Goal: Transaction & Acquisition: Purchase product/service

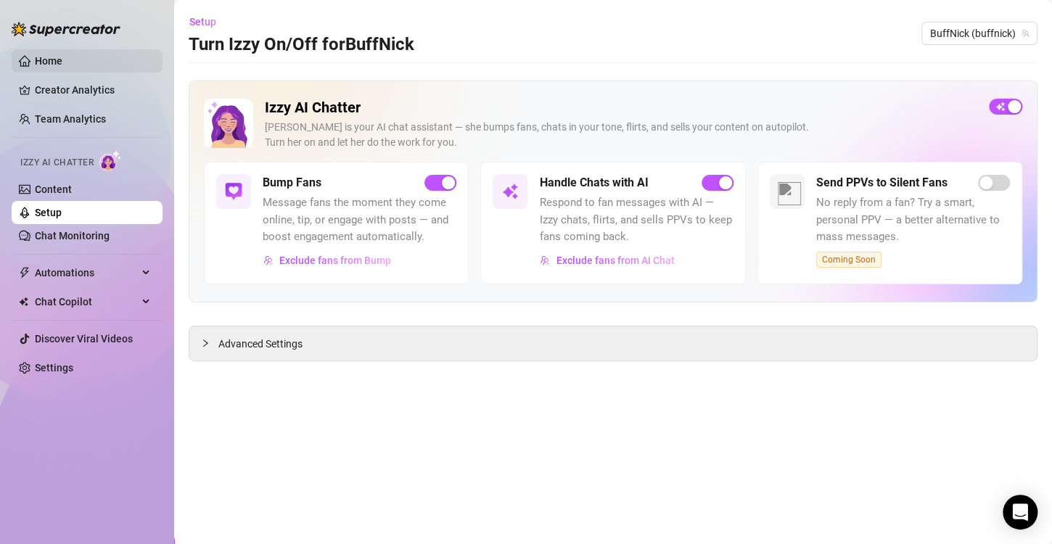
click at [43, 59] on link "Home" at bounding box center [49, 61] width 28 height 12
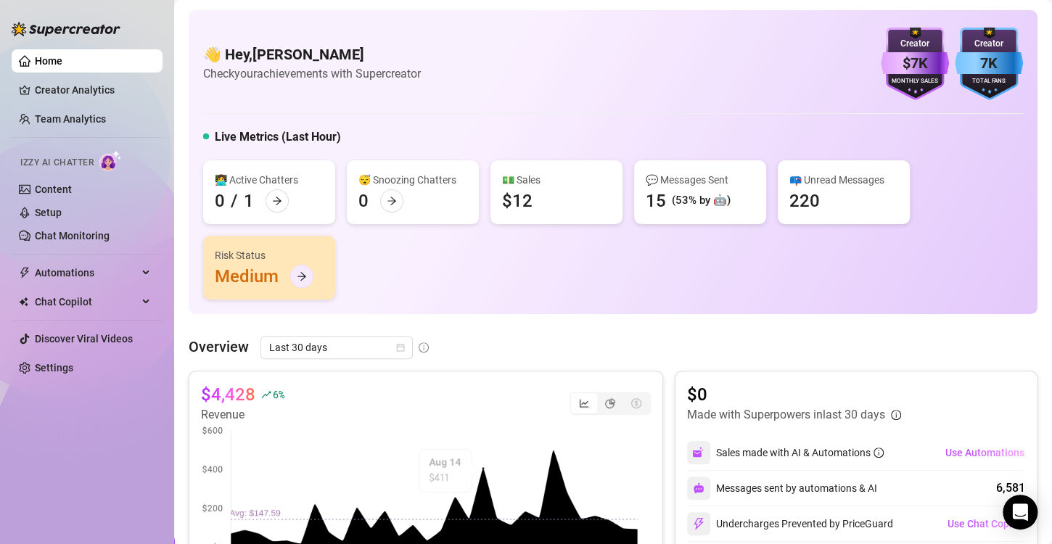
click at [298, 279] on icon "arrow-right" at bounding box center [302, 276] width 10 height 10
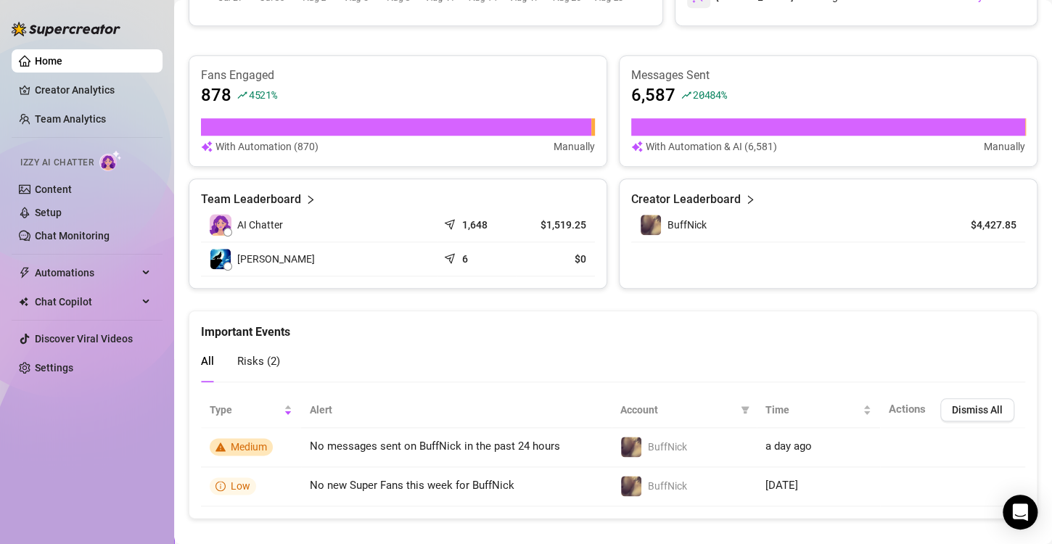
scroll to position [578, 0]
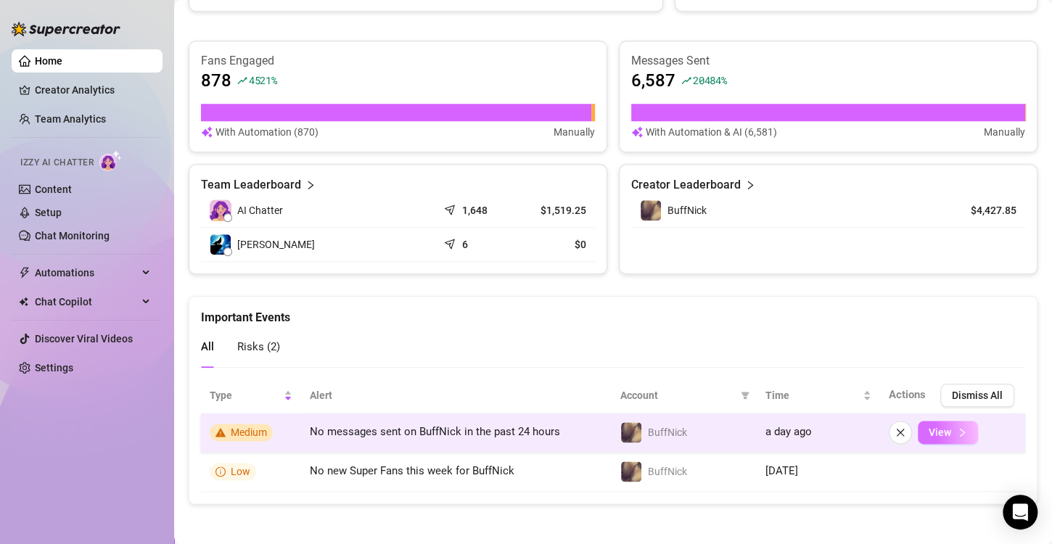
click at [929, 430] on span "View" at bounding box center [940, 433] width 22 height 12
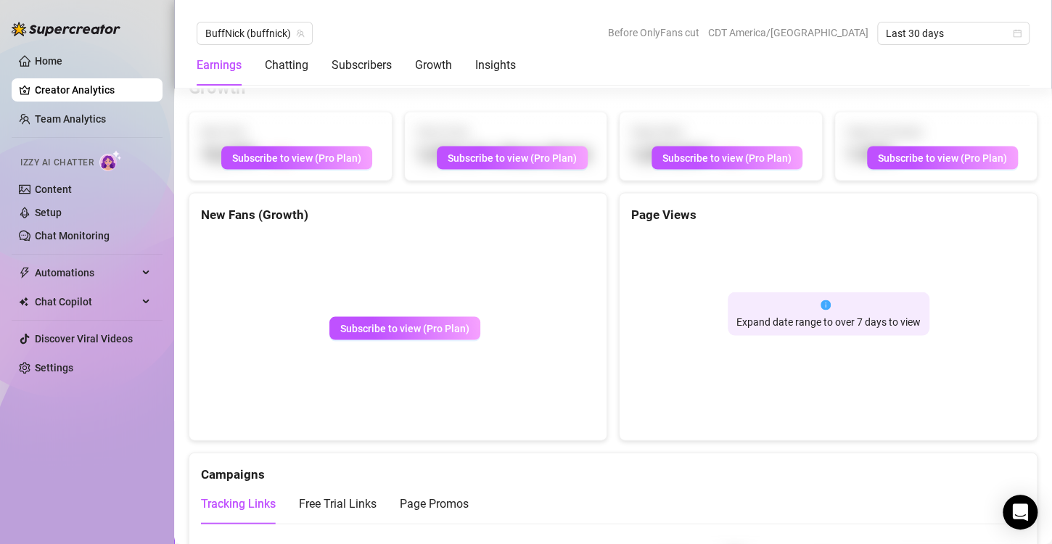
scroll to position [1233, 0]
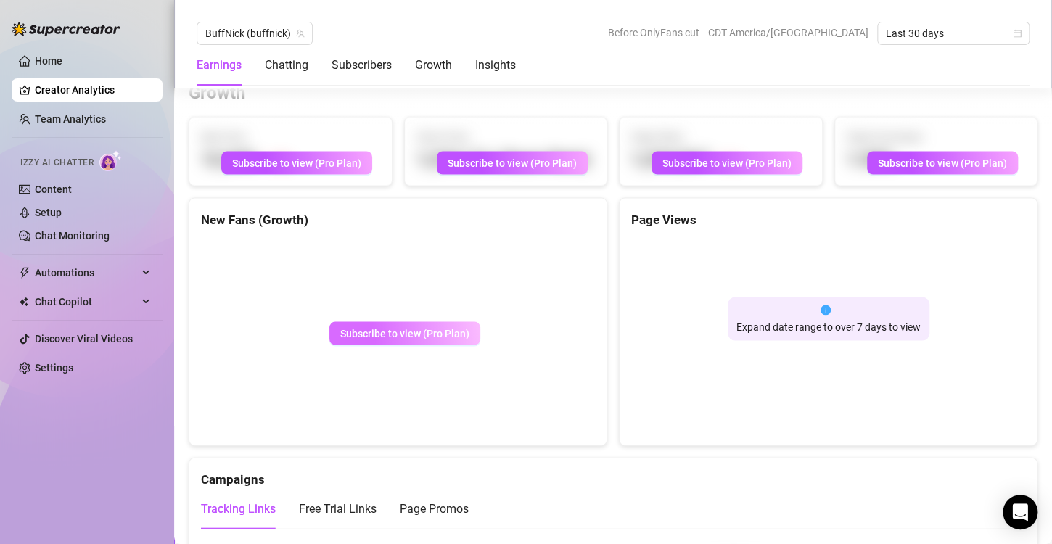
click at [419, 332] on span "Subscribe to view (Pro Plan)" at bounding box center [404, 333] width 129 height 12
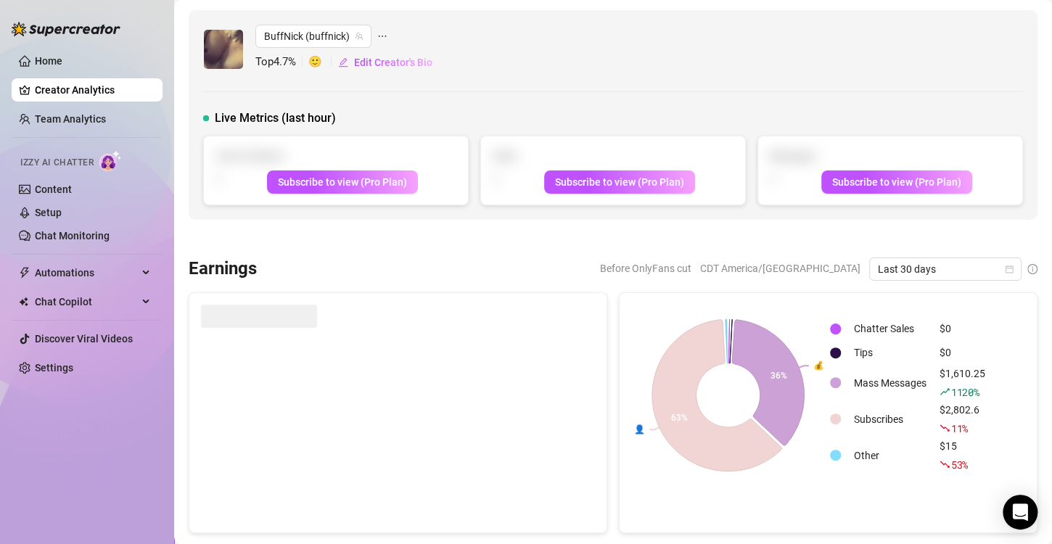
click at [72, 49] on ul "Home Creator Analytics Team Analytics Izzy AI Chatter Content Setup Chat Monito…" at bounding box center [87, 215] width 151 height 342
click at [62, 55] on link "Home" at bounding box center [49, 61] width 28 height 12
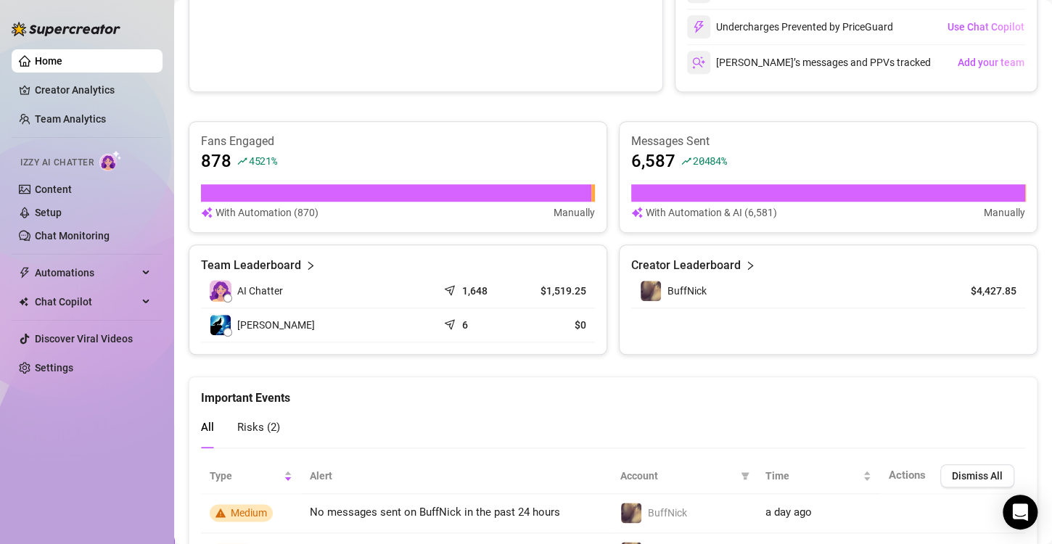
scroll to position [578, 0]
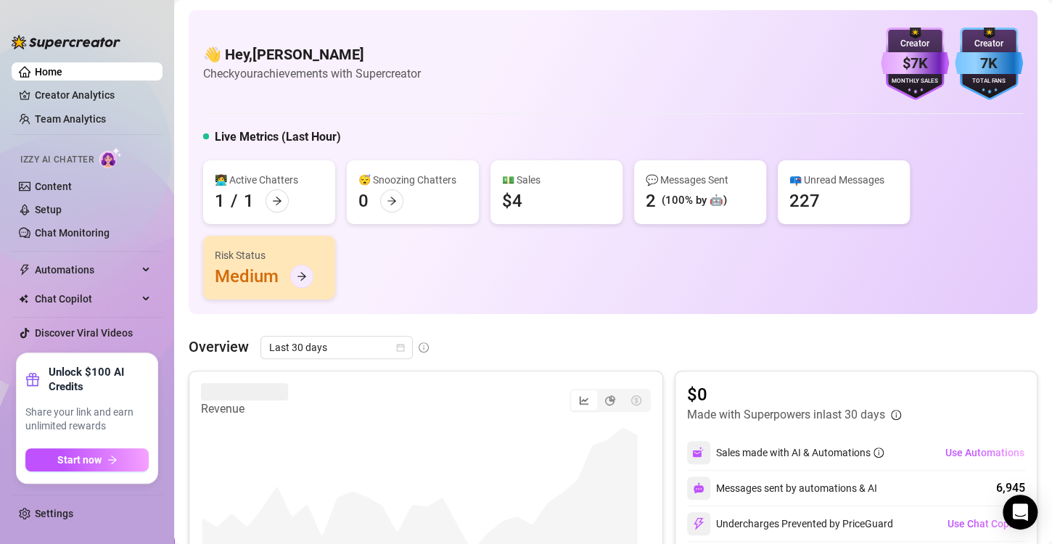
click at [300, 276] on icon "arrow-right" at bounding box center [302, 276] width 10 height 10
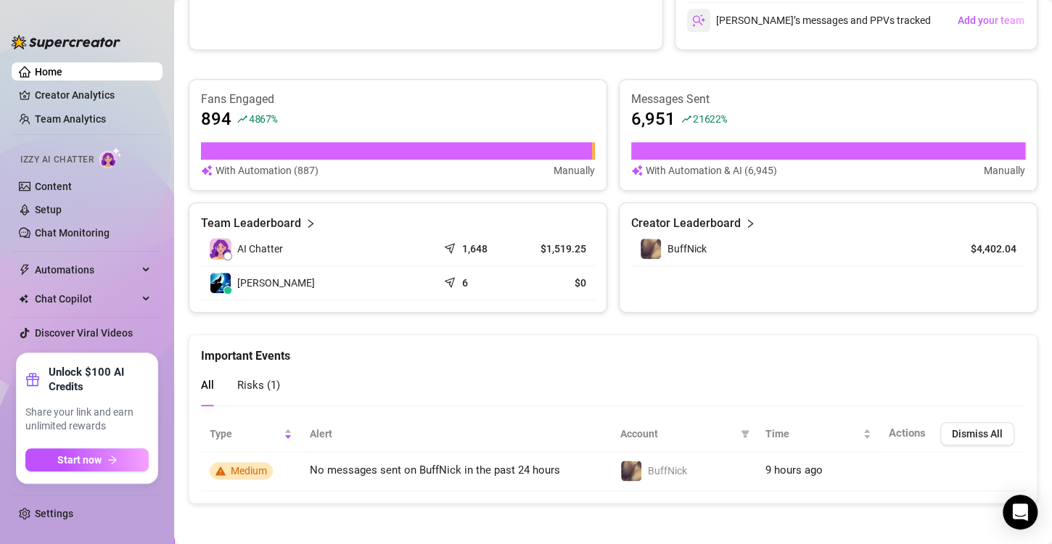
scroll to position [104, 0]
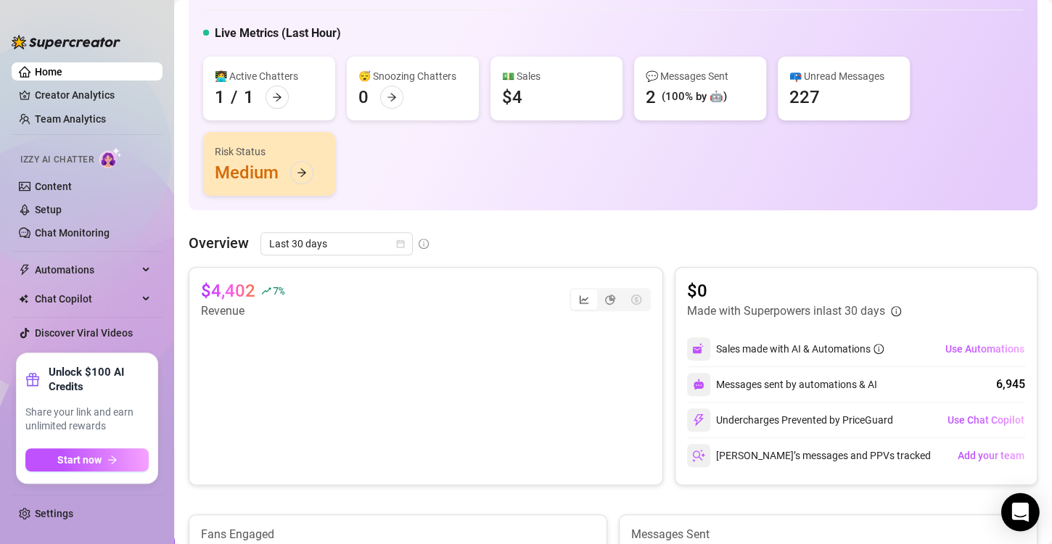
click at [1019, 514] on icon "Open Intercom Messenger" at bounding box center [1019, 512] width 17 height 19
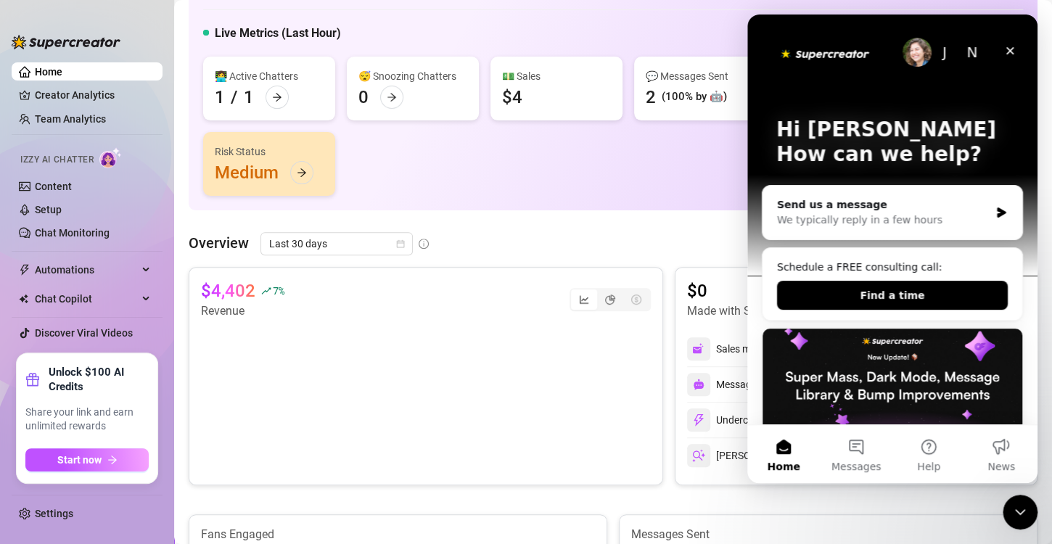
scroll to position [0, 0]
click at [874, 218] on div "We typically reply in a few hours" at bounding box center [883, 220] width 213 height 15
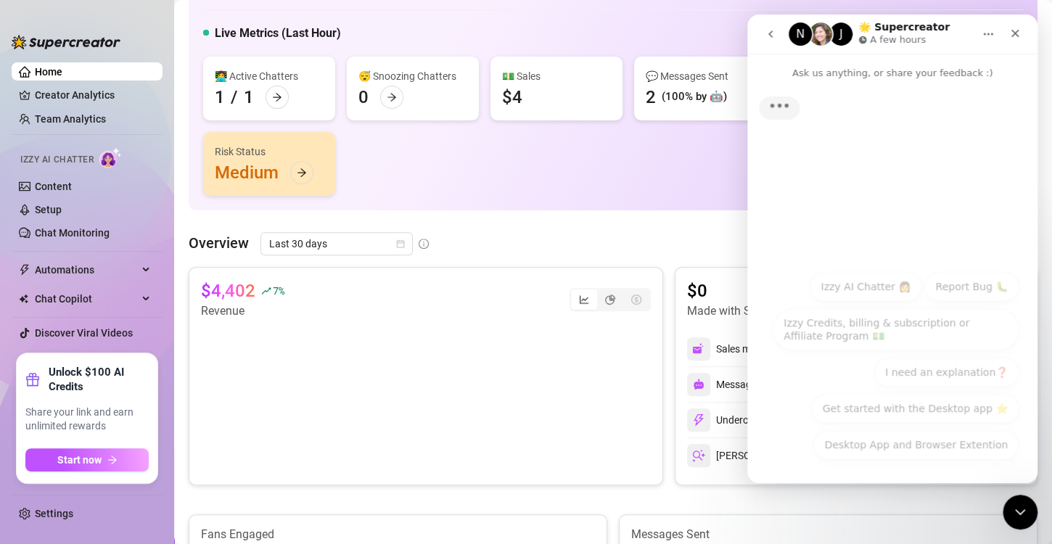
click at [994, 211] on div "Typing" at bounding box center [892, 172] width 290 height 182
click at [816, 110] on div "Hey, What brings you here today? Ella • Just now" at bounding box center [892, 113] width 290 height 64
click at [630, 192] on div "👩‍💻 Active Chatters 1 / 1 😴 Snoozing Chatters 0 💵 Sales $4 💬 Messages Sent 2 (1…" at bounding box center [613, 126] width 820 height 139
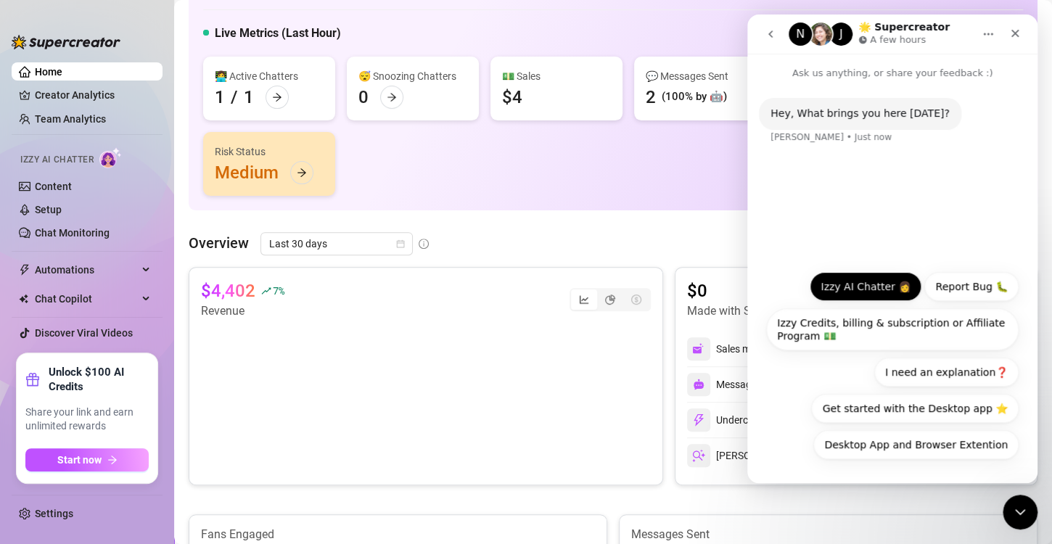
click at [870, 290] on button "Izzy AI Chatter 👩" at bounding box center [866, 286] width 112 height 29
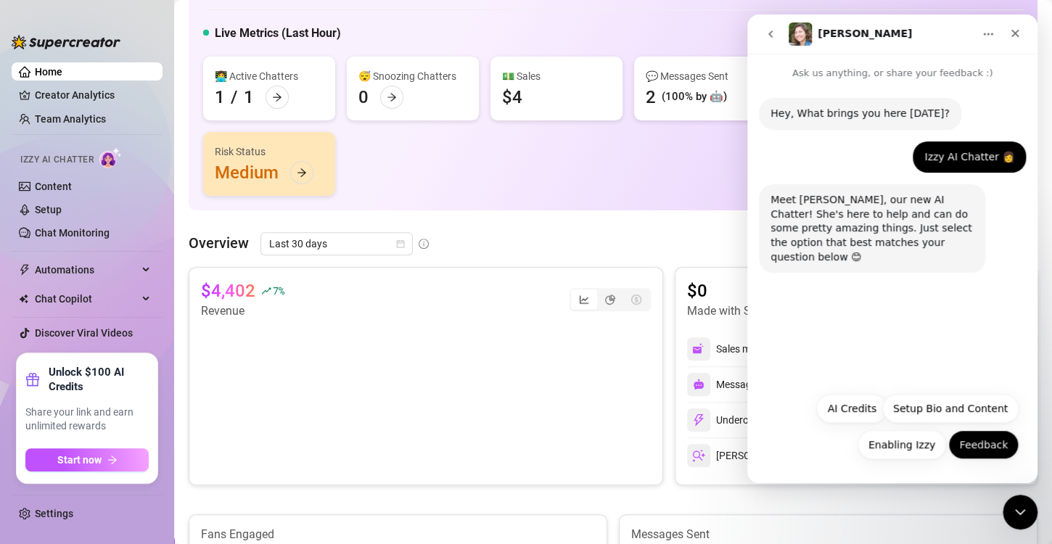
click at [970, 448] on button "Feedback" at bounding box center [983, 444] width 70 height 29
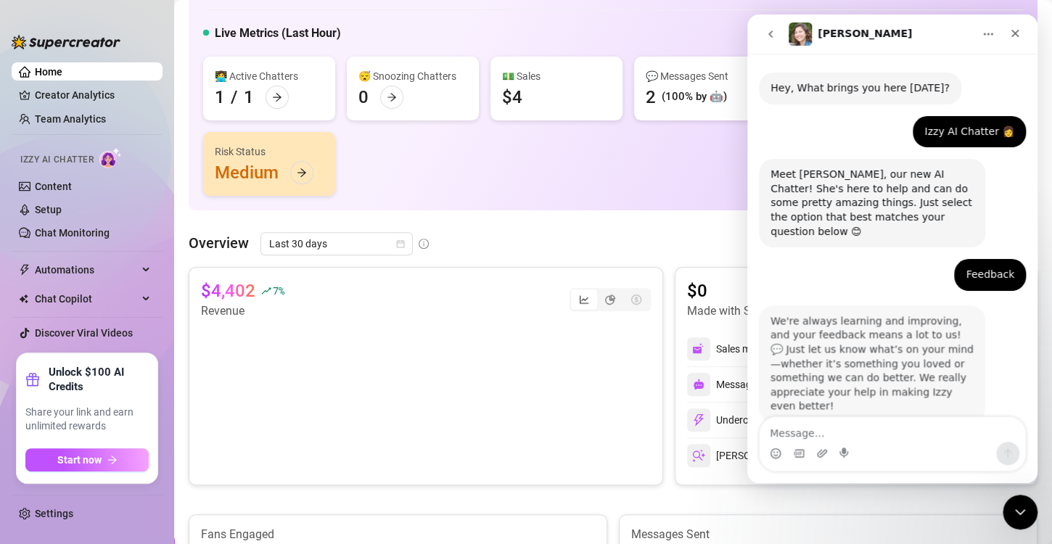
scroll to position [29, 0]
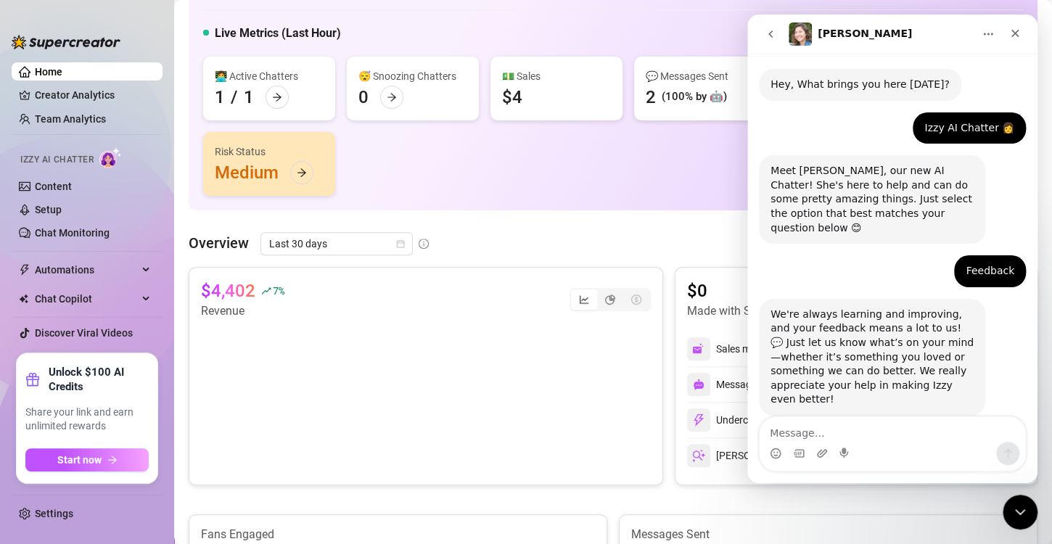
click at [895, 427] on textarea "Message…" at bounding box center [893, 429] width 266 height 25
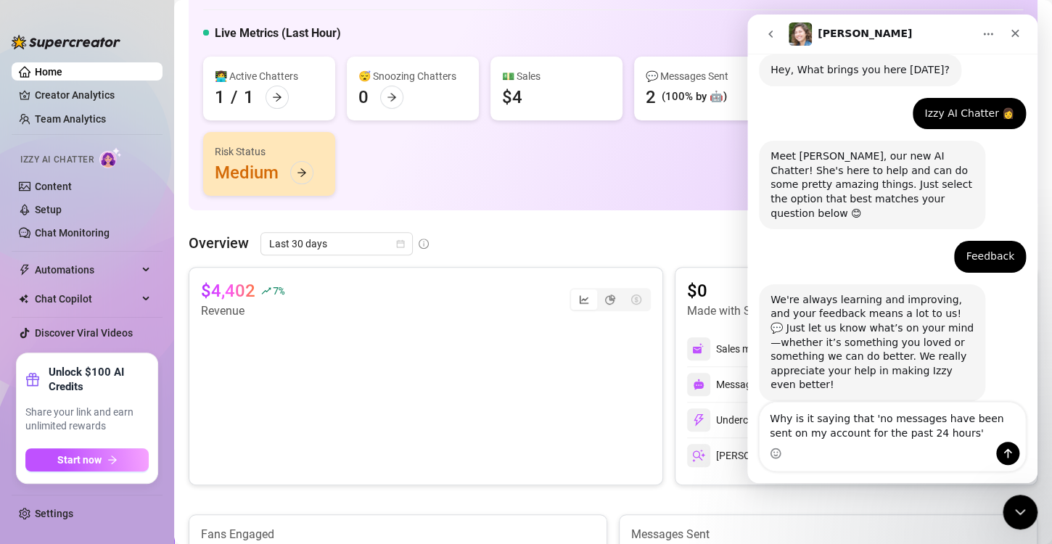
type textarea "Why is it saying that 'no messages have been sent on my account for the past 24…"
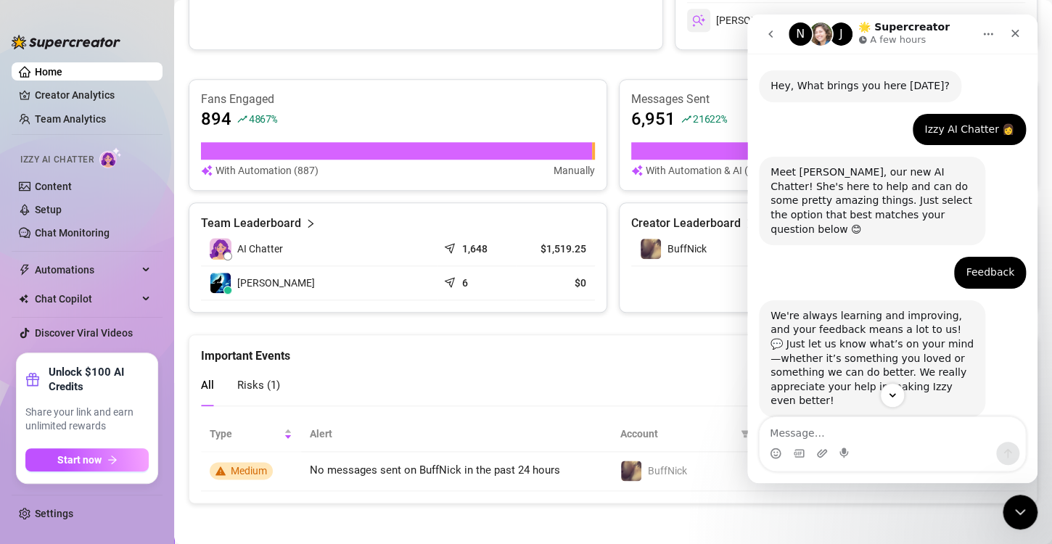
scroll to position [86, 0]
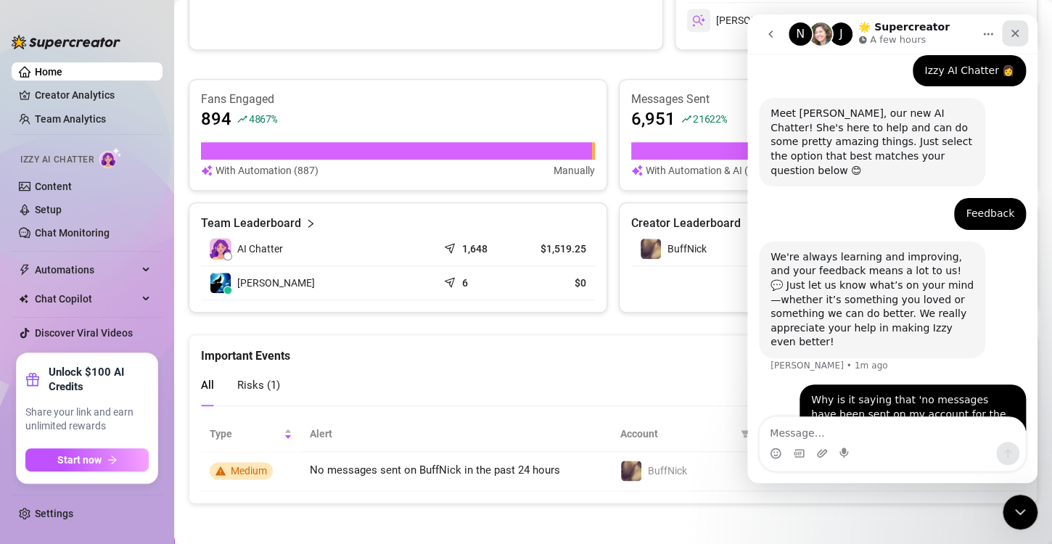
click at [1011, 35] on icon "Close" at bounding box center [1015, 34] width 12 height 12
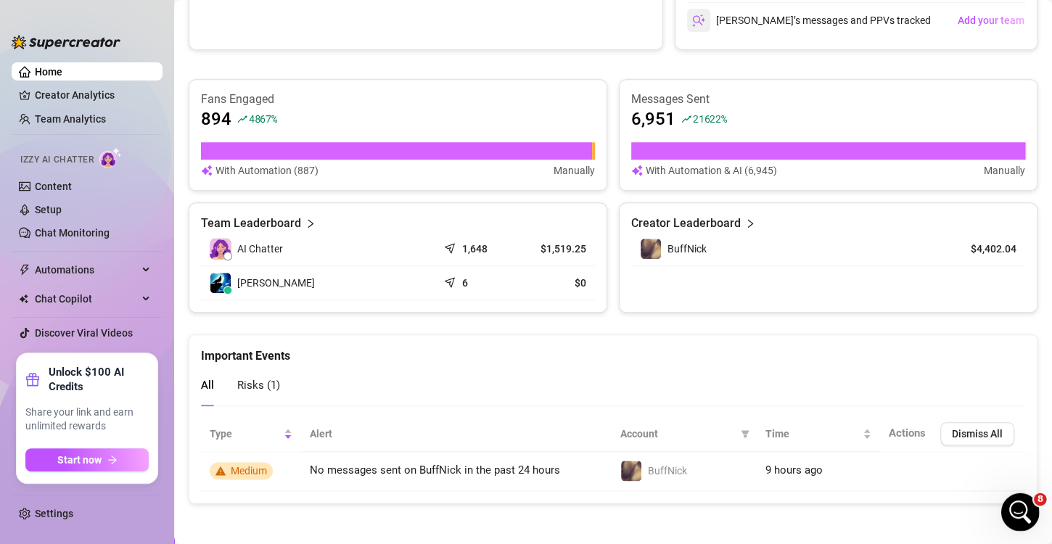
click at [1025, 517] on div "Open Intercom Messenger" at bounding box center [1018, 510] width 48 height 48
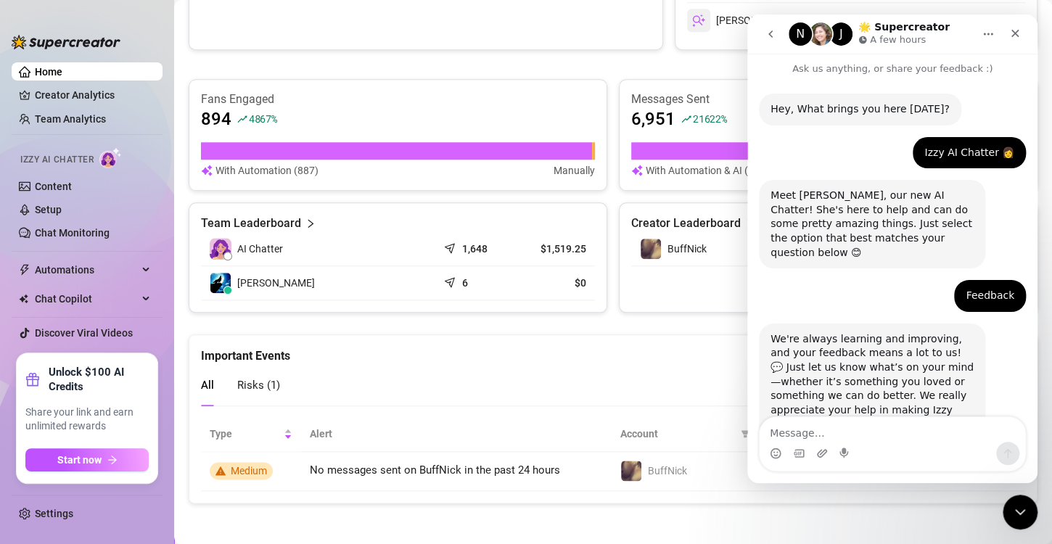
scroll to position [0, 0]
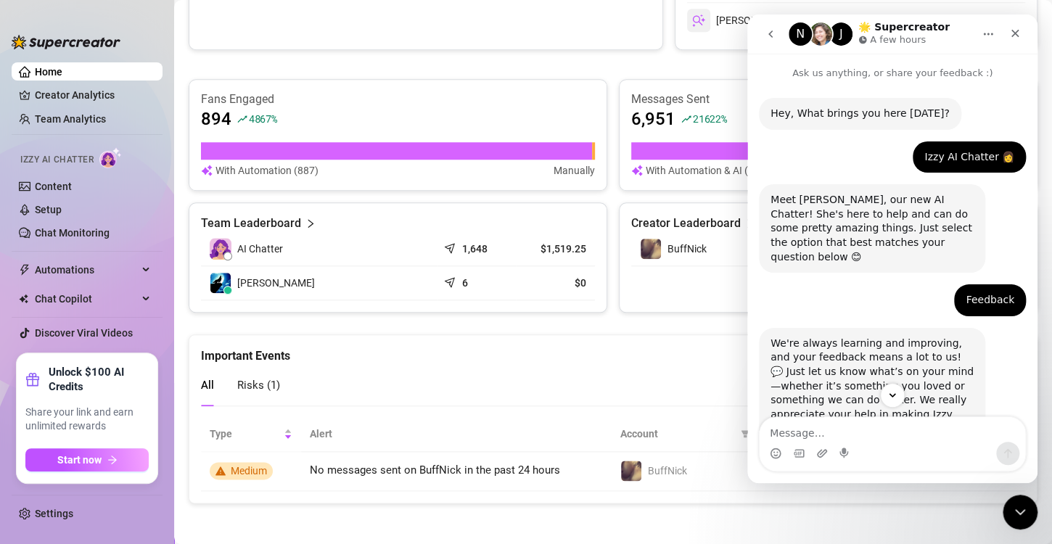
click at [768, 32] on icon "go back" at bounding box center [771, 34] width 12 height 12
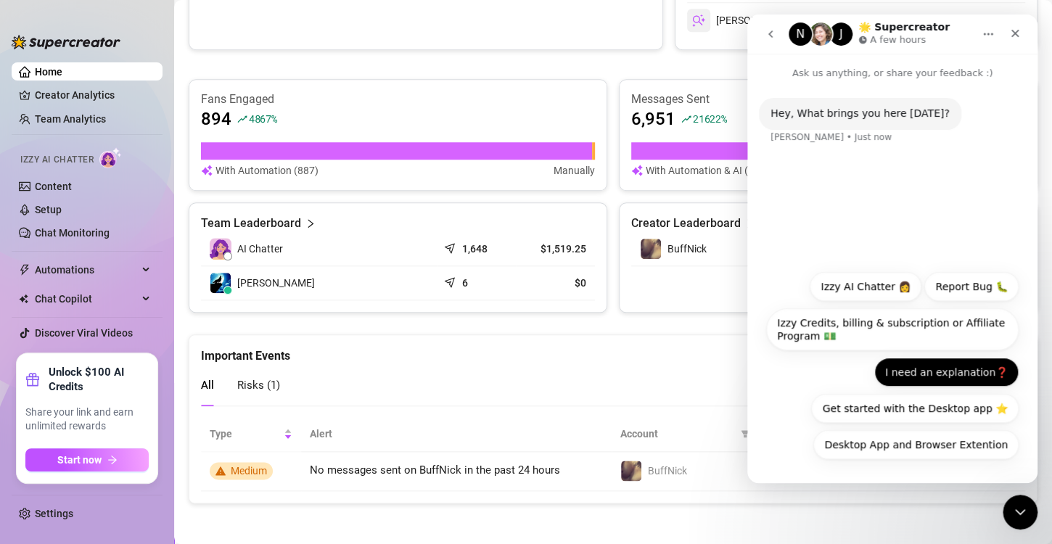
click at [908, 377] on button "I need an explanation❓" at bounding box center [946, 372] width 144 height 29
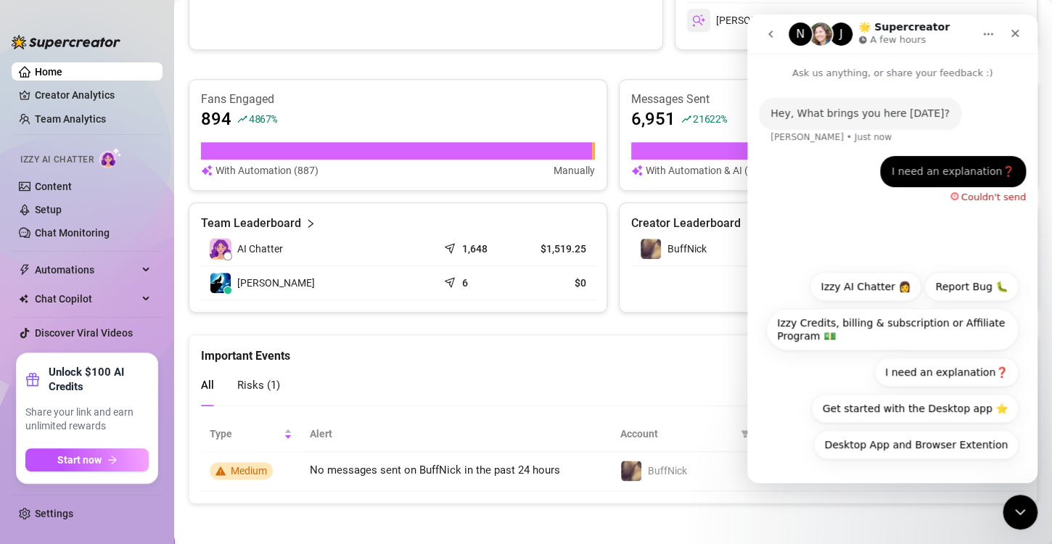
click at [975, 174] on div "I need an explanation❓" at bounding box center [953, 172] width 123 height 15
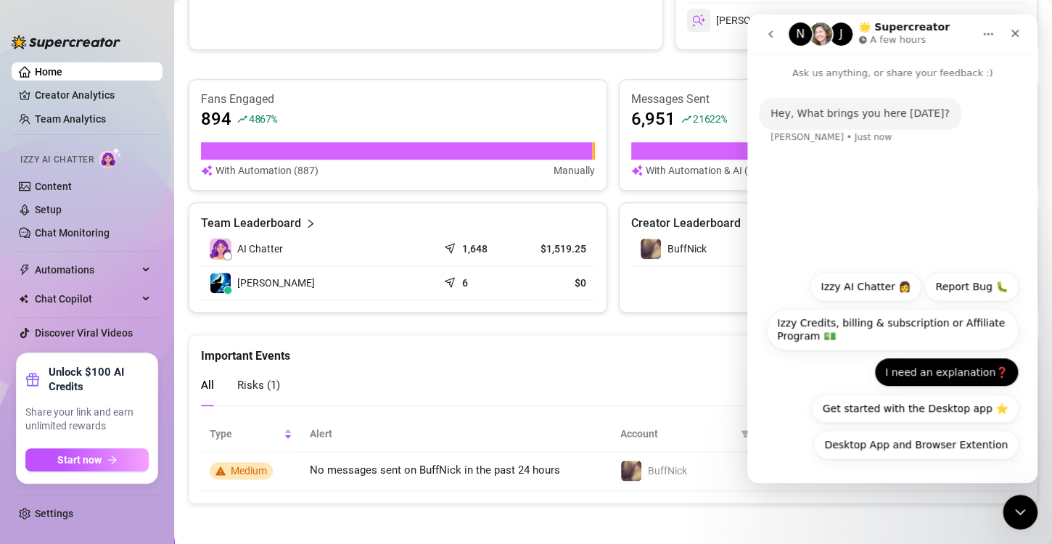
click at [966, 368] on button "I need an explanation❓" at bounding box center [946, 372] width 144 height 29
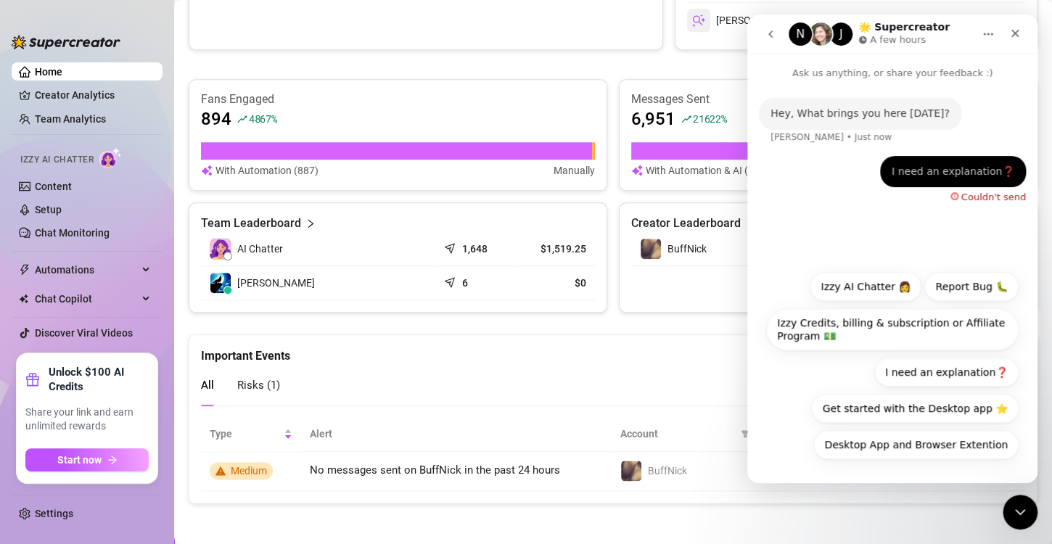
click at [534, 355] on div "Important Events" at bounding box center [613, 350] width 824 height 30
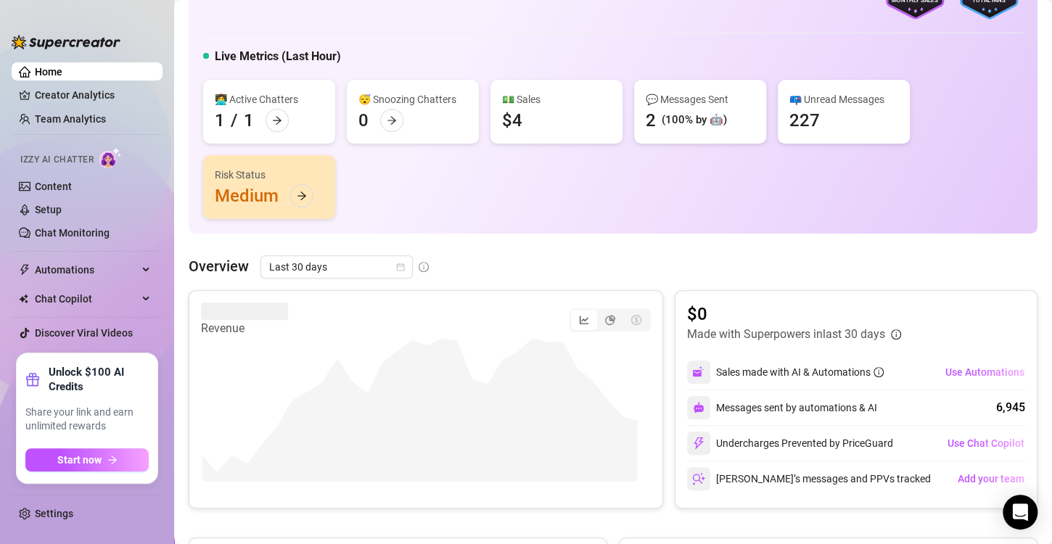
scroll to position [73, 0]
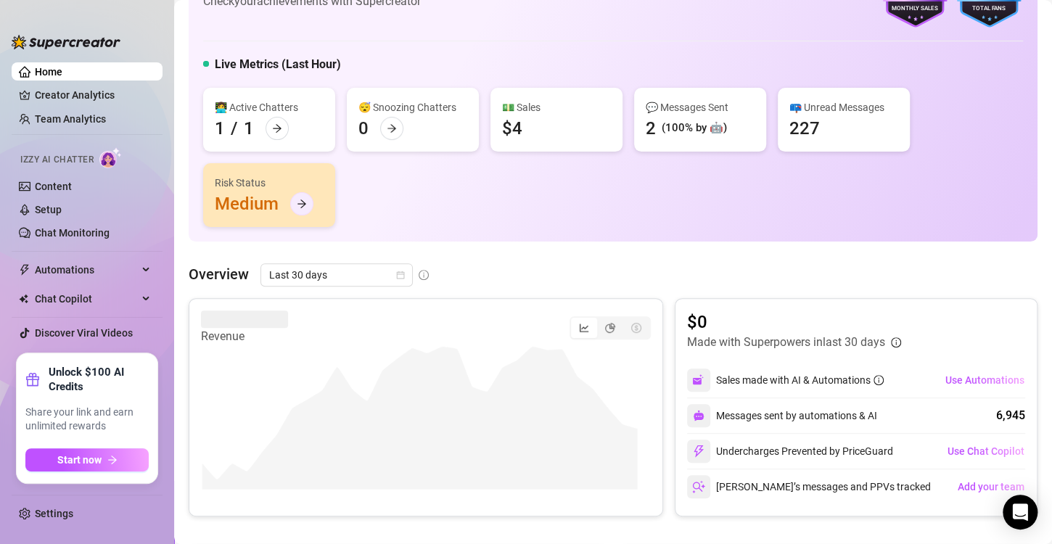
click at [302, 202] on icon "arrow-right" at bounding box center [302, 204] width 10 height 10
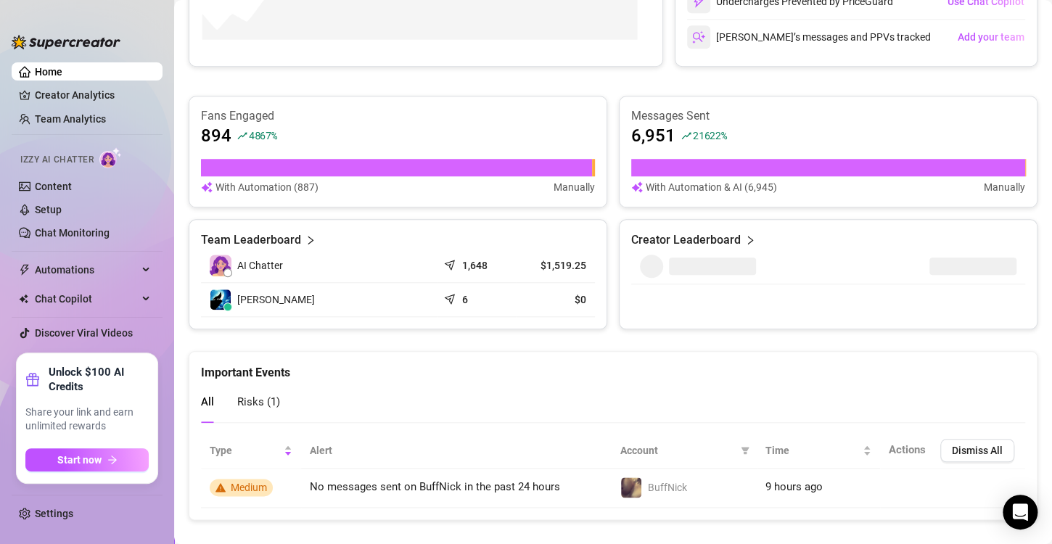
scroll to position [539, 0]
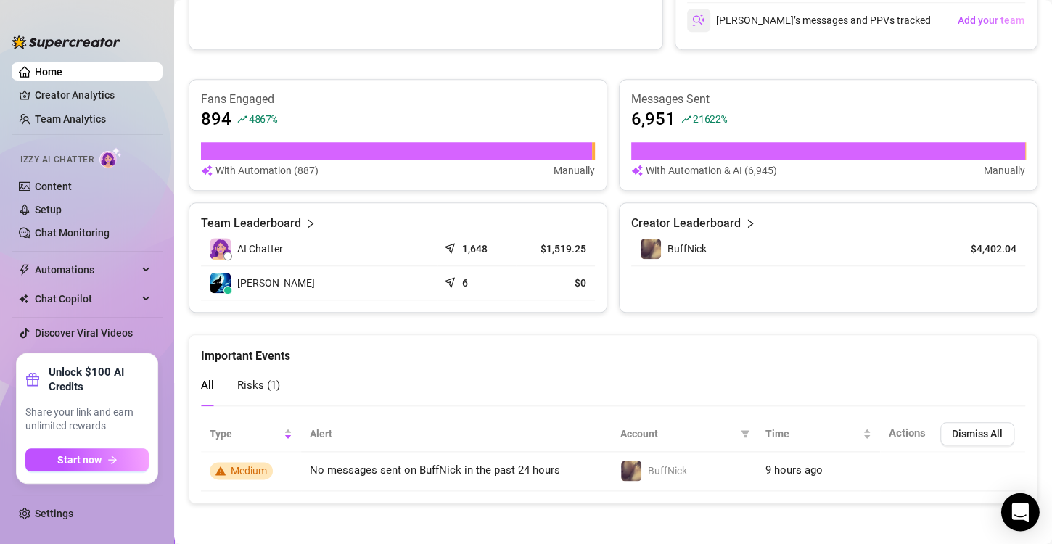
click at [1031, 510] on div "Open Intercom Messenger" at bounding box center [1020, 512] width 38 height 38
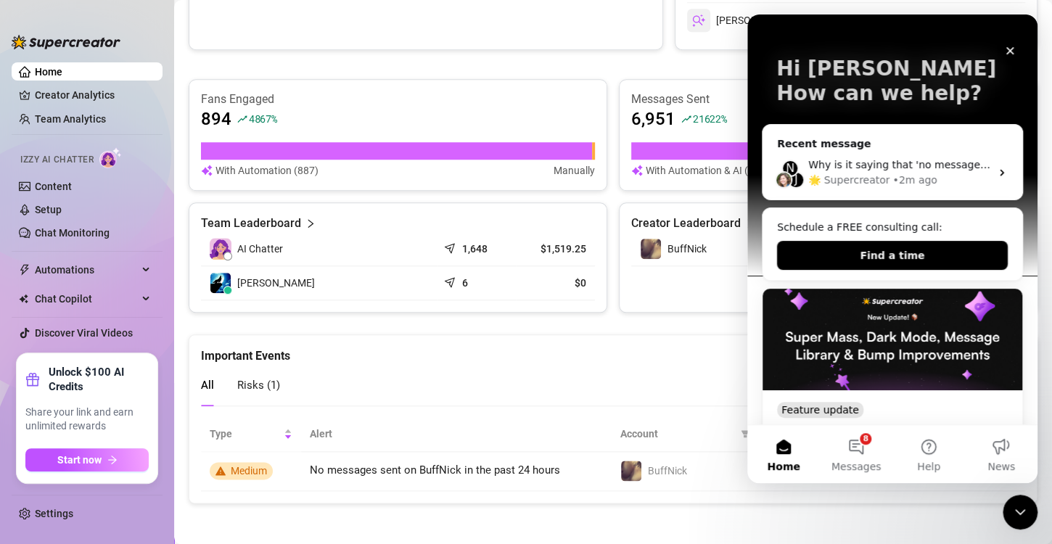
scroll to position [145, 0]
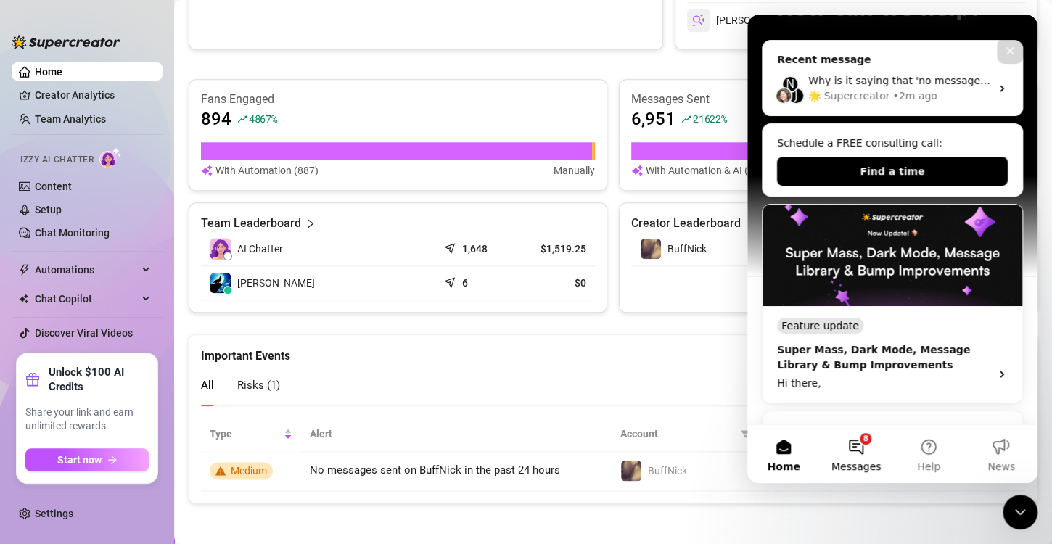
click at [861, 452] on button "8 Messages" at bounding box center [856, 454] width 73 height 58
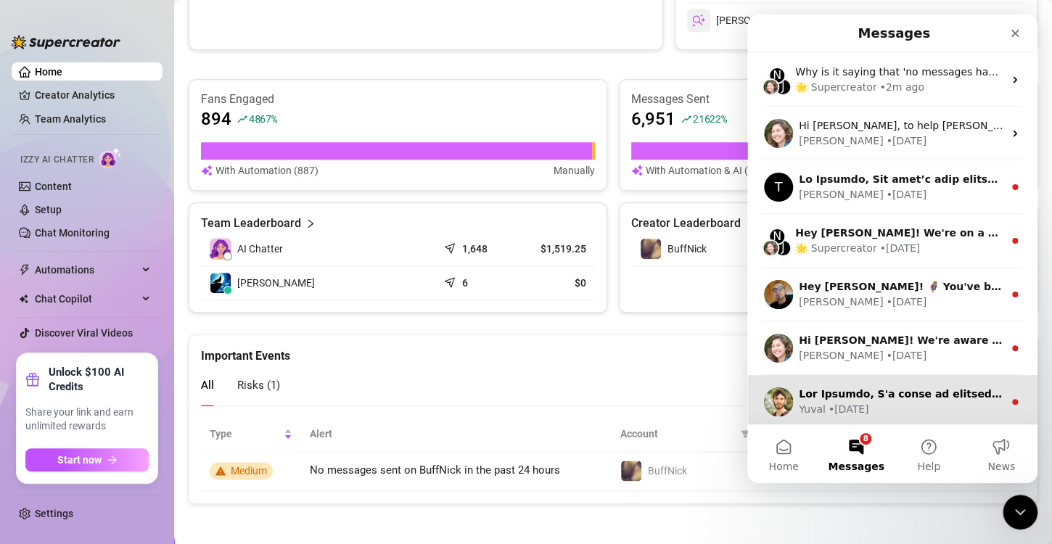
click at [866, 406] on div "• 91w ago" at bounding box center [849, 409] width 41 height 15
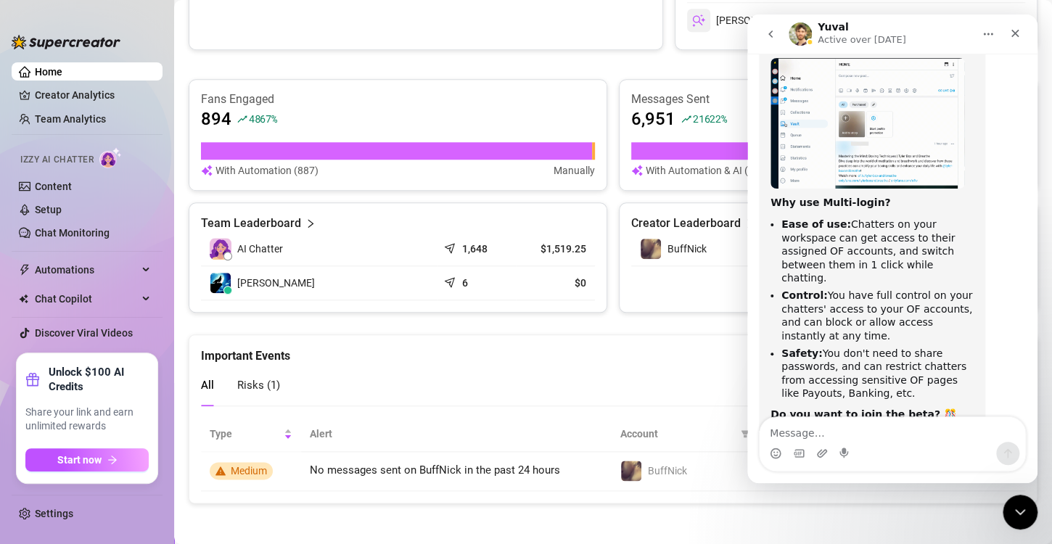
scroll to position [0, 0]
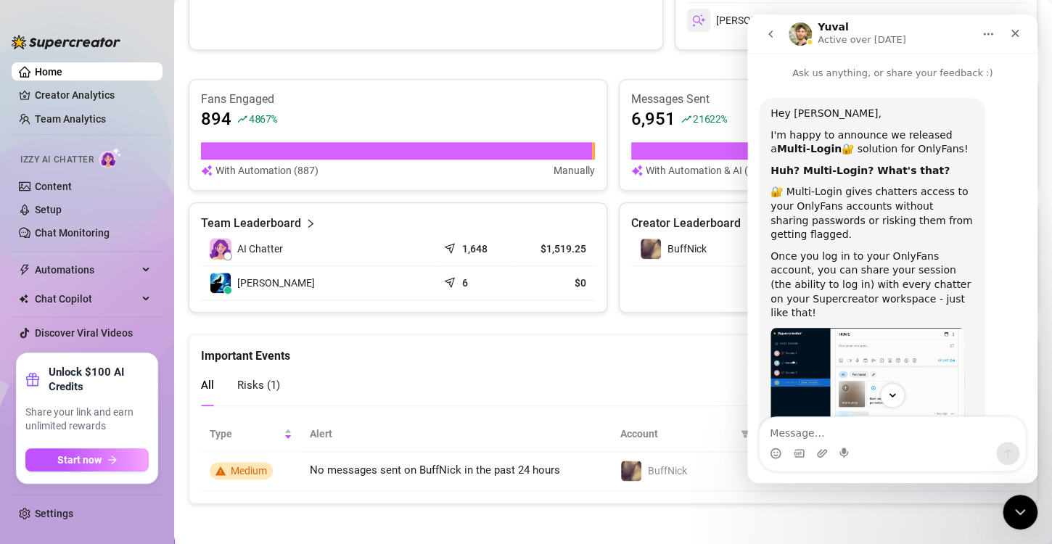
click at [768, 41] on button "go back" at bounding box center [771, 34] width 28 height 28
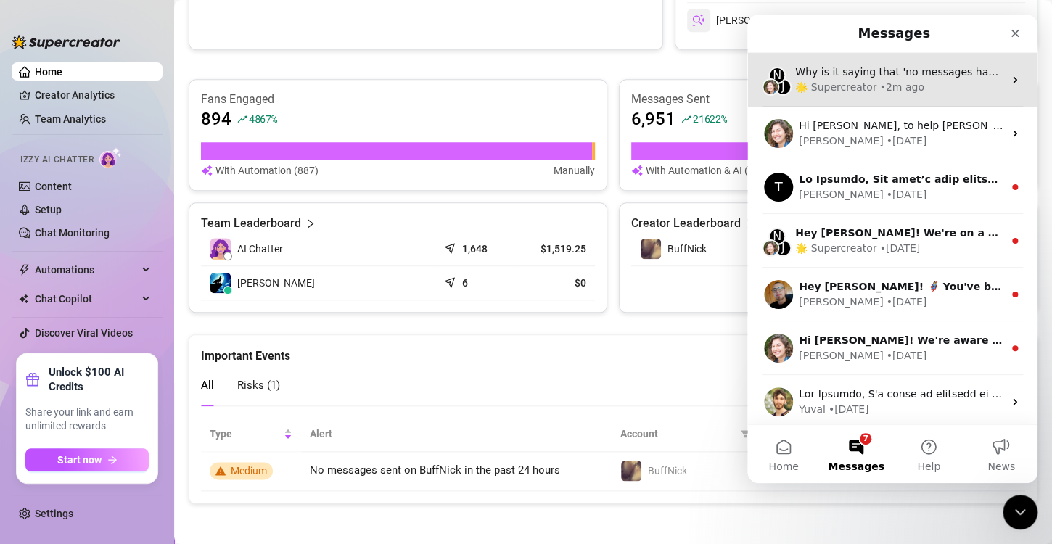
click at [845, 102] on div "N J Why is it saying that 'no messages have been sent on my account for the pas…" at bounding box center [892, 80] width 290 height 54
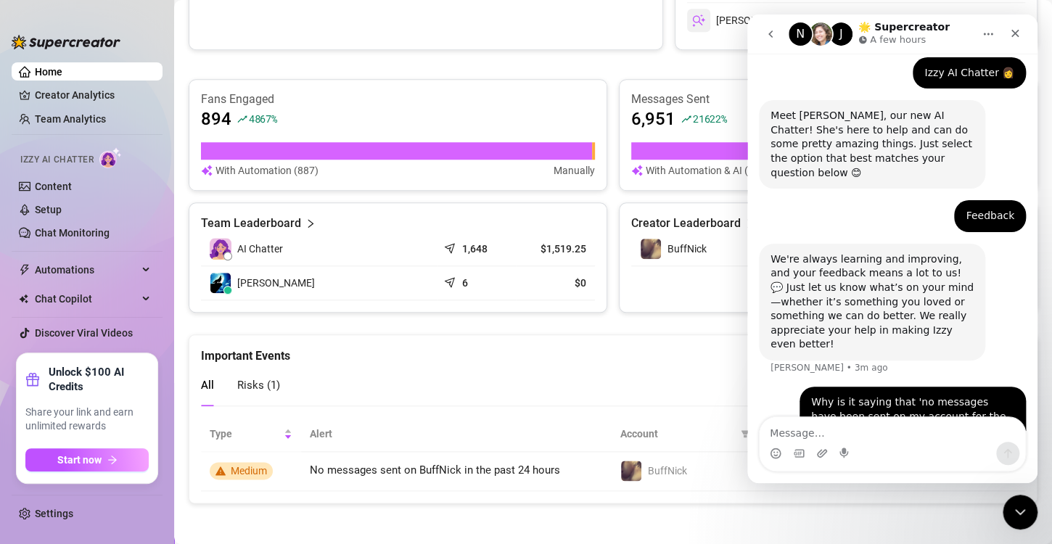
scroll to position [86, 0]
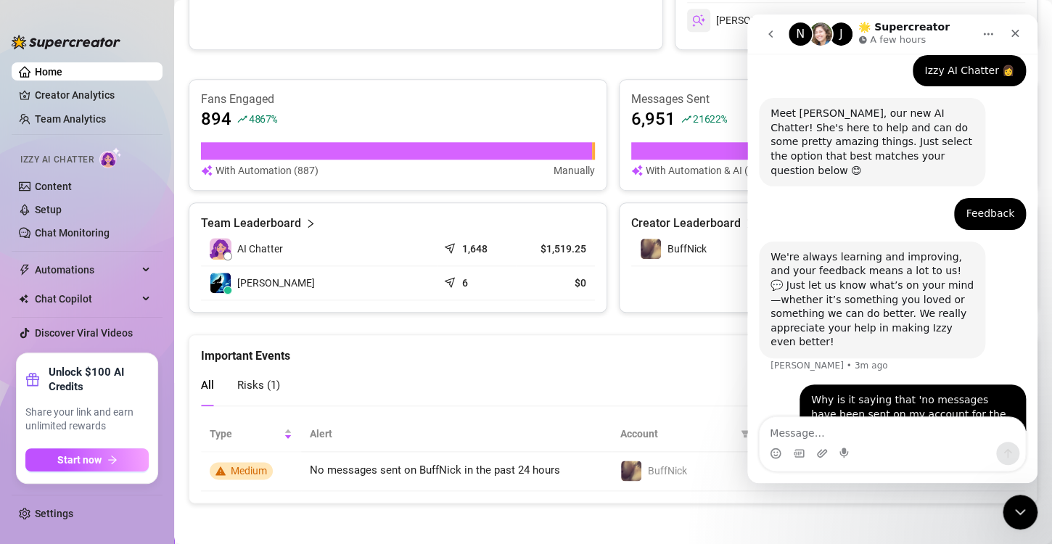
click at [779, 35] on button "go back" at bounding box center [771, 34] width 28 height 28
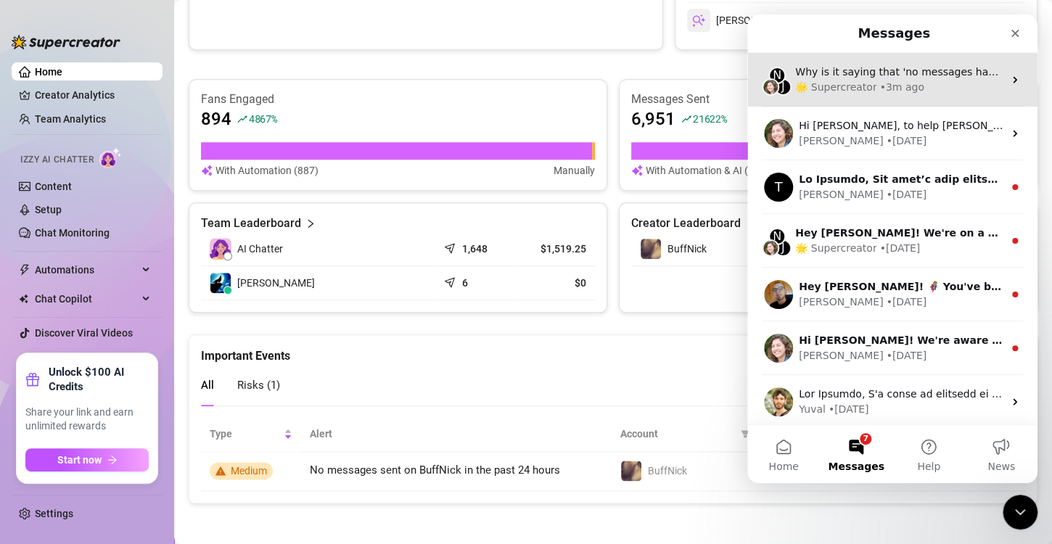
click at [886, 83] on div "• 3m ago" at bounding box center [901, 87] width 44 height 15
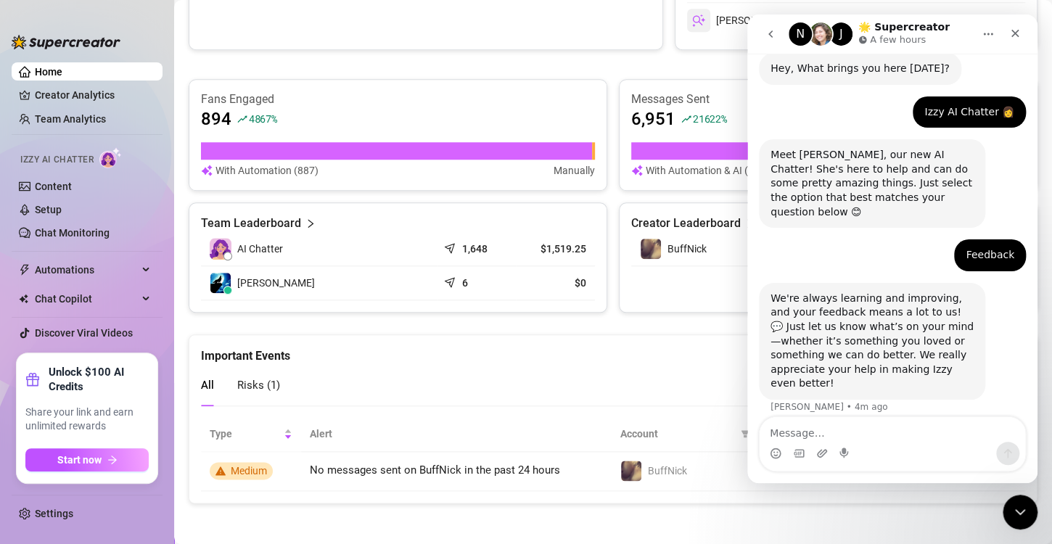
scroll to position [86, 0]
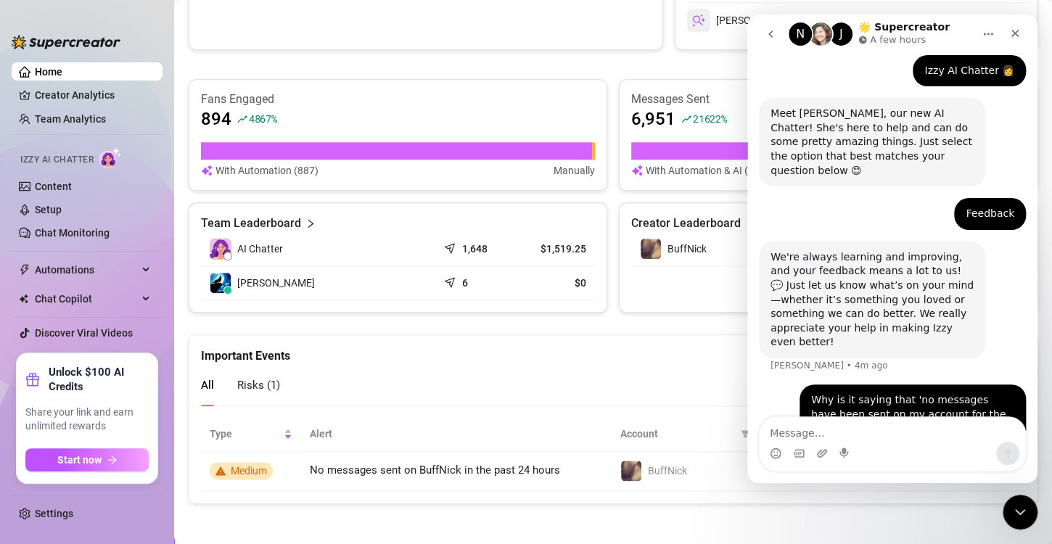
click at [675, 377] on div "All Risks ( 1 )" at bounding box center [613, 385] width 824 height 41
click at [1021, 516] on icon "Close Intercom Messenger" at bounding box center [1017, 509] width 17 height 17
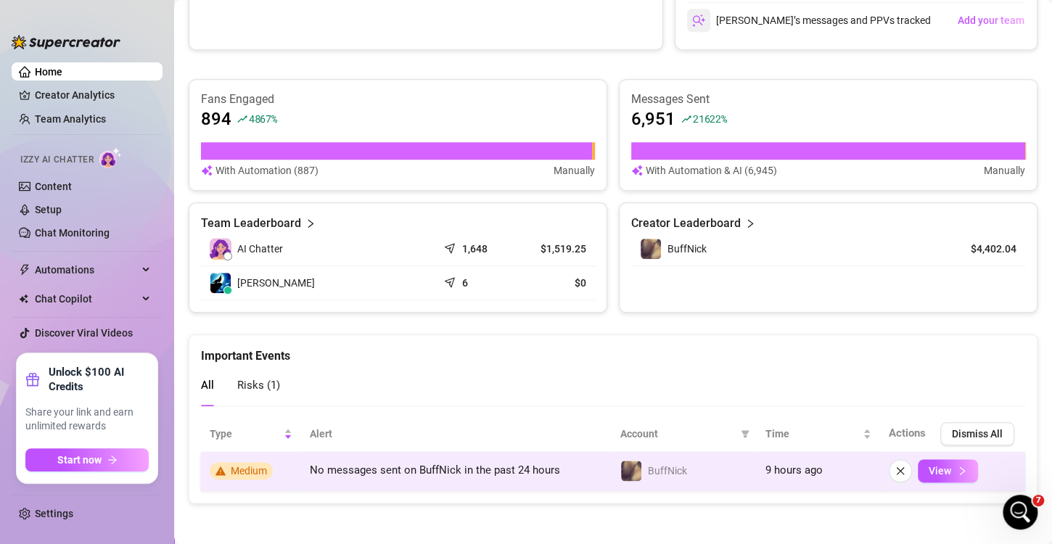
click at [248, 468] on span "Medium" at bounding box center [249, 471] width 36 height 12
click at [929, 469] on span "View" at bounding box center [940, 471] width 22 height 12
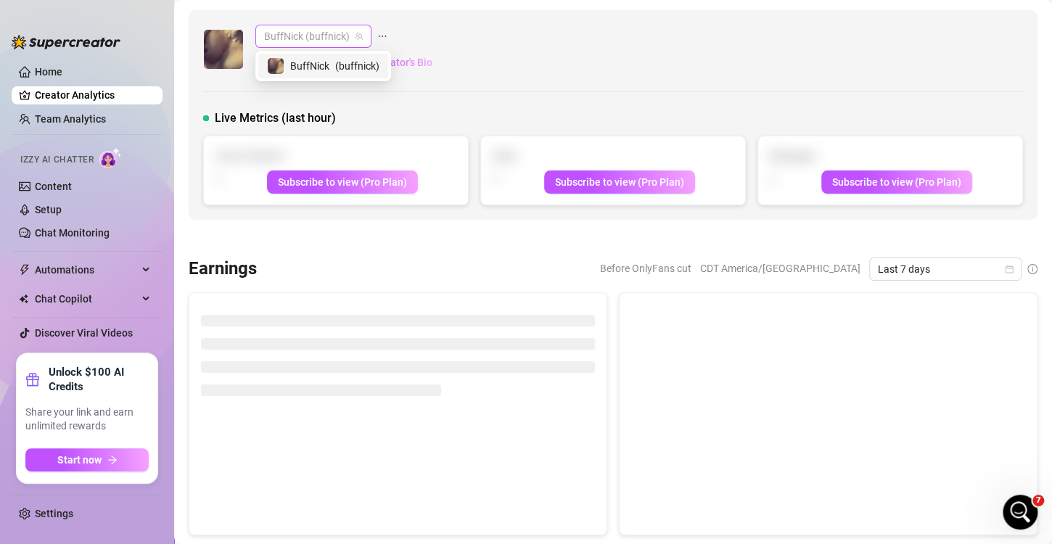
click at [308, 34] on span "BuffNick (buffnick)" at bounding box center [313, 36] width 99 height 22
click at [621, 59] on div "BuffNick (buffnick) Top 4.7 % 🙂 Edit Creator's Bio" at bounding box center [613, 49] width 820 height 49
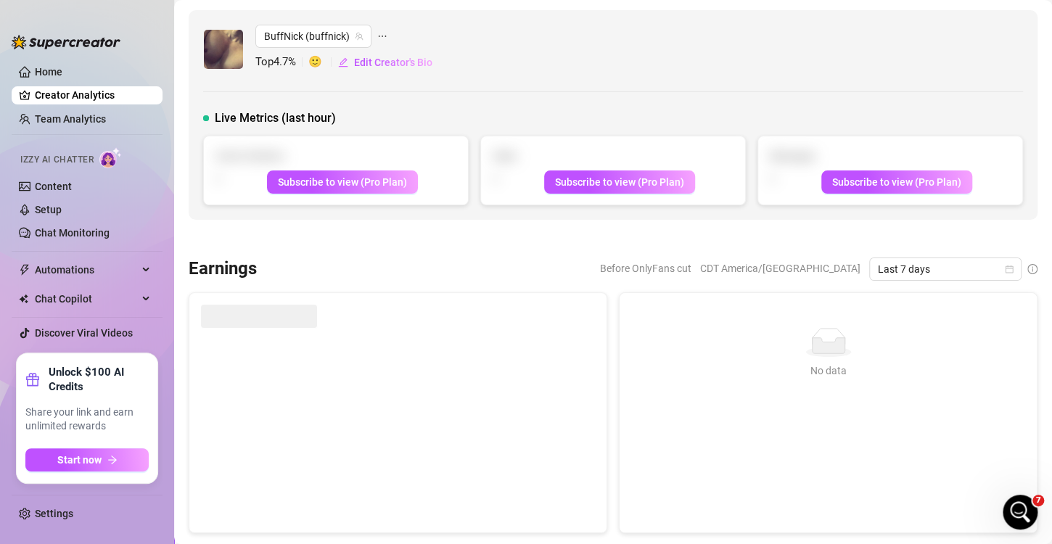
scroll to position [435, 0]
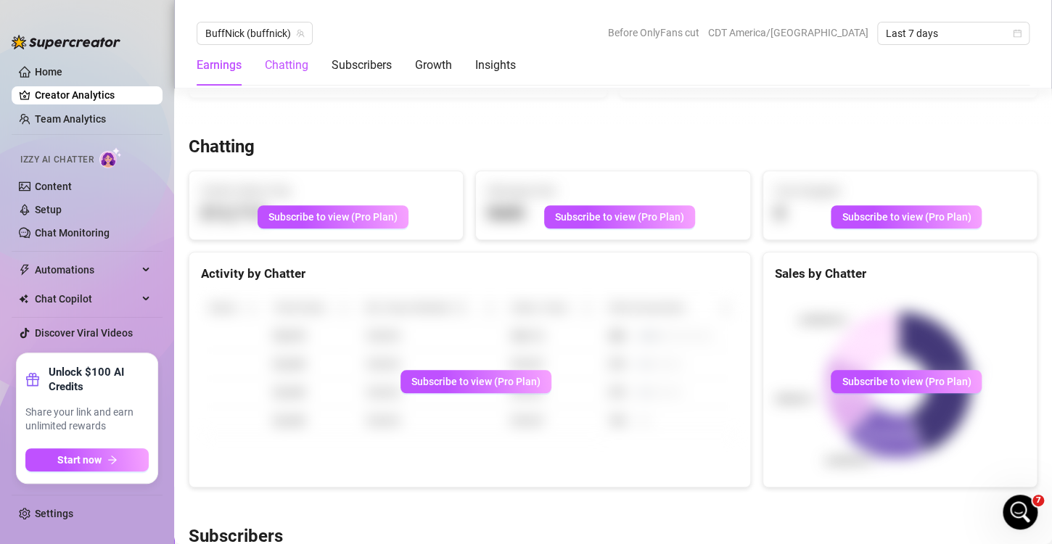
click at [282, 73] on div "Chatting" at bounding box center [287, 65] width 44 height 17
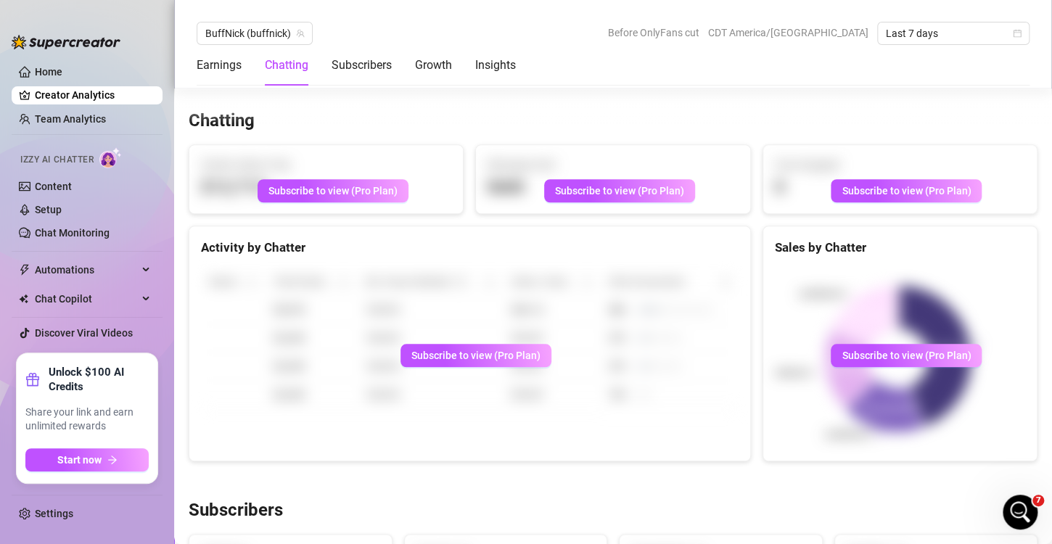
scroll to position [474, 0]
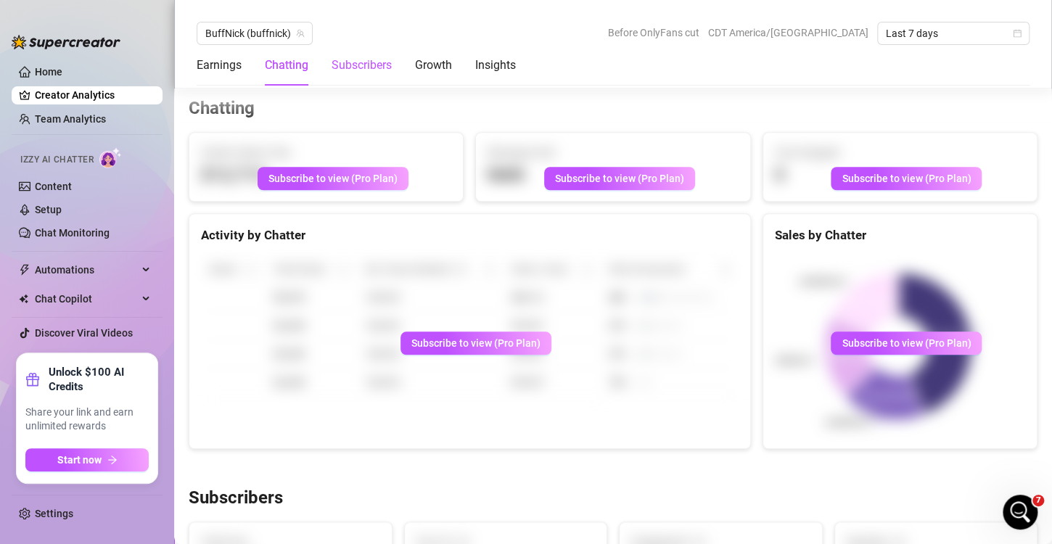
click at [366, 70] on div "Subscribers" at bounding box center [362, 65] width 60 height 17
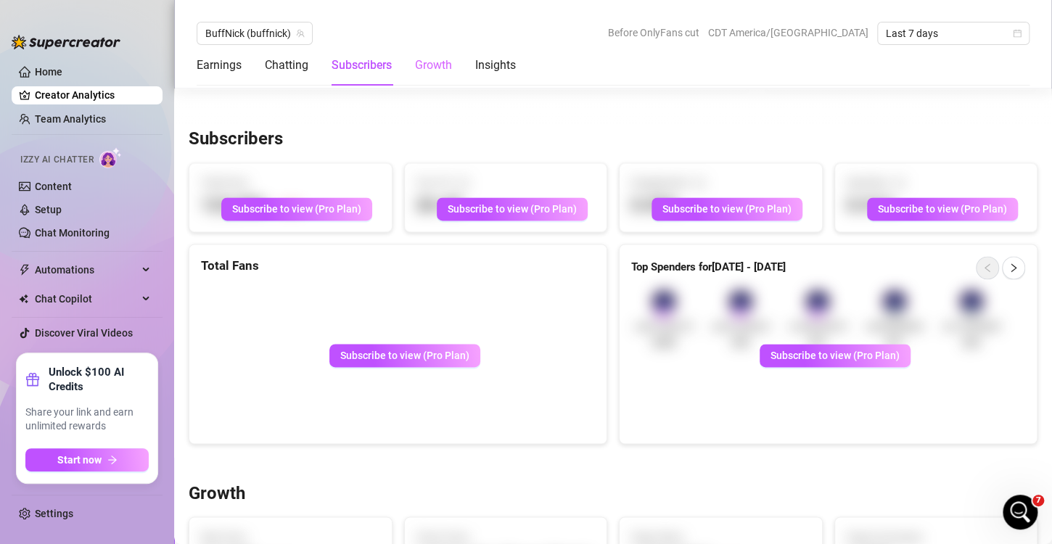
scroll to position [863, 0]
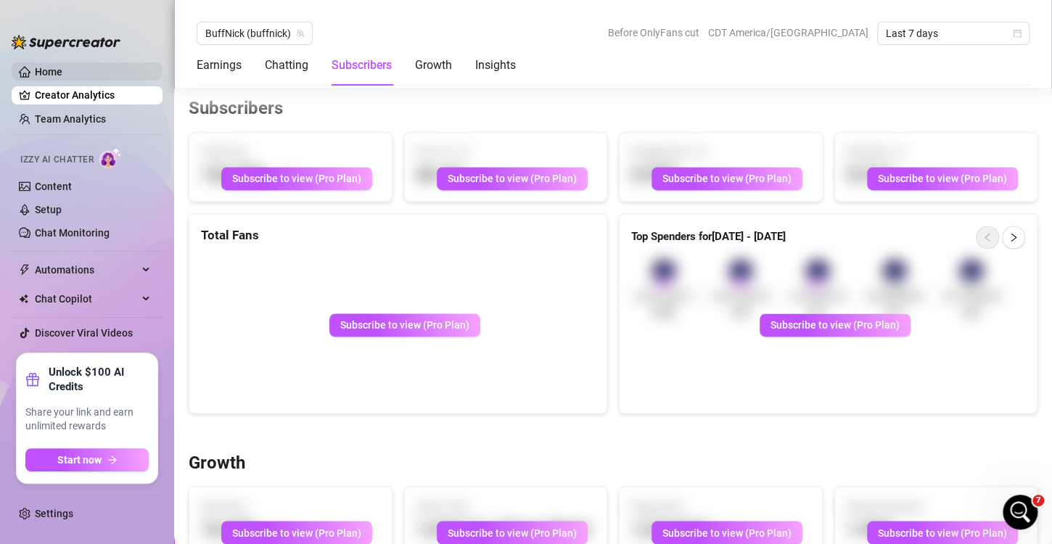
click at [62, 76] on link "Home" at bounding box center [49, 72] width 28 height 12
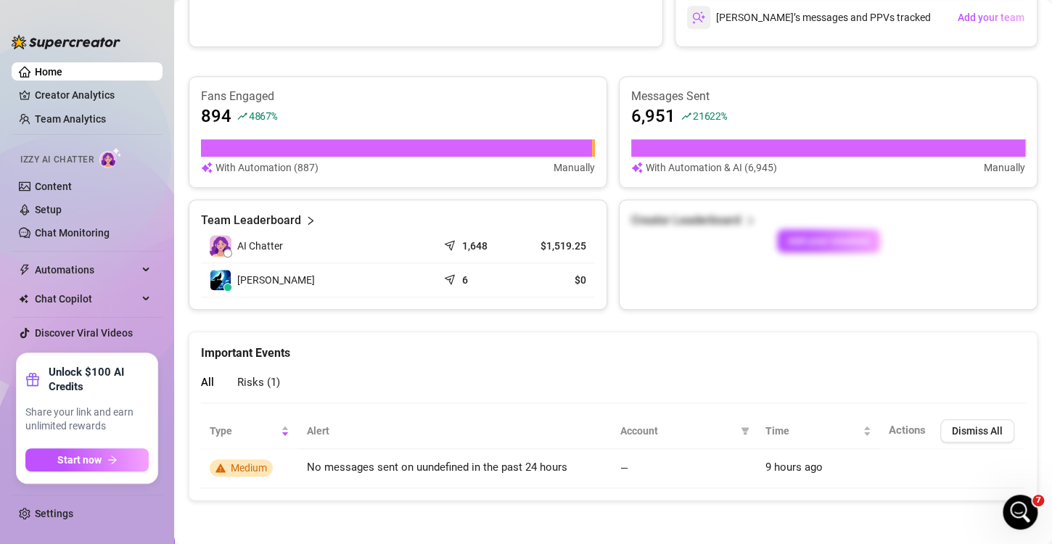
scroll to position [539, 0]
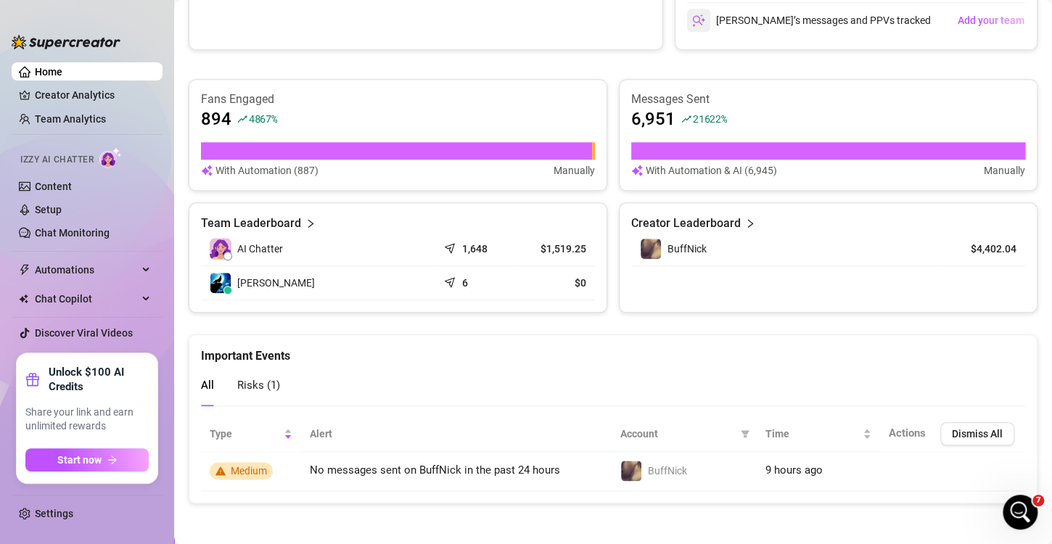
click at [892, 431] on span "Actions" at bounding box center [907, 433] width 37 height 13
click at [1024, 504] on icon "Open Intercom Messenger" at bounding box center [1018, 510] width 24 height 24
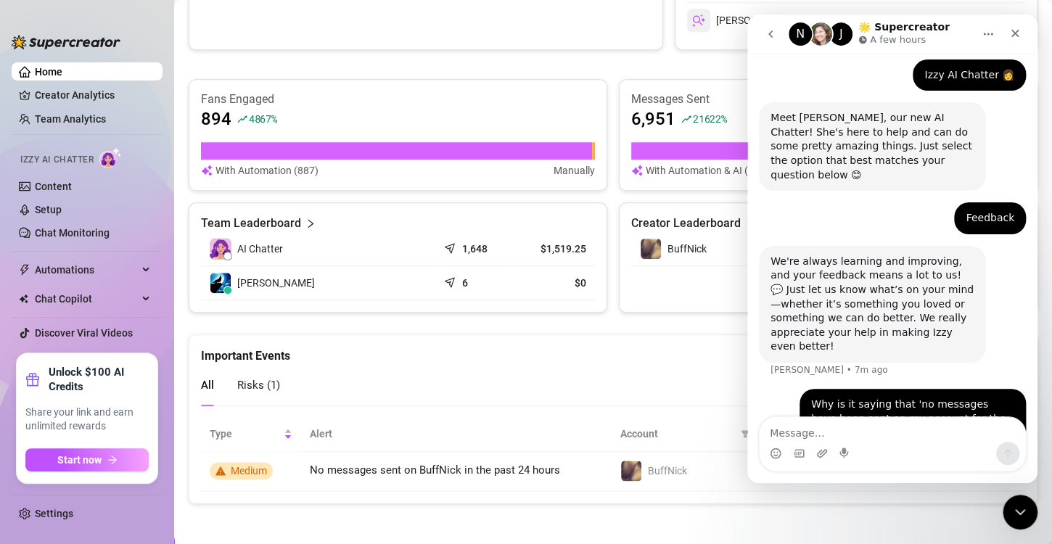
scroll to position [86, 0]
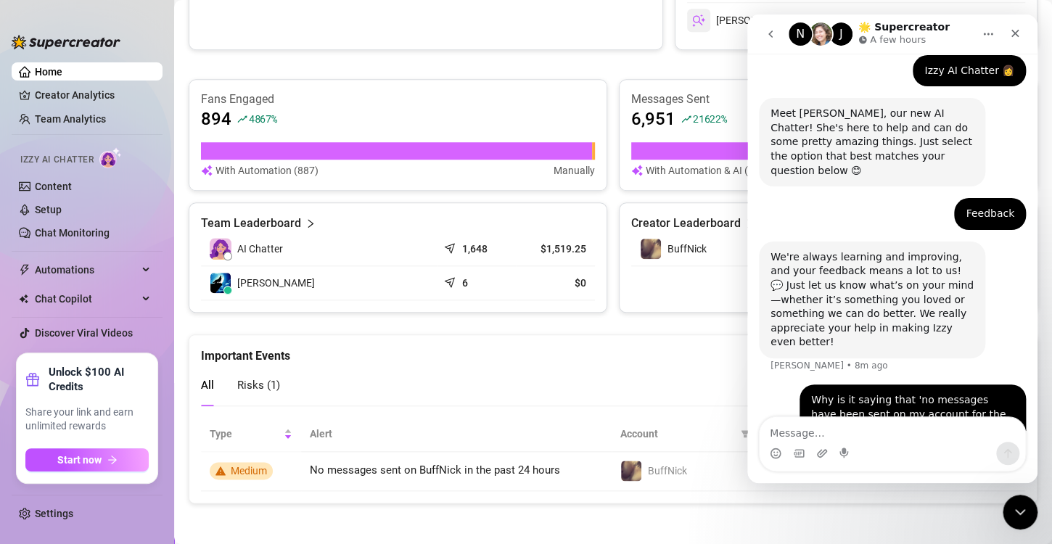
click at [528, 373] on div "All Risks ( 1 )" at bounding box center [613, 385] width 824 height 41
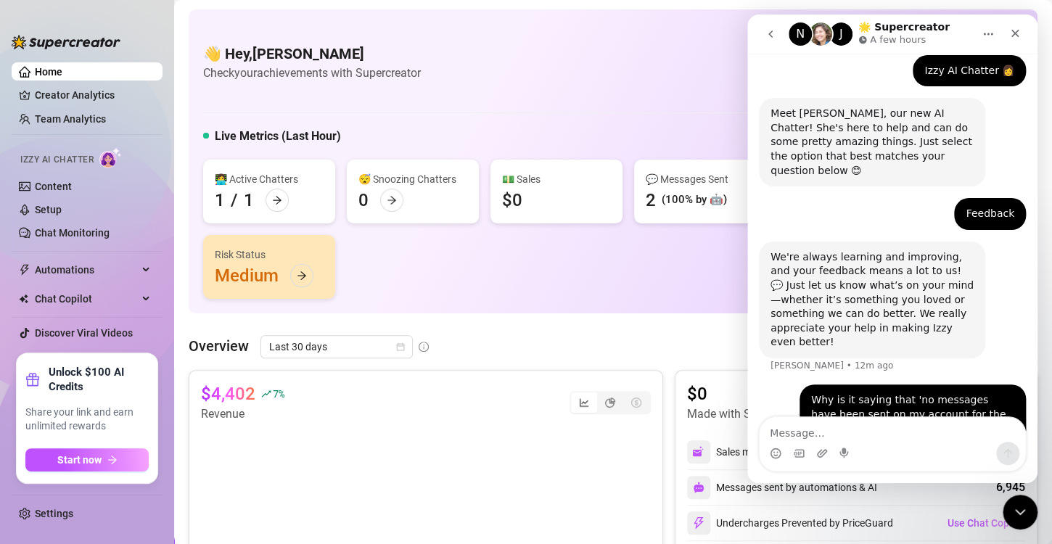
scroll to position [0, 0]
click at [62, 210] on link "Setup" at bounding box center [48, 210] width 27 height 12
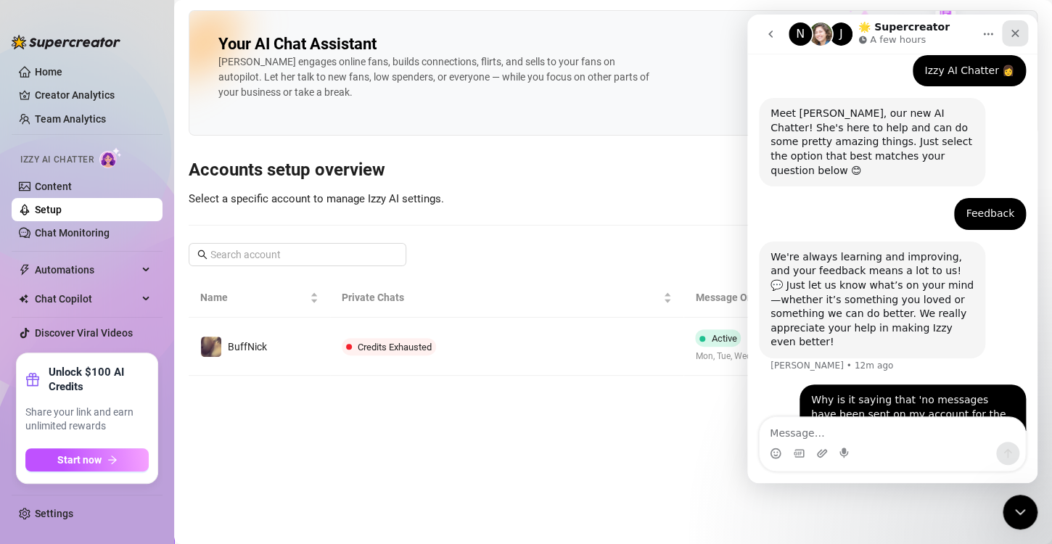
drag, startPoint x: 1014, startPoint y: 35, endPoint x: 1756, endPoint y: 52, distance: 742.4
click at [1014, 35] on icon "Close" at bounding box center [1015, 34] width 8 height 8
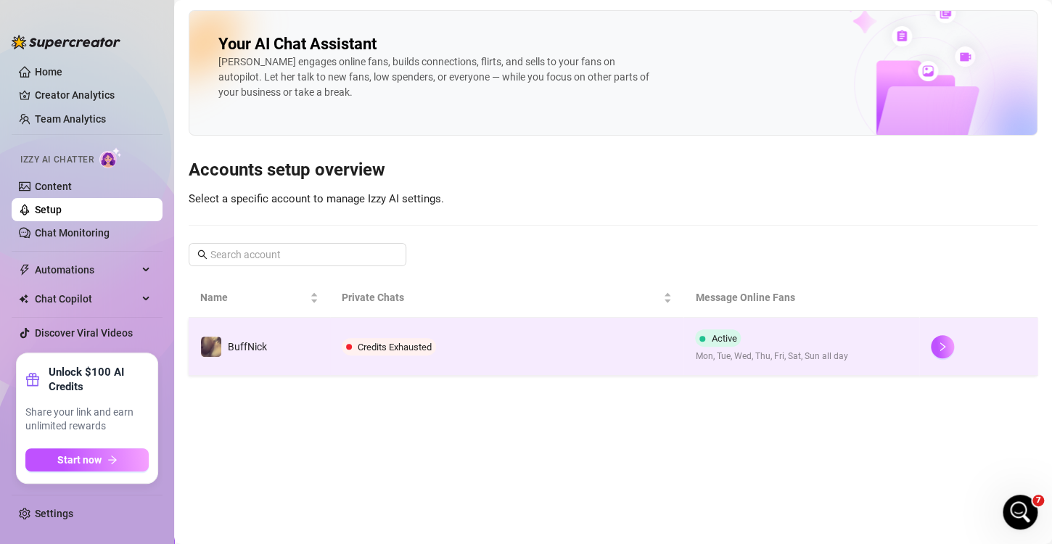
click at [390, 345] on span "Credits Exhausted" at bounding box center [395, 347] width 74 height 11
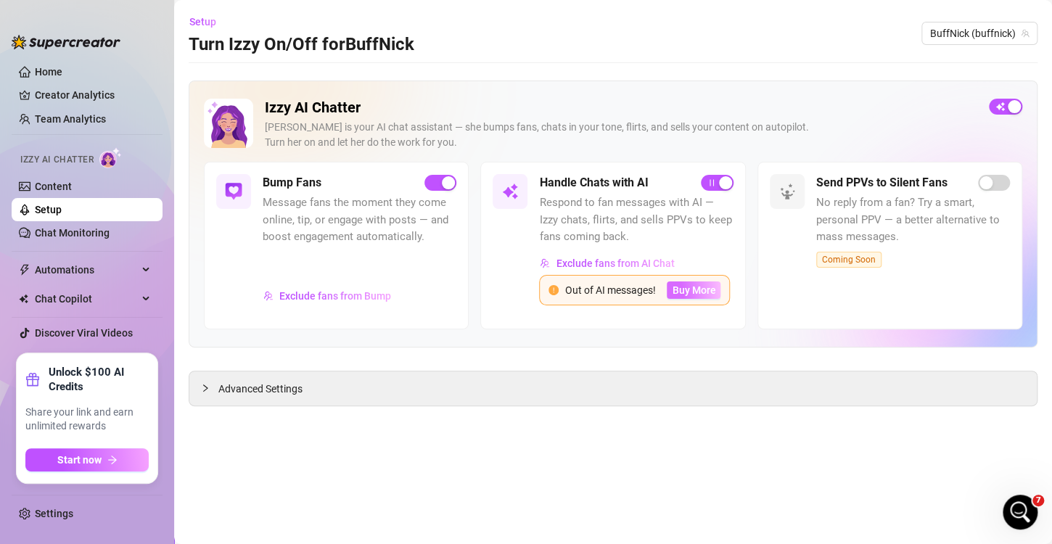
click at [695, 289] on span "Buy More" at bounding box center [694, 290] width 44 height 12
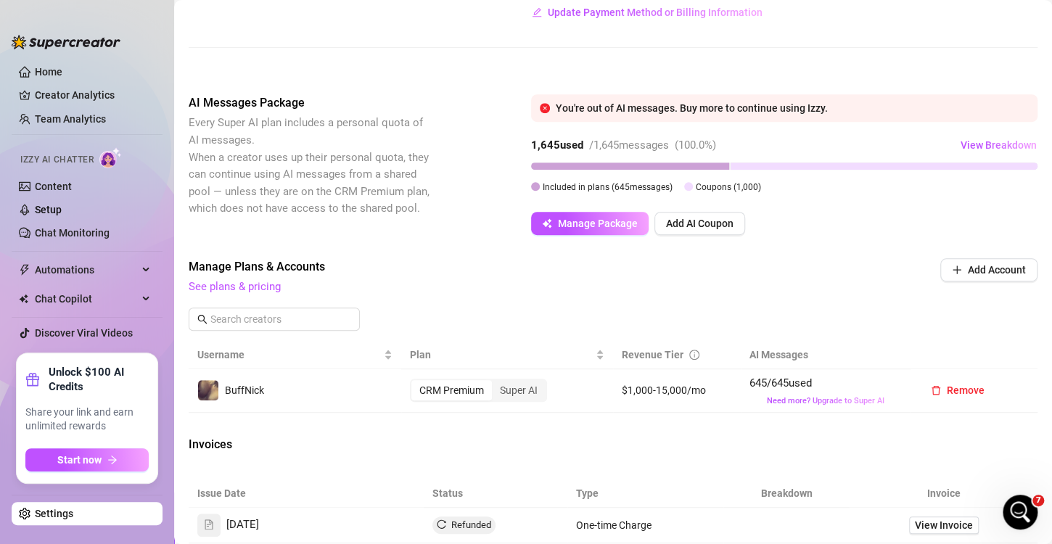
scroll to position [218, 0]
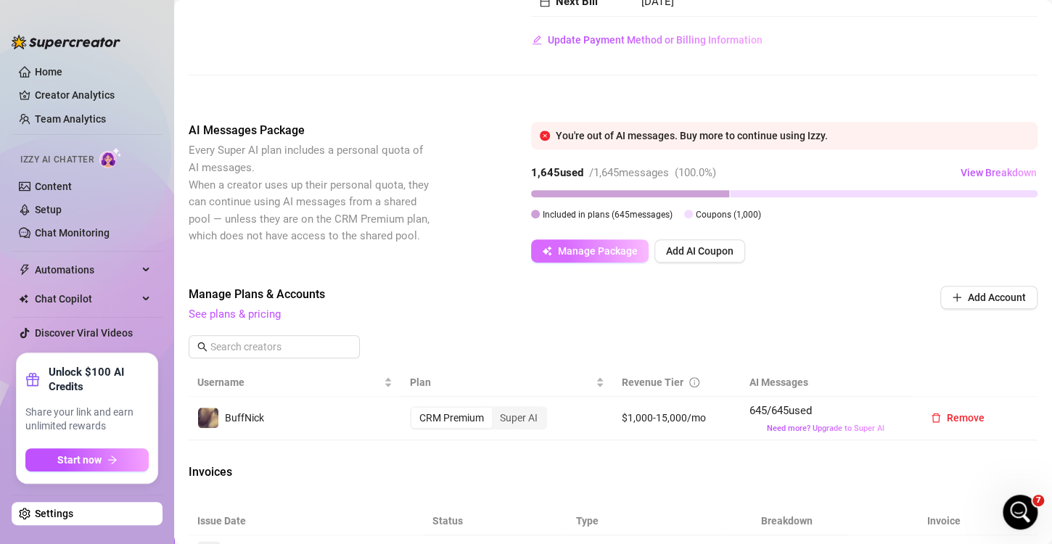
click at [585, 257] on span "Manage Package" at bounding box center [598, 251] width 80 height 12
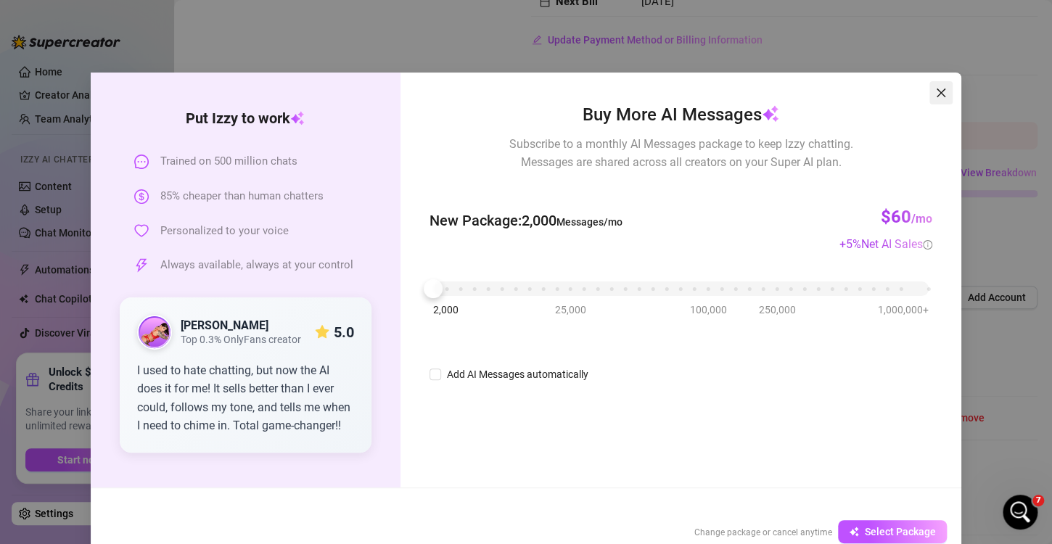
click at [937, 89] on icon "close" at bounding box center [941, 93] width 12 height 12
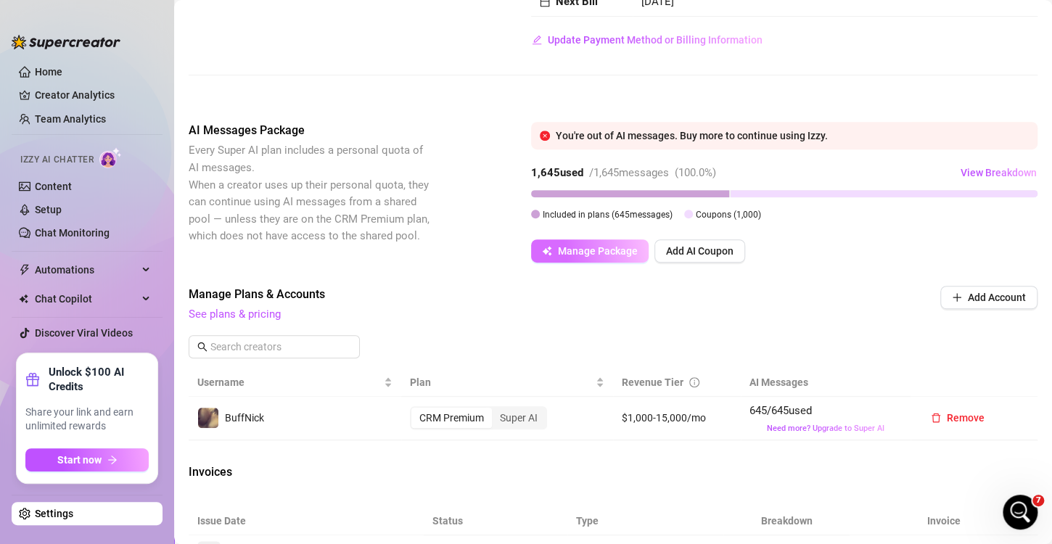
click at [579, 257] on span "Manage Package" at bounding box center [598, 251] width 80 height 12
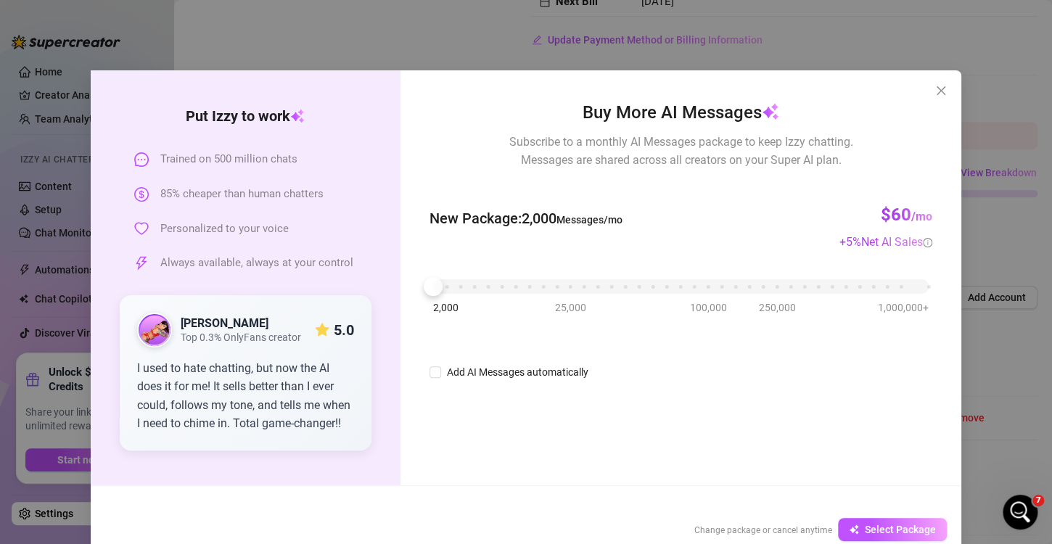
scroll to position [0, 0]
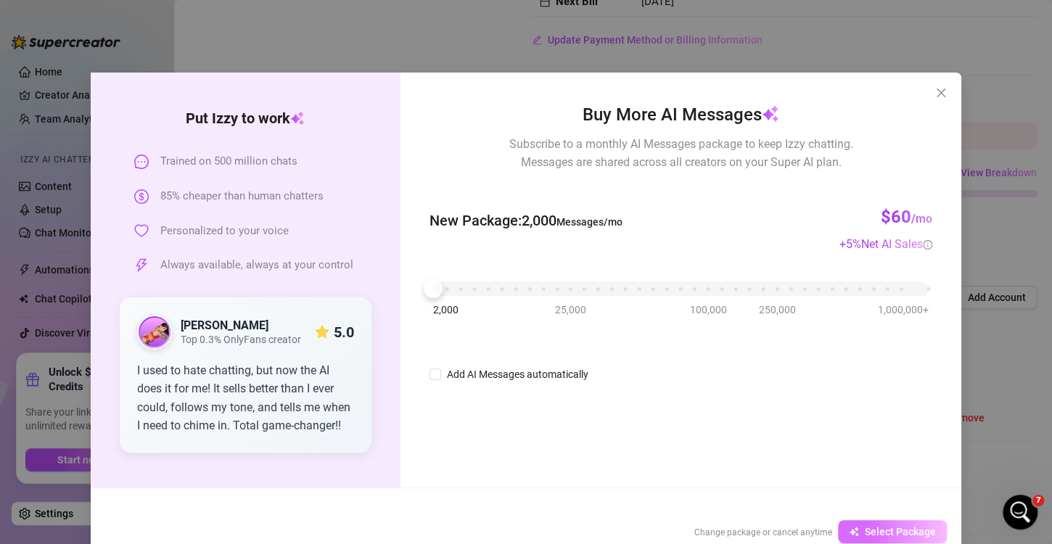
click at [892, 529] on span "Select Package" at bounding box center [900, 532] width 71 height 12
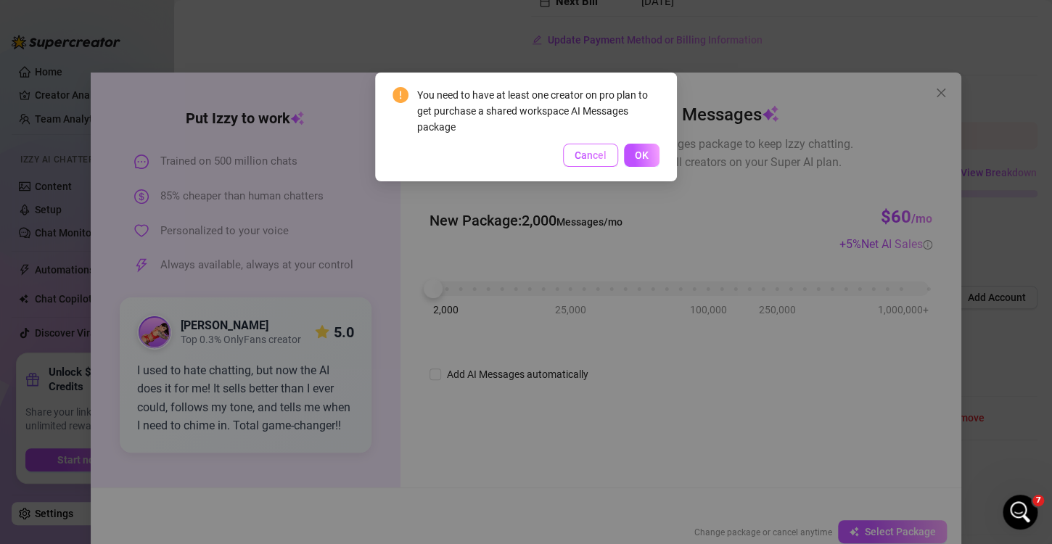
click at [596, 163] on button "Cancel" at bounding box center [590, 155] width 55 height 23
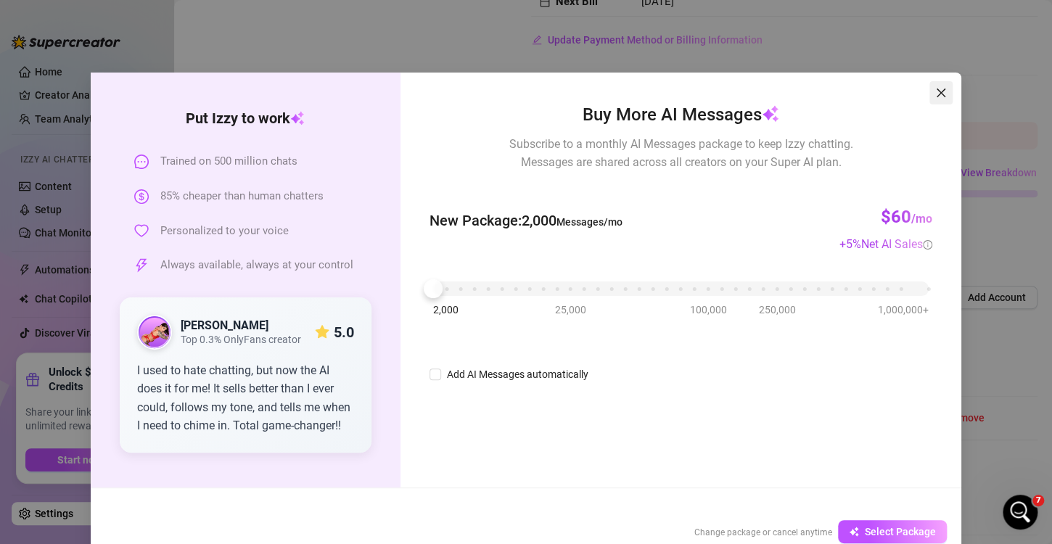
click at [935, 95] on icon "close" at bounding box center [941, 93] width 12 height 12
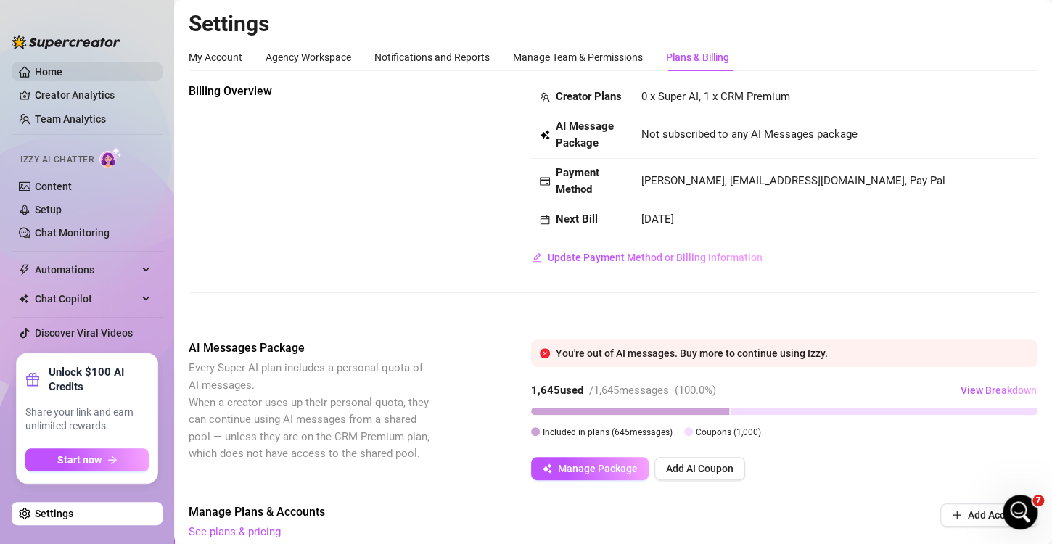
click at [35, 67] on link "Home" at bounding box center [49, 72] width 28 height 12
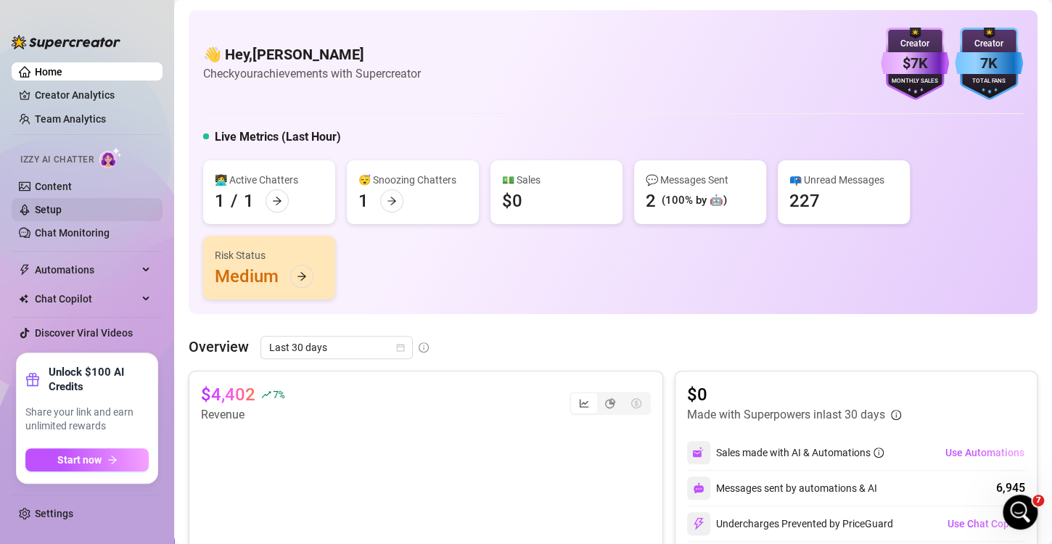
click at [62, 209] on link "Setup" at bounding box center [48, 210] width 27 height 12
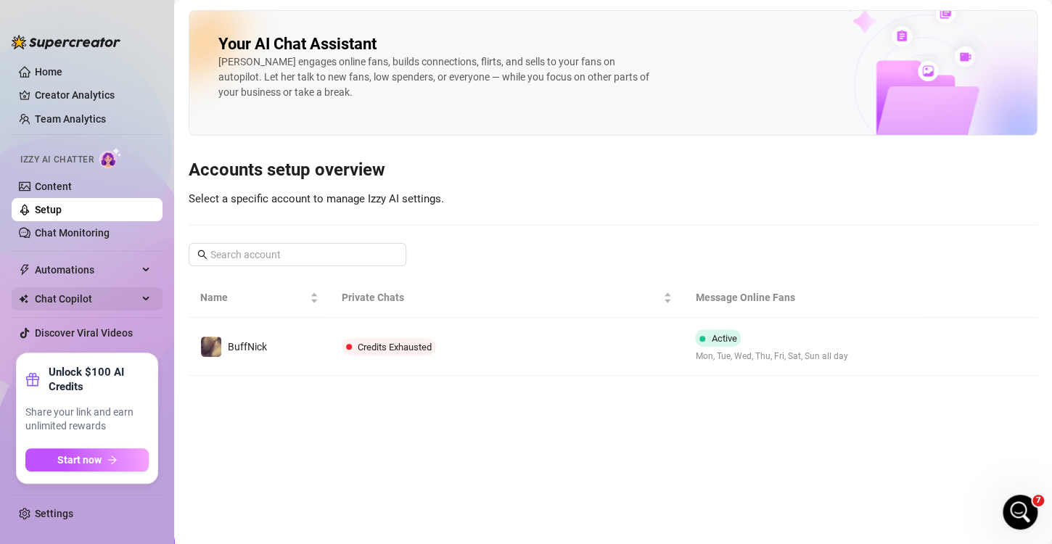
click at [88, 300] on span "Chat Copilot" at bounding box center [86, 298] width 103 height 23
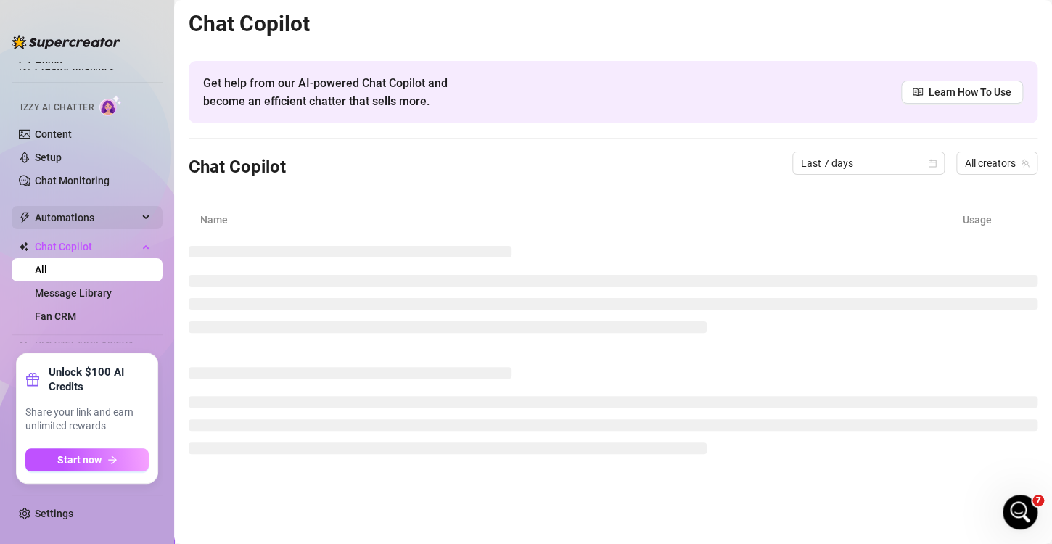
click at [110, 212] on span "Automations" at bounding box center [86, 217] width 103 height 23
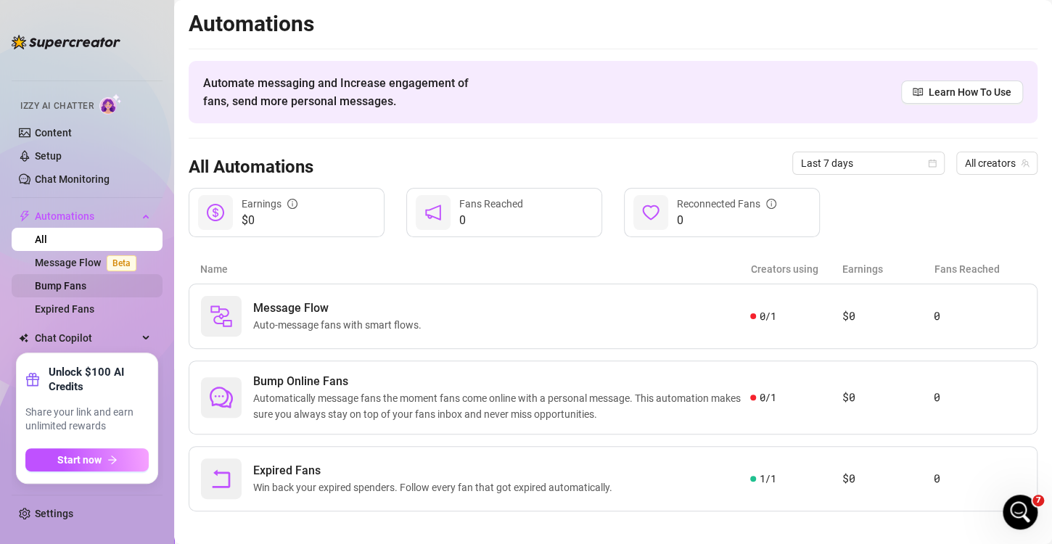
click at [71, 280] on link "Bump Fans" at bounding box center [61, 286] width 52 height 12
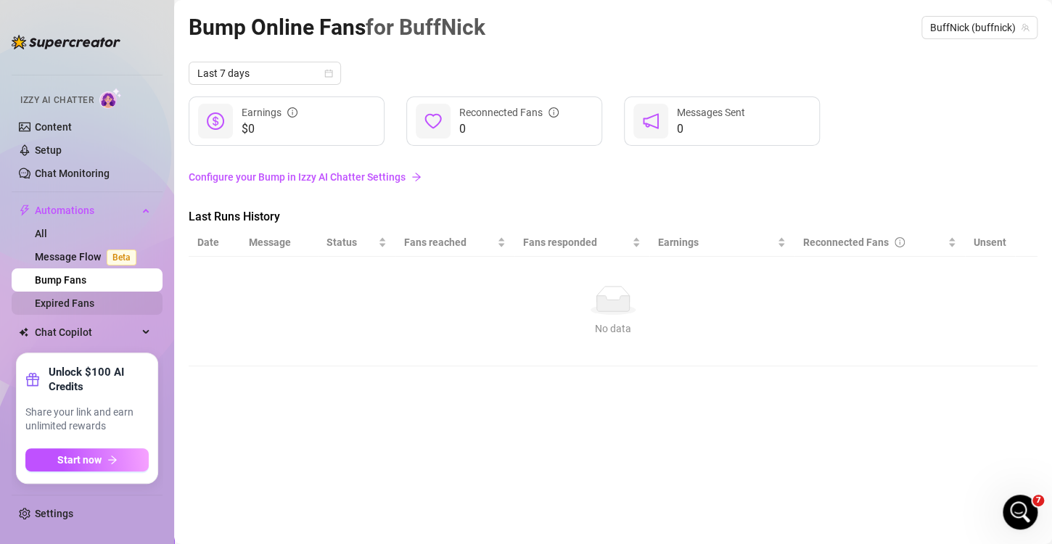
scroll to position [20, 0]
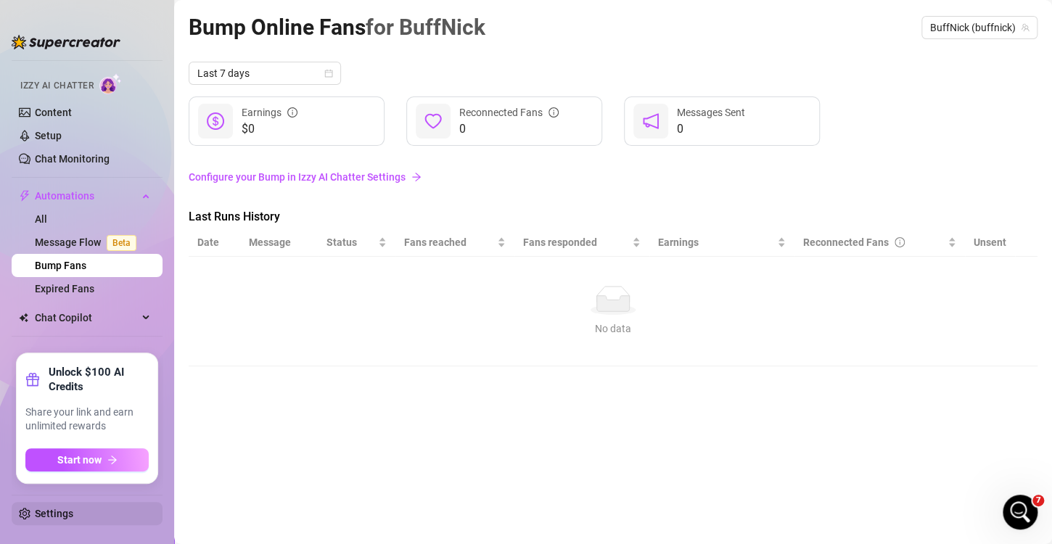
click at [53, 516] on link "Settings" at bounding box center [54, 514] width 38 height 12
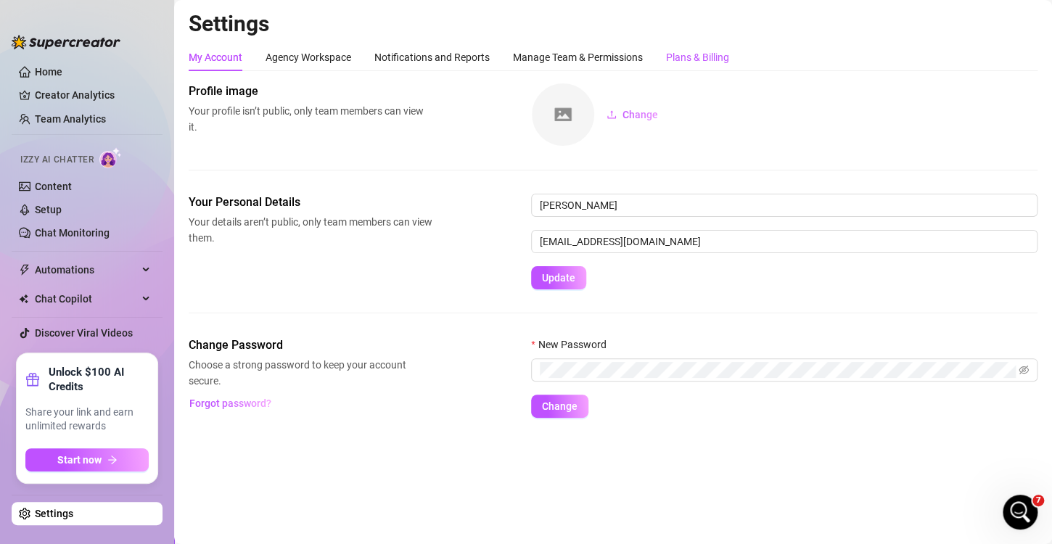
click at [683, 64] on div "Plans & Billing" at bounding box center [697, 57] width 63 height 16
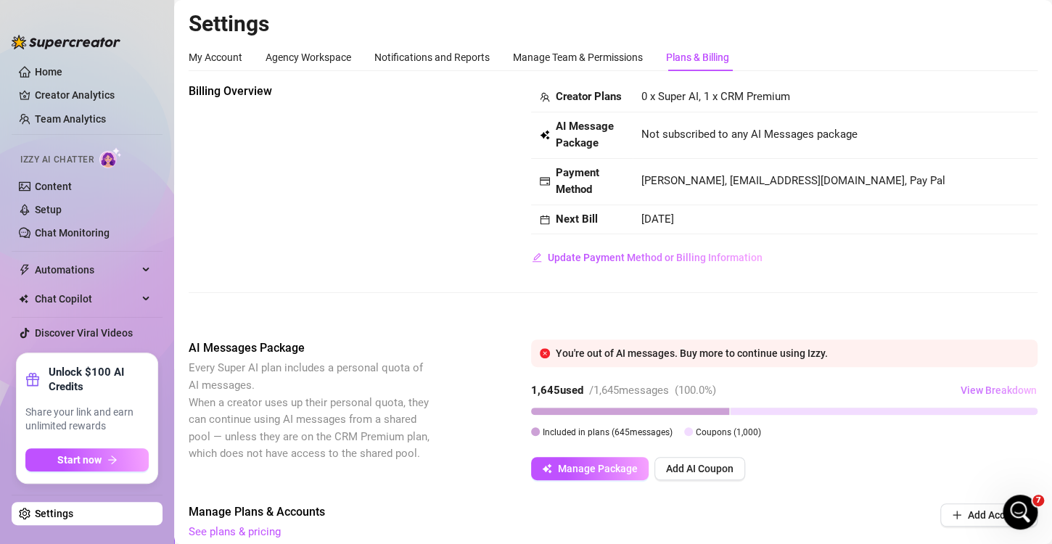
click at [961, 396] on span "View Breakdown" at bounding box center [999, 391] width 76 height 12
click at [495, 316] on div "Billing Overview Creator Plans 0 x Super AI, 1 x CRM Premium AI Message Package…" at bounding box center [613, 200] width 849 height 234
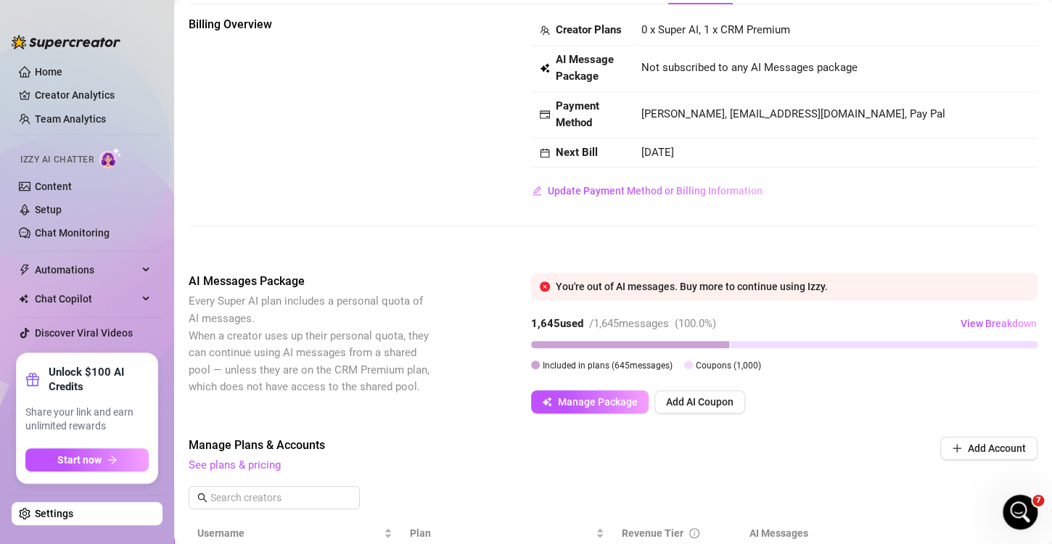
scroll to position [73, 0]
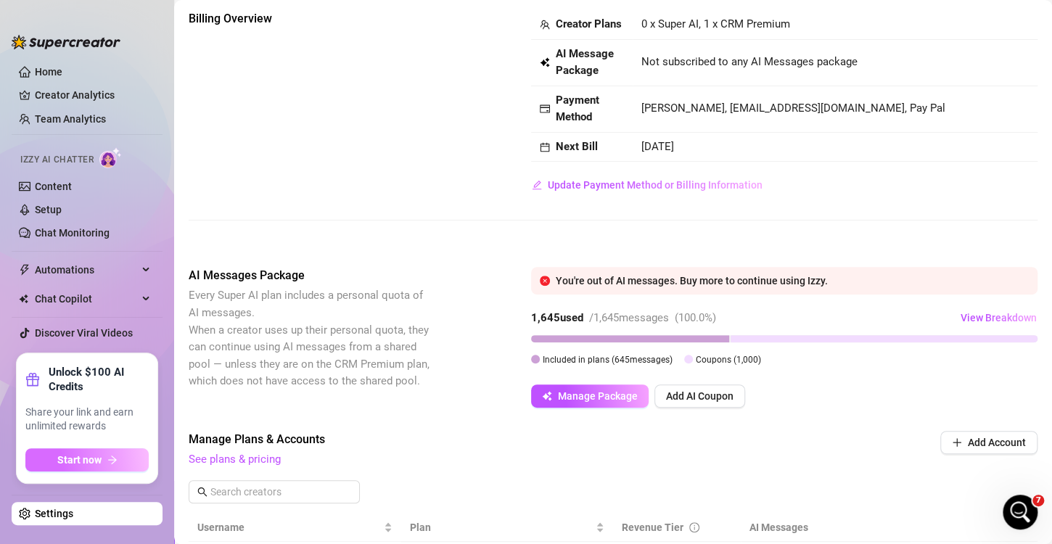
click at [83, 464] on span "Start now" at bounding box center [79, 460] width 44 height 12
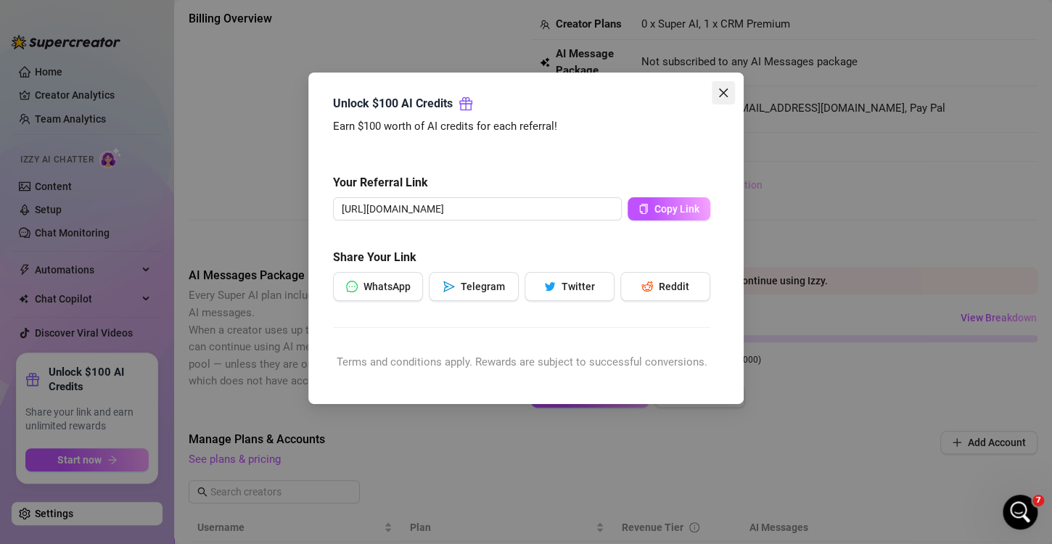
click at [727, 90] on icon "close" at bounding box center [724, 93] width 12 height 12
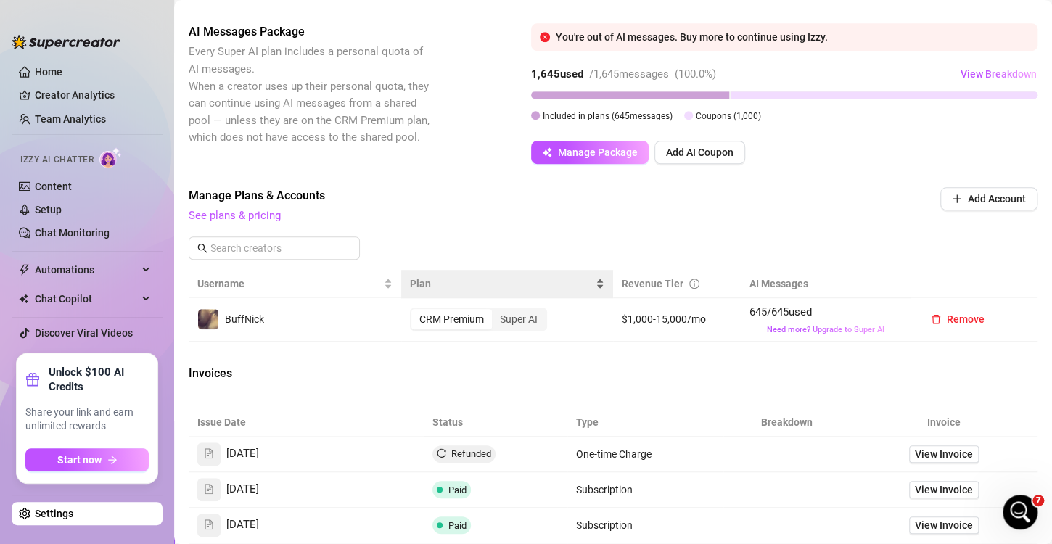
scroll to position [363, 0]
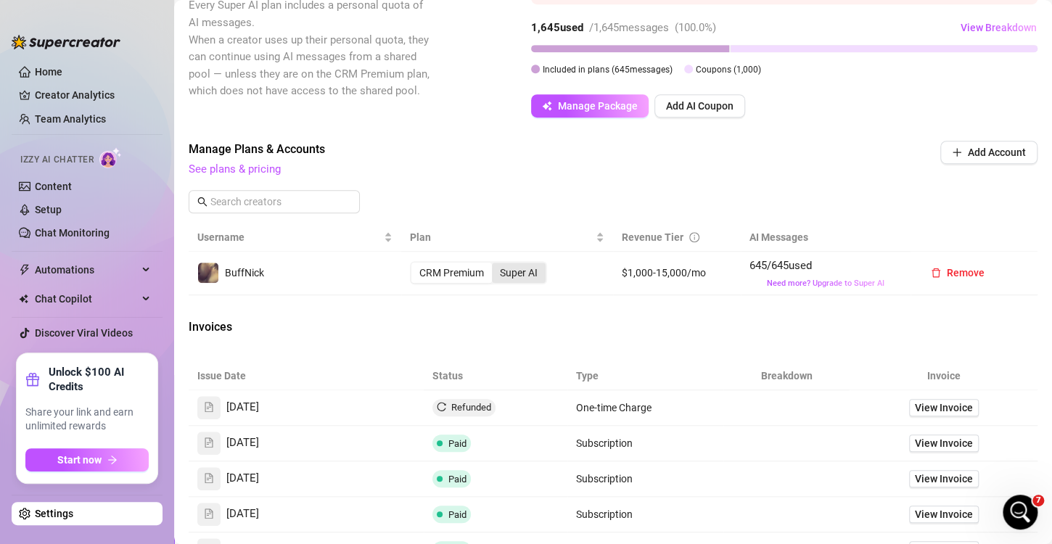
click at [516, 283] on div "Super AI" at bounding box center [519, 273] width 54 height 20
click at [496, 265] on input "Super AI" at bounding box center [496, 265] width 0 height 0
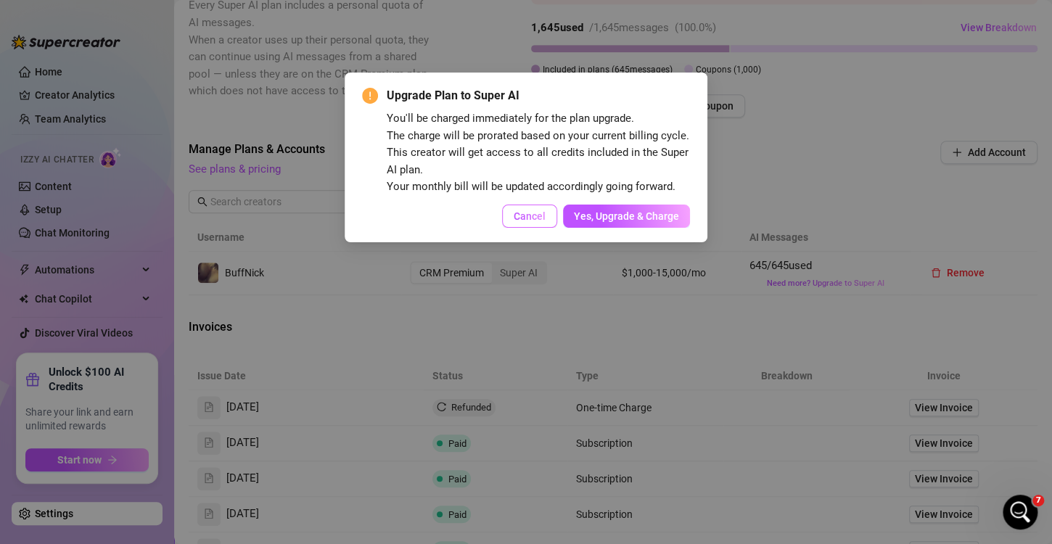
click at [519, 217] on span "Cancel" at bounding box center [530, 216] width 32 height 12
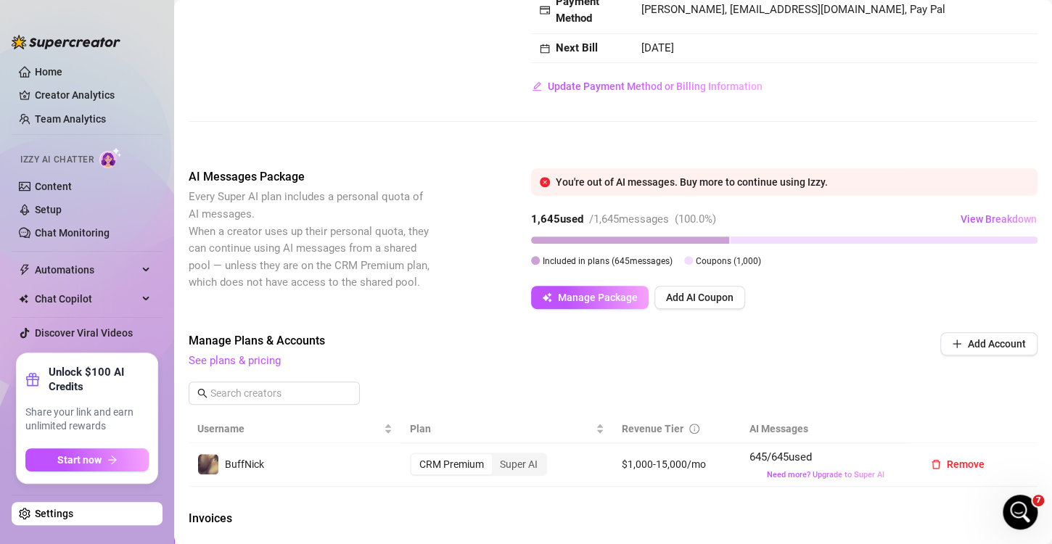
scroll to position [218, 0]
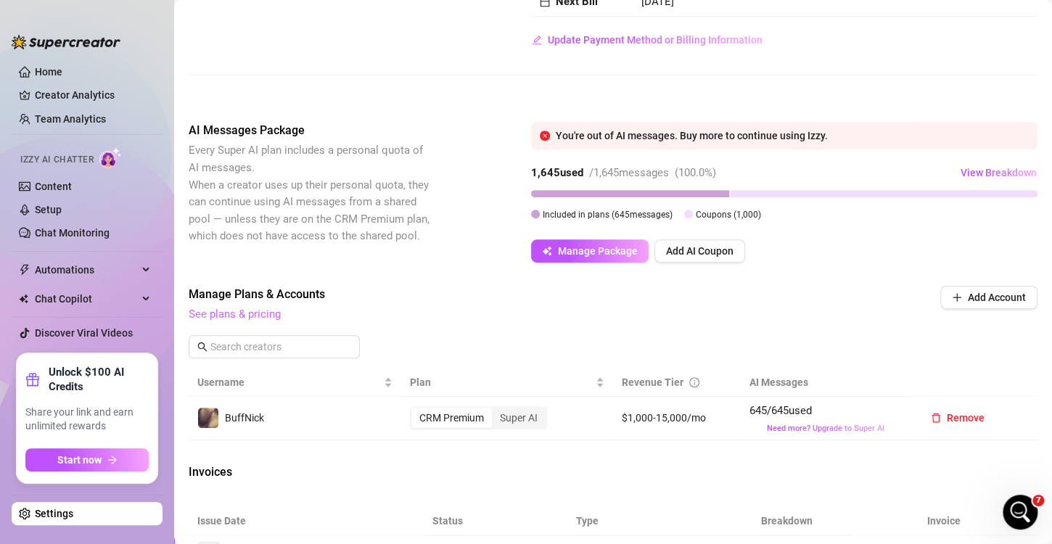
click at [264, 321] on link "See plans & pricing" at bounding box center [235, 314] width 92 height 13
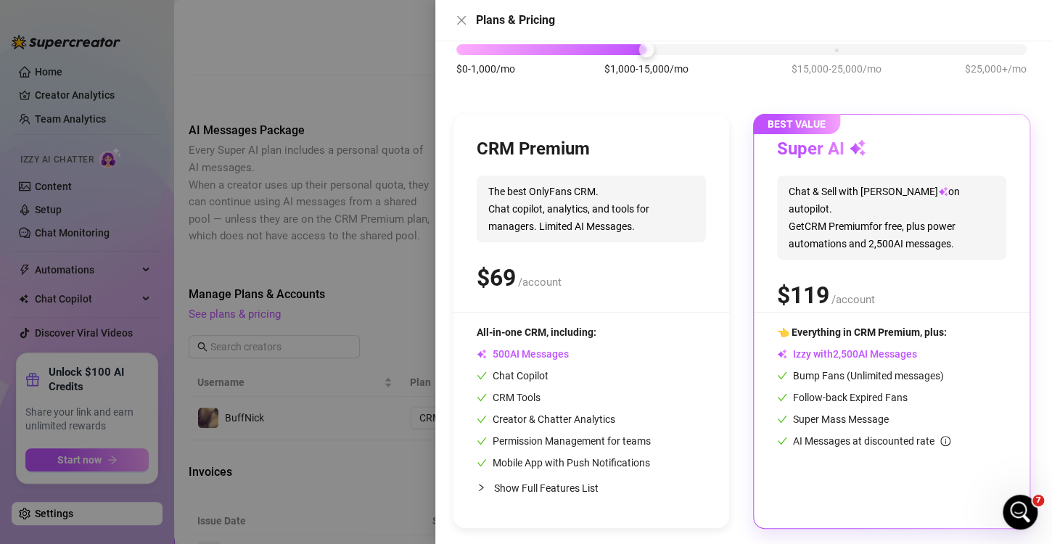
scroll to position [98, 0]
click at [843, 203] on span "Chat & Sell with Izzy on autopilot. Get CRM Premium for free, plus power automa…" at bounding box center [891, 216] width 229 height 84
click at [702, 214] on span "The best OnlyFans CRM. Chat copilot, analytics, and tools for managers. Limited…" at bounding box center [591, 207] width 229 height 67
click at [635, 199] on span "The best OnlyFans CRM. Chat copilot, analytics, and tools for managers. Limited…" at bounding box center [591, 207] width 229 height 67
click at [979, 192] on span "Chat & Sell with Izzy on autopilot. Get CRM Premium for free, plus power automa…" at bounding box center [891, 216] width 229 height 84
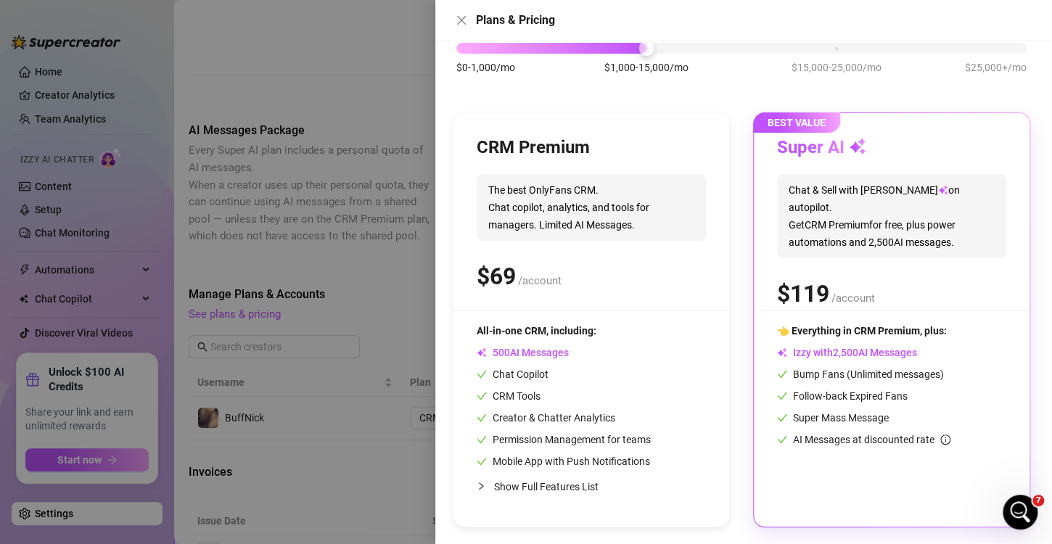
click at [612, 165] on div "CRM Premium The best OnlyFans CRM. Chat copilot, analytics, and tools for manag…" at bounding box center [591, 223] width 229 height 174
drag, startPoint x: 577, startPoint y: 197, endPoint x: 670, endPoint y: 217, distance: 95.1
click at [579, 197] on span "The best OnlyFans CRM. Chat copilot, analytics, and tools for managers. Limited…" at bounding box center [591, 207] width 229 height 67
click at [792, 198] on span "Chat & Sell with Izzy on autopilot. Get CRM Premium for free, plus power automa…" at bounding box center [891, 216] width 229 height 84
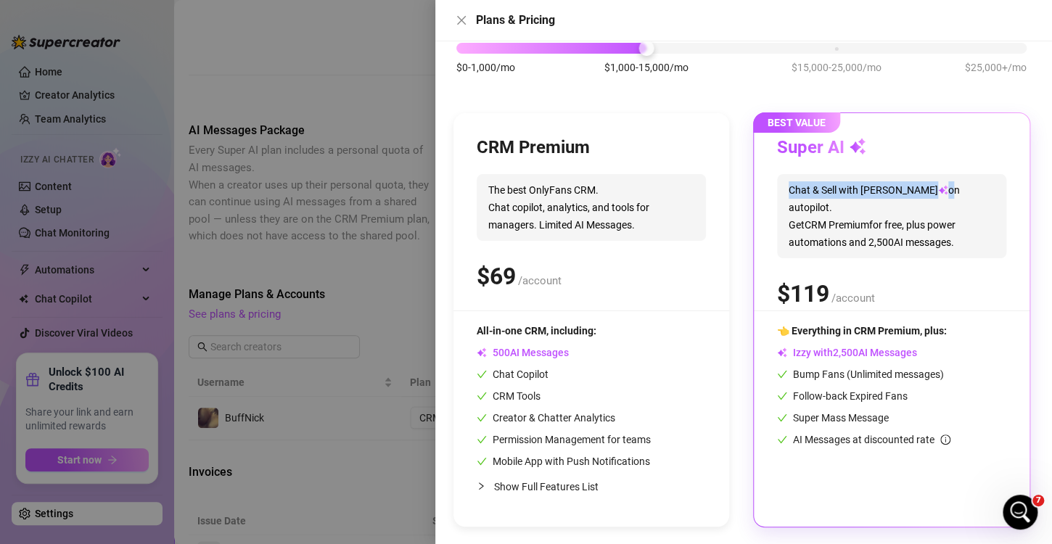
click at [792, 198] on span "Chat & Sell with Izzy on autopilot. Get CRM Premium for free, plus power automa…" at bounding box center [891, 216] width 229 height 84
click at [755, 160] on div "BEST VALUE Super AI Chat & Sell with Izzy on autopilot. Get CRM Premium for fre…" at bounding box center [892, 320] width 276 height 414
click at [292, 154] on div at bounding box center [526, 272] width 1052 height 544
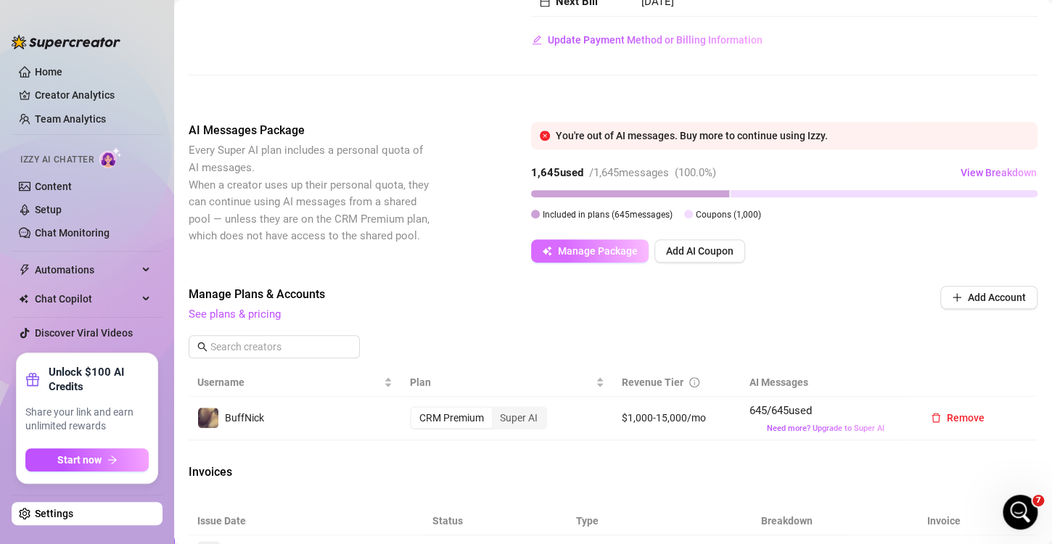
click at [599, 257] on span "Manage Package" at bounding box center [598, 251] width 80 height 12
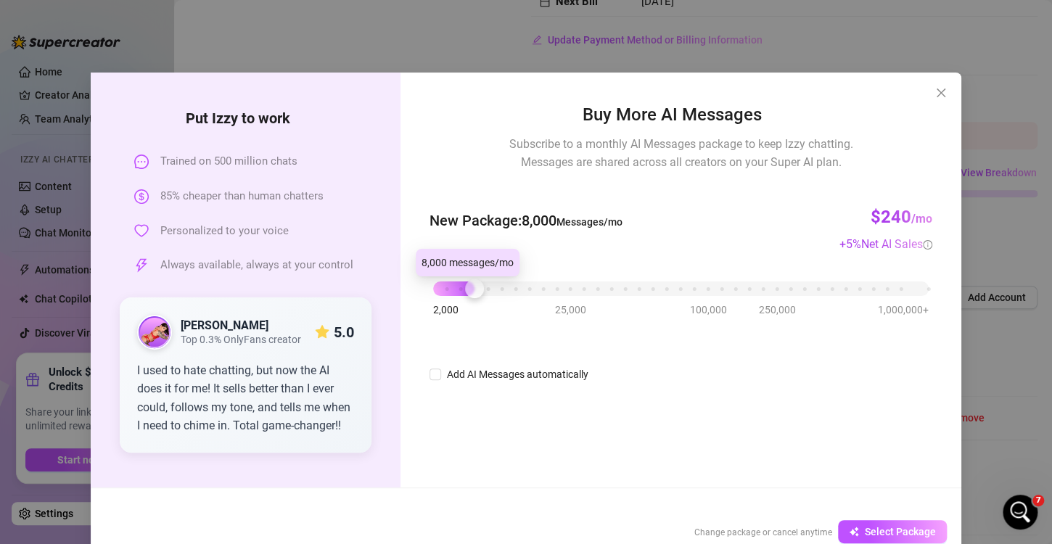
drag, startPoint x: 423, startPoint y: 292, endPoint x: 461, endPoint y: 291, distance: 37.8
click at [465, 291] on div at bounding box center [474, 288] width 19 height 19
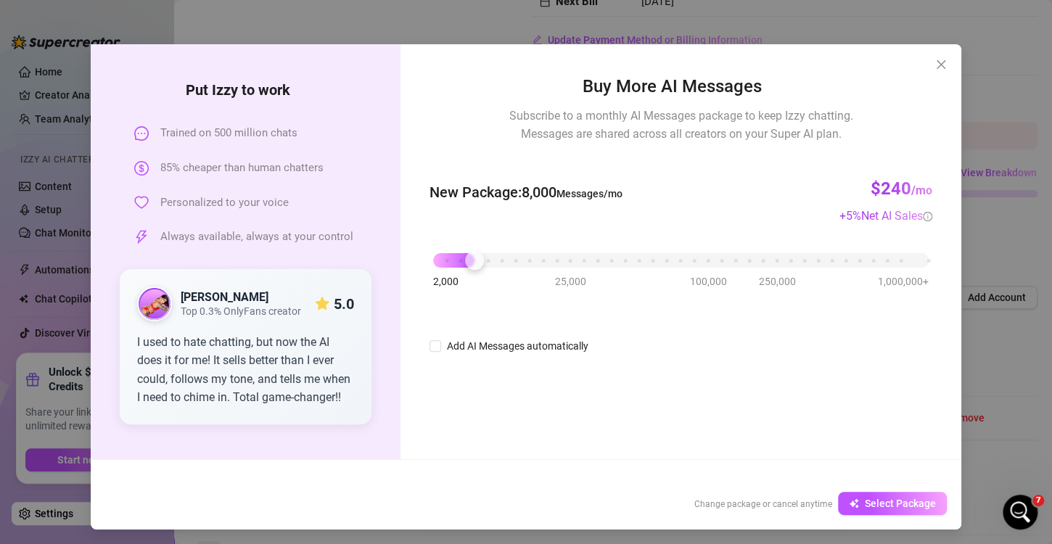
scroll to position [30, 0]
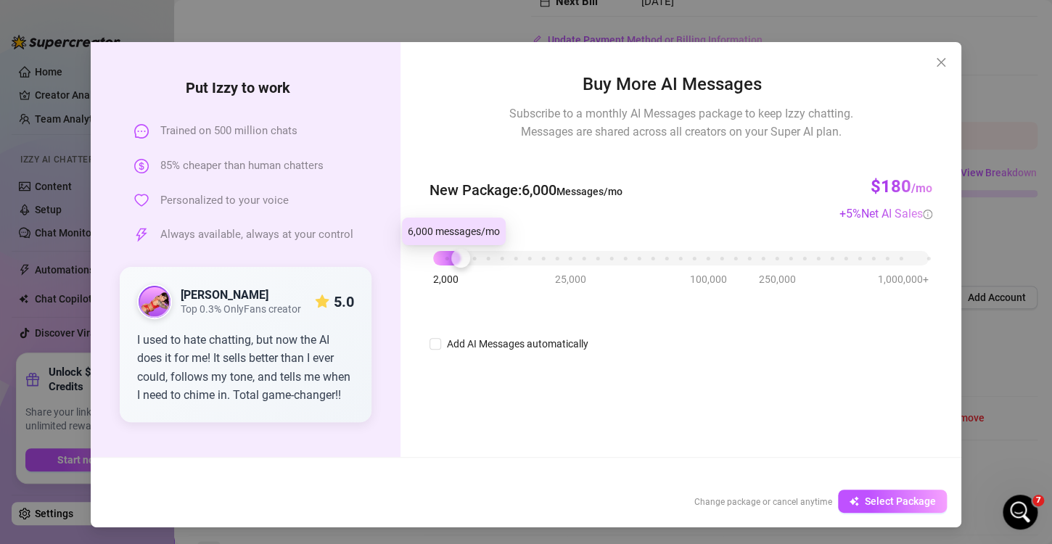
drag, startPoint x: 464, startPoint y: 260, endPoint x: 449, endPoint y: 260, distance: 14.5
click at [451, 260] on div at bounding box center [460, 258] width 19 height 19
click at [896, 501] on span "Select Package" at bounding box center [900, 502] width 71 height 12
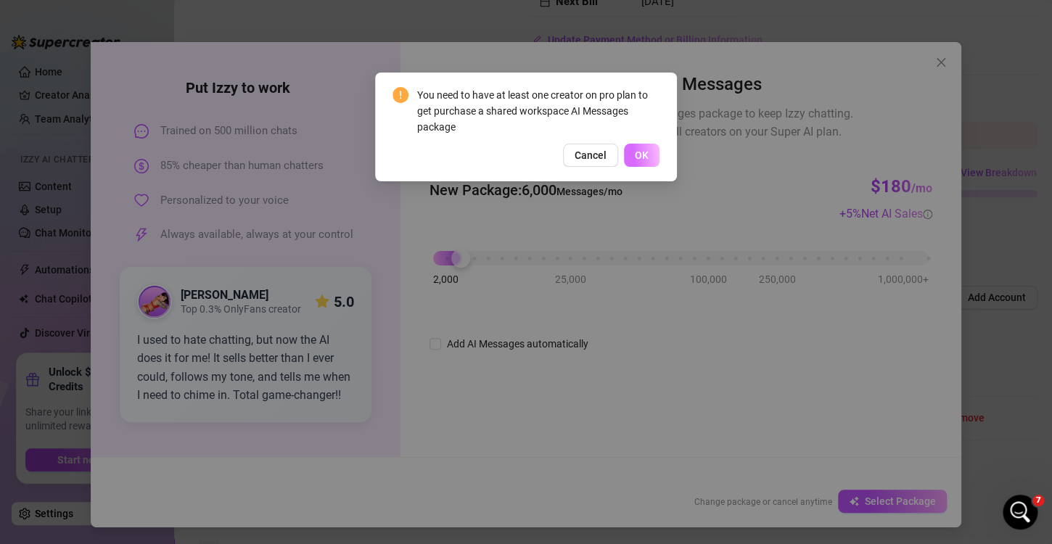
click at [638, 159] on span "OK" at bounding box center [642, 155] width 14 height 12
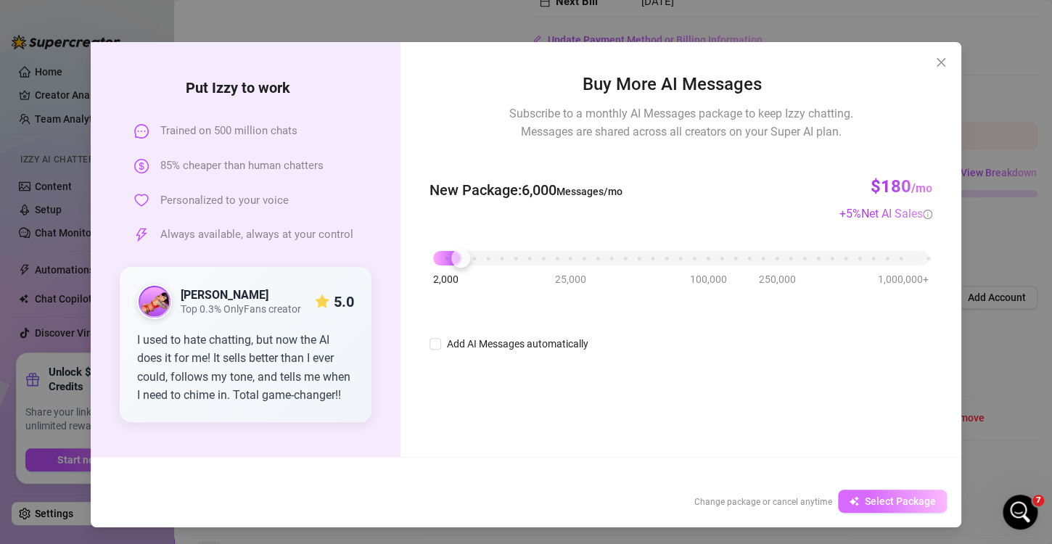
click at [900, 496] on span "Select Package" at bounding box center [900, 502] width 71 height 12
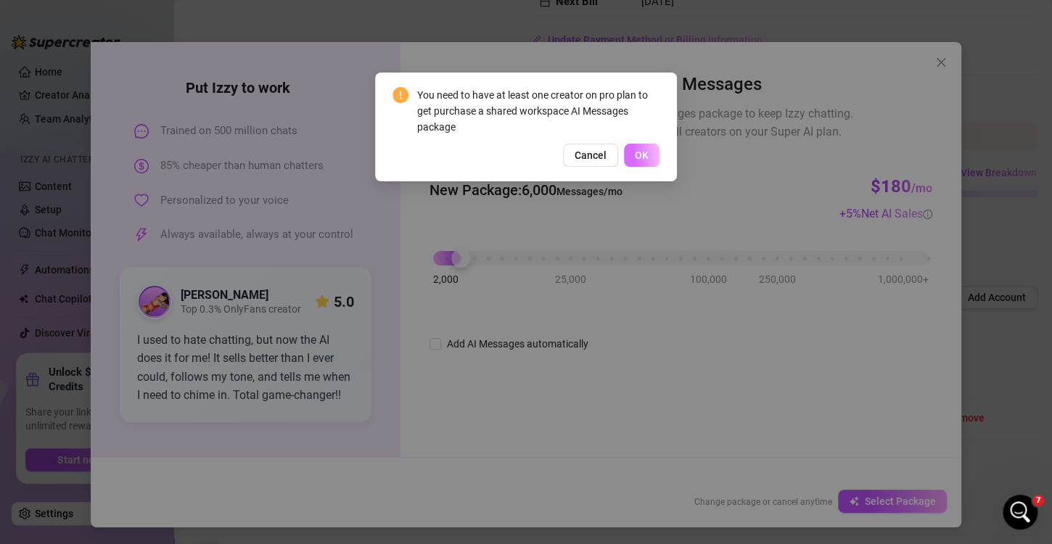
click at [643, 154] on span "OK" at bounding box center [642, 155] width 14 height 12
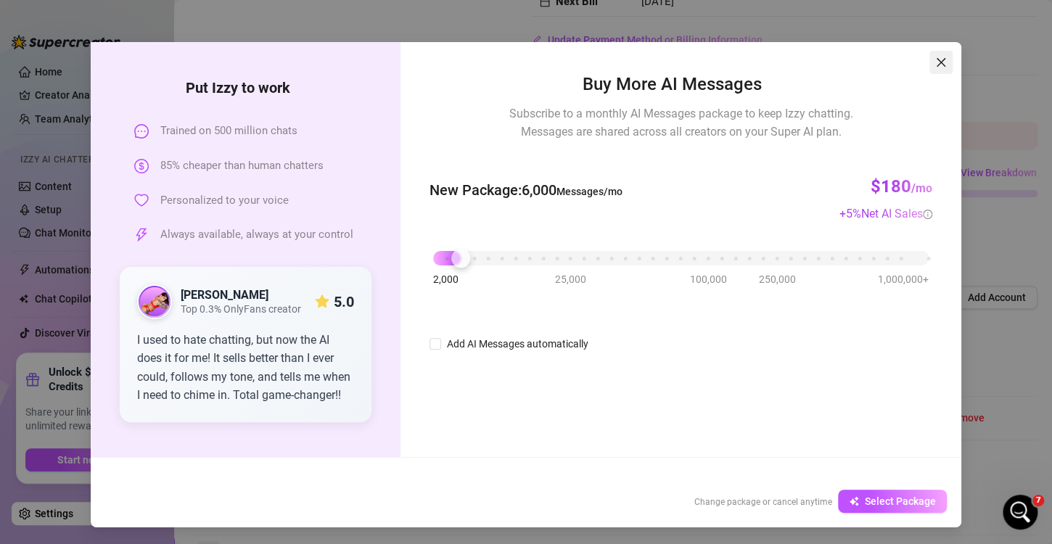
click at [937, 59] on icon "close" at bounding box center [941, 62] width 9 height 9
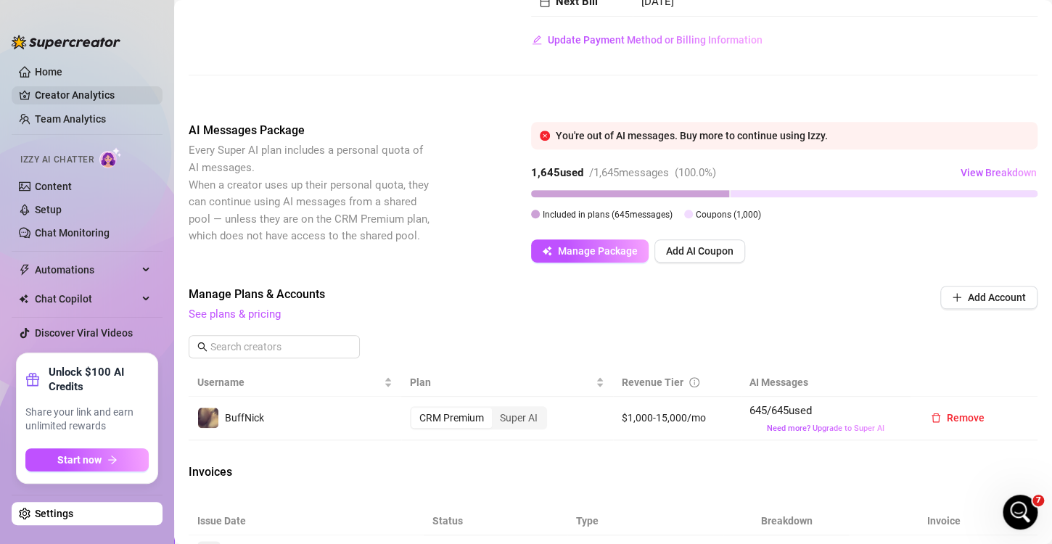
click at [71, 91] on link "Creator Analytics" at bounding box center [93, 94] width 116 height 23
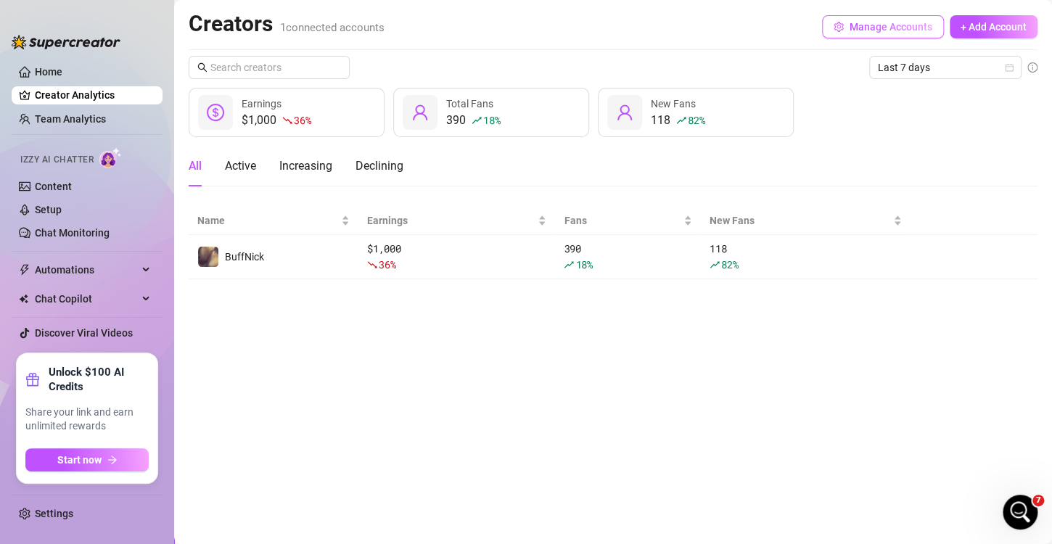
click at [842, 26] on icon "setting" at bounding box center [838, 27] width 9 height 10
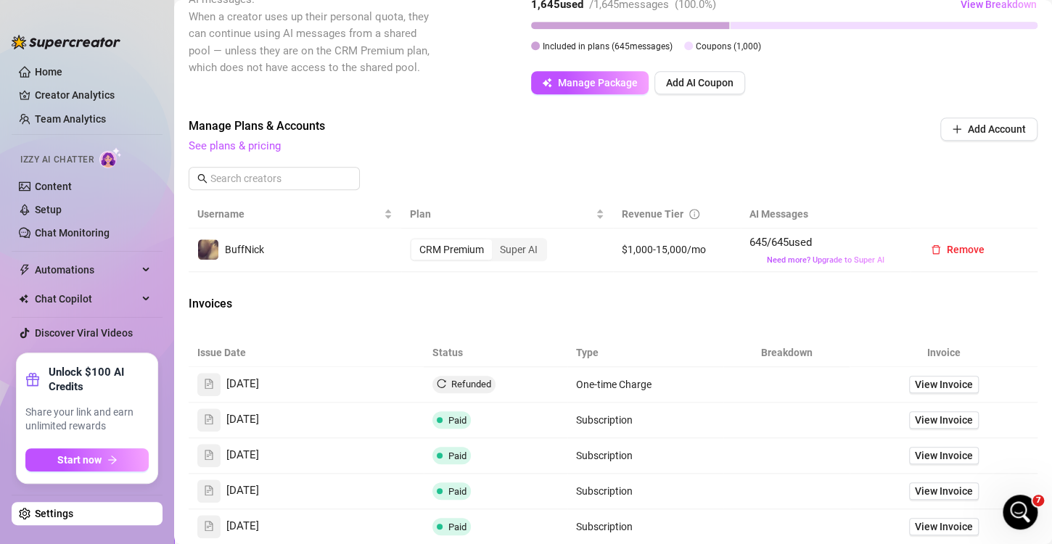
scroll to position [435, 0]
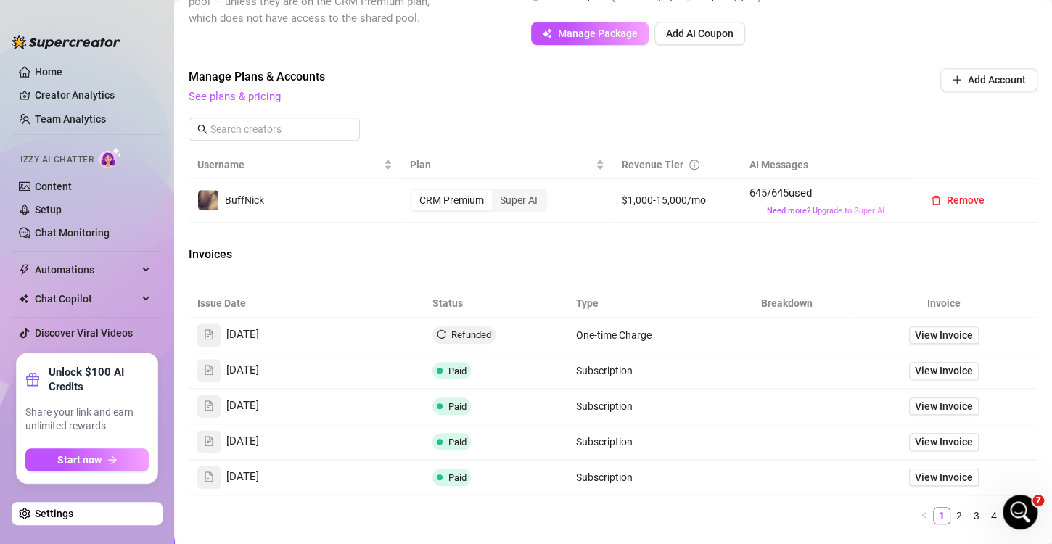
click at [519, 210] on div "Super AI" at bounding box center [519, 200] width 54 height 20
click at [496, 192] on input "Super AI" at bounding box center [496, 192] width 0 height 0
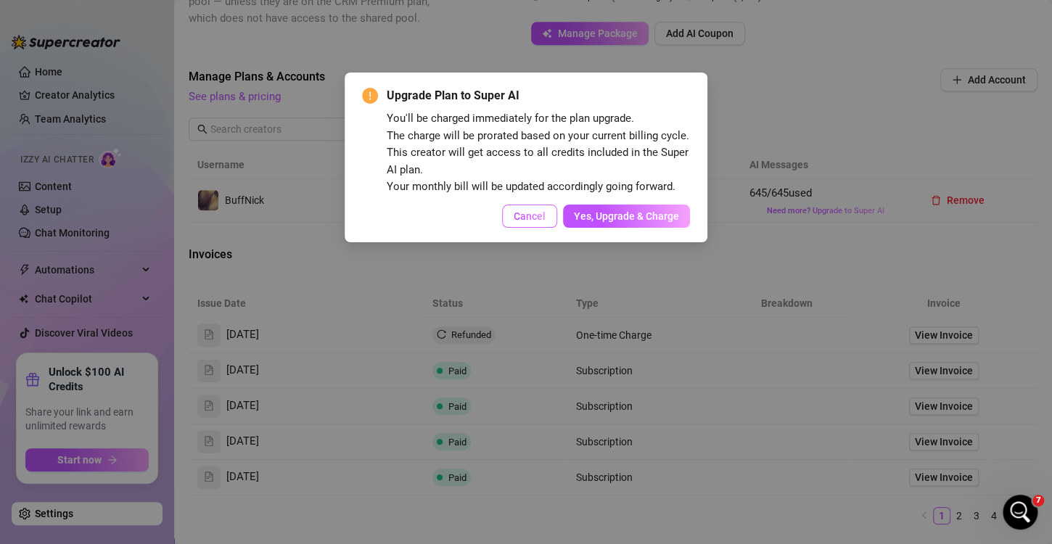
click at [526, 215] on span "Cancel" at bounding box center [530, 216] width 32 height 12
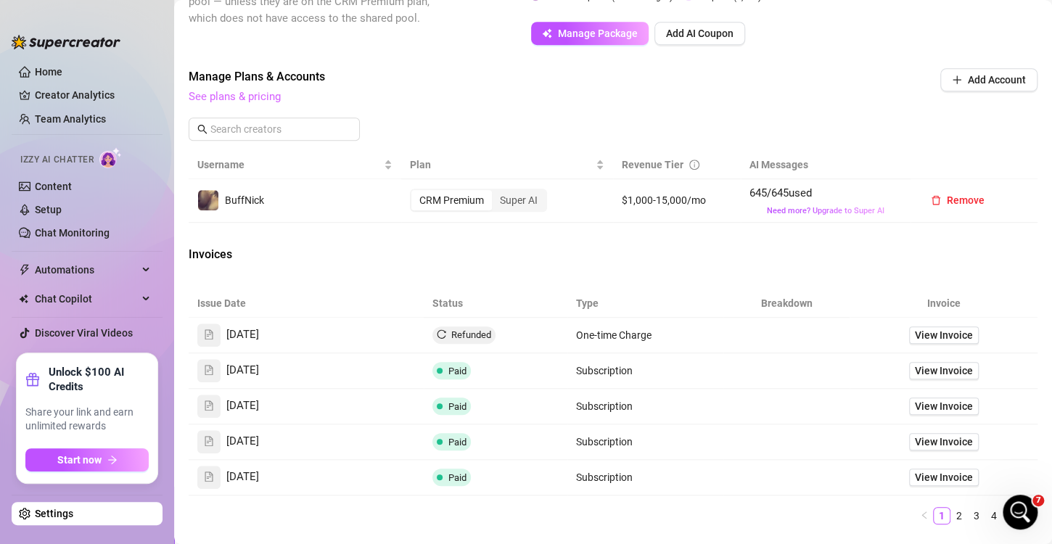
click at [263, 103] on link "See plans & pricing" at bounding box center [235, 96] width 92 height 13
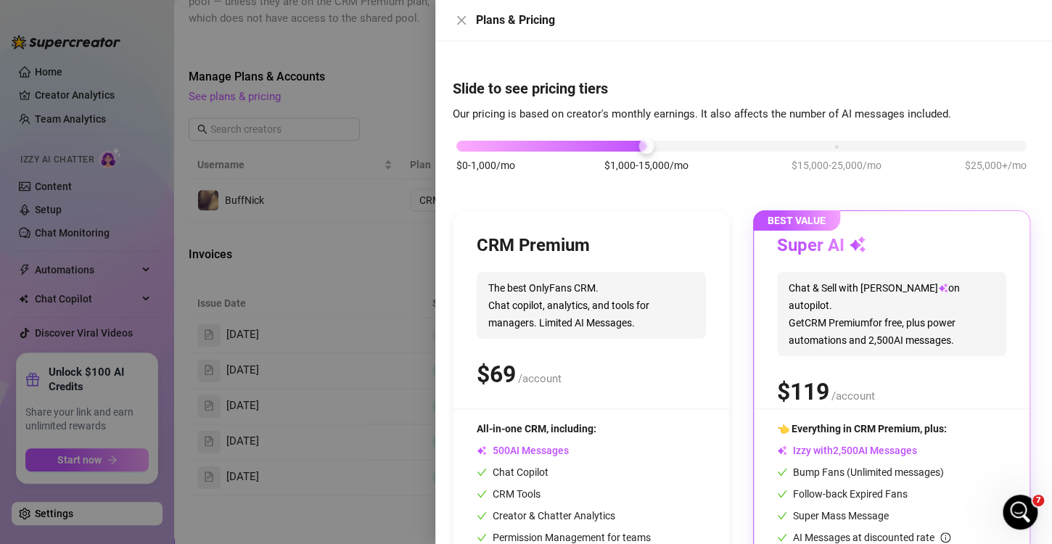
scroll to position [0, 0]
drag, startPoint x: 652, startPoint y: 150, endPoint x: 684, endPoint y: 148, distance: 32.0
click at [684, 147] on div "$0-1,000/mo $1,000-15,000/mo $15,000-25,000/mo $25,000+/mo" at bounding box center [741, 142] width 570 height 9
drag, startPoint x: 646, startPoint y: 148, endPoint x: 558, endPoint y: 142, distance: 88.0
click at [558, 142] on div "$0-1,000/mo $1,000-15,000/mo $15,000-25,000/mo $25,000+/mo" at bounding box center [741, 142] width 570 height 9
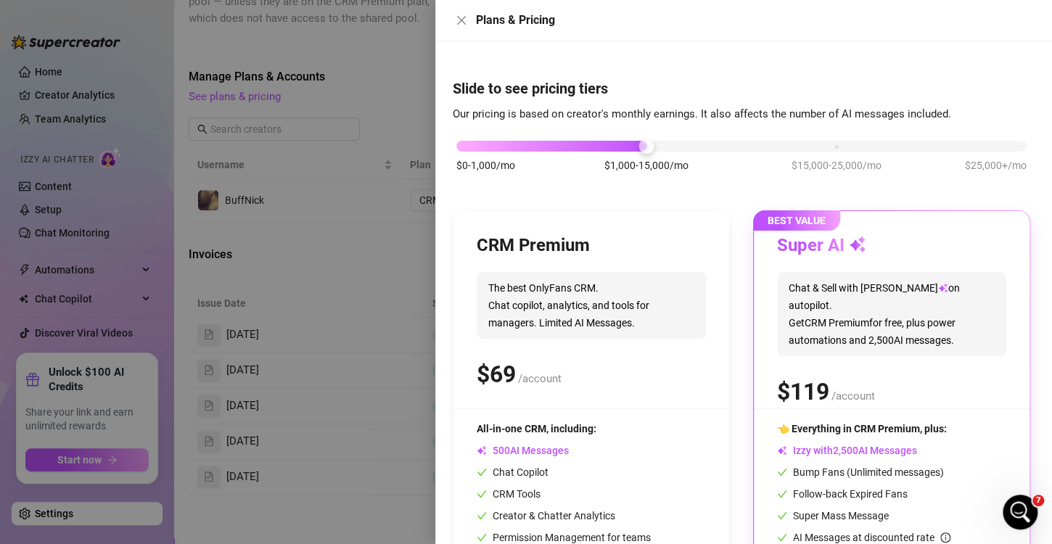
click at [558, 142] on div at bounding box center [551, 146] width 190 height 11
drag, startPoint x: 574, startPoint y: 142, endPoint x: 613, endPoint y: 147, distance: 39.5
click at [596, 146] on div at bounding box center [551, 146] width 190 height 11
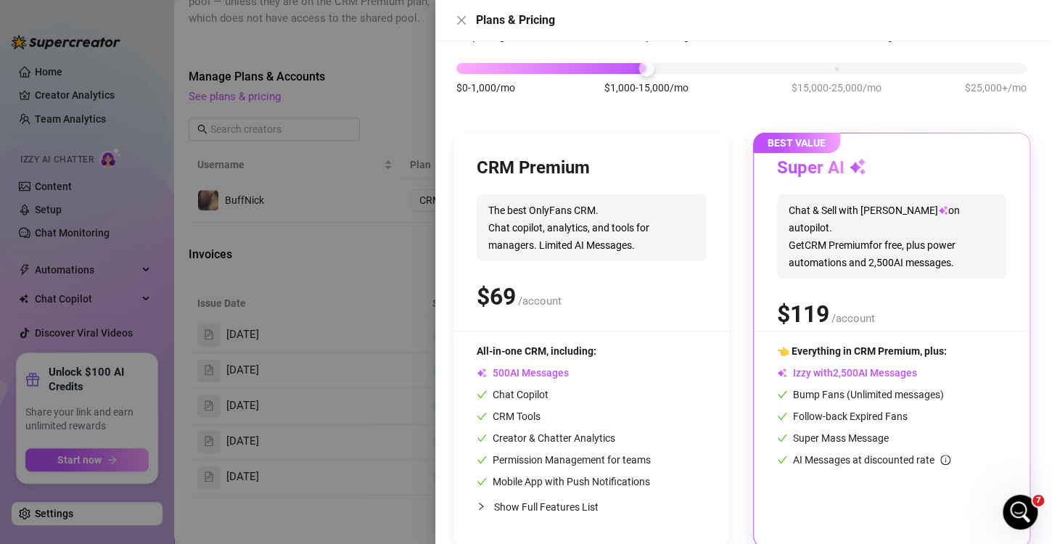
scroll to position [98, 0]
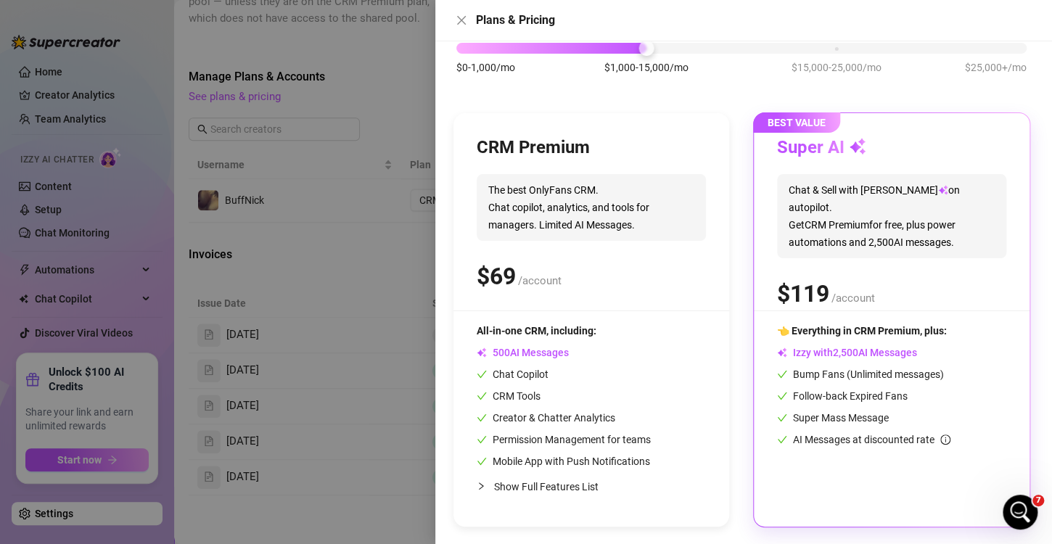
click at [796, 325] on span "👈 Everything in CRM Premium, plus:" at bounding box center [862, 331] width 170 height 12
click at [435, 268] on div "Slide to see pricing tiers Our pricing is based on creator's monthly earnings. …" at bounding box center [743, 292] width 617 height 503
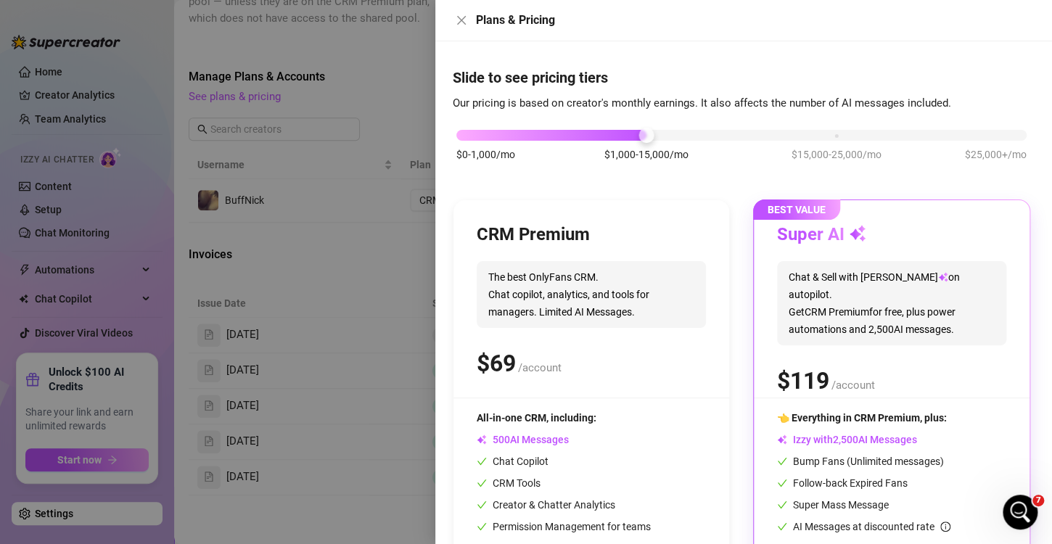
scroll to position [0, 0]
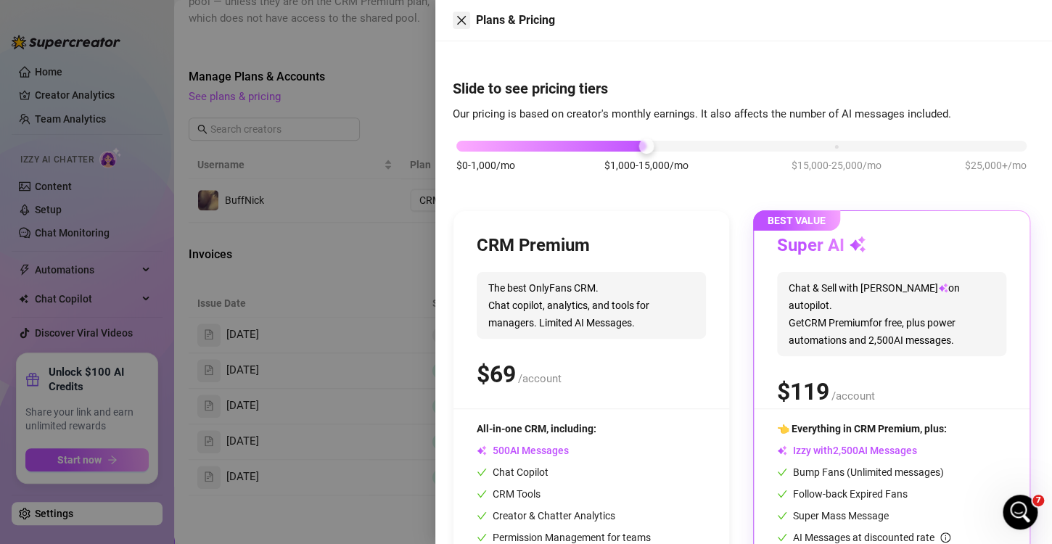
click at [464, 20] on icon "close" at bounding box center [462, 21] width 12 height 12
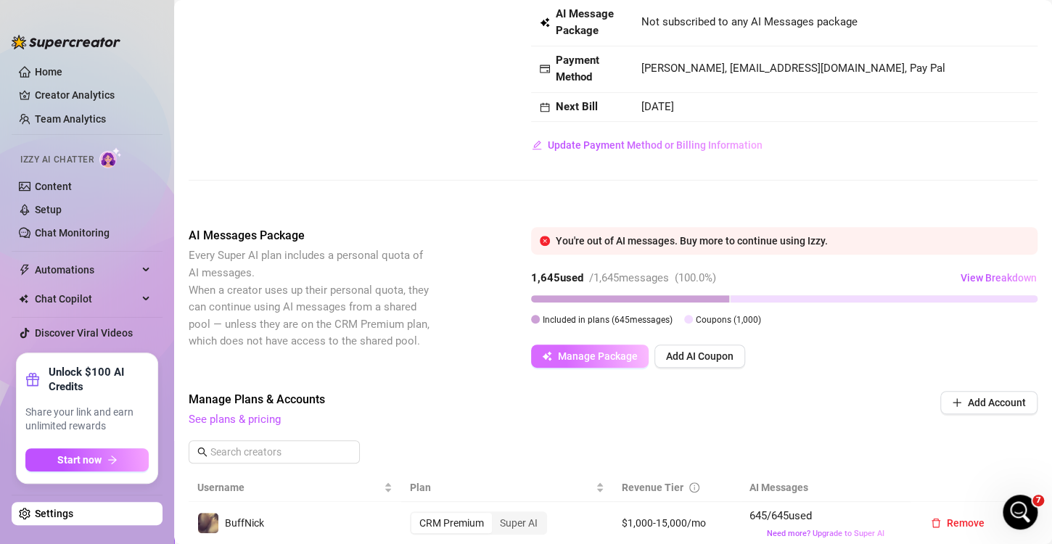
scroll to position [145, 0]
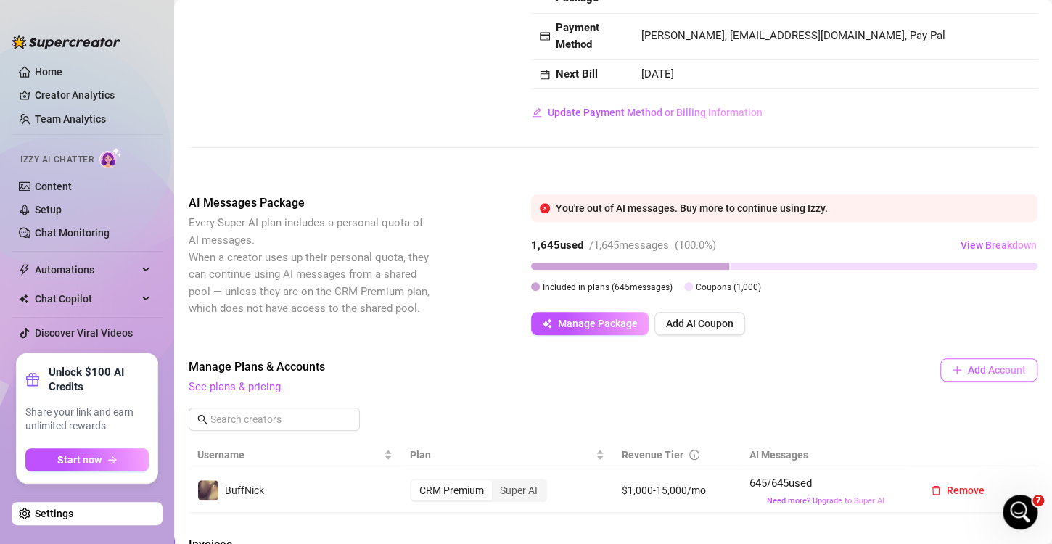
click at [954, 382] on button "Add Account" at bounding box center [988, 369] width 97 height 23
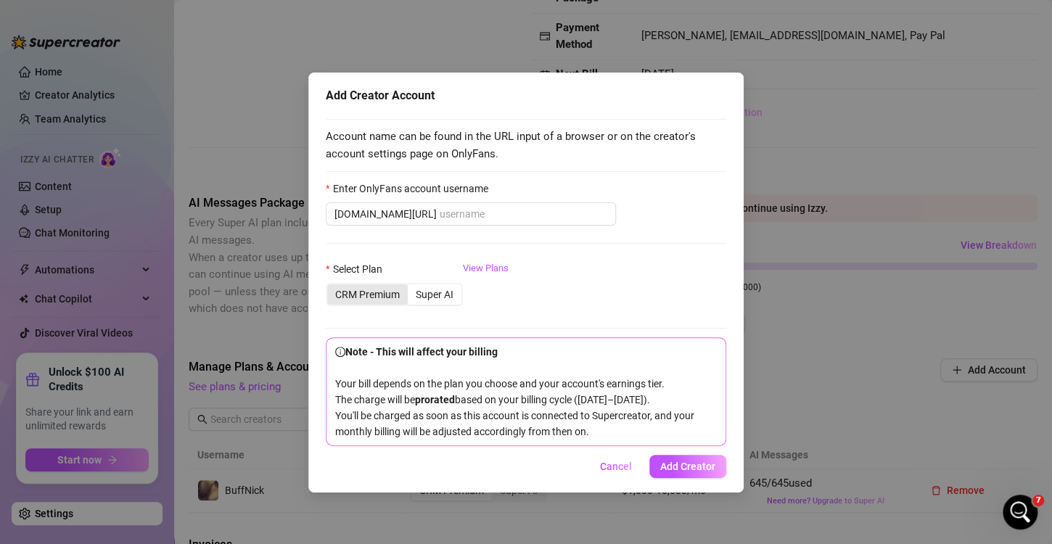
click at [374, 292] on div "CRM Premium" at bounding box center [367, 294] width 81 height 20
click at [331, 287] on input "CRM Premium" at bounding box center [331, 287] width 0 height 0
click at [430, 294] on div "Super AI" at bounding box center [435, 294] width 54 height 20
click at [411, 287] on input "Super AI" at bounding box center [411, 287] width 0 height 0
click at [609, 466] on span "Cancel" at bounding box center [616, 467] width 32 height 12
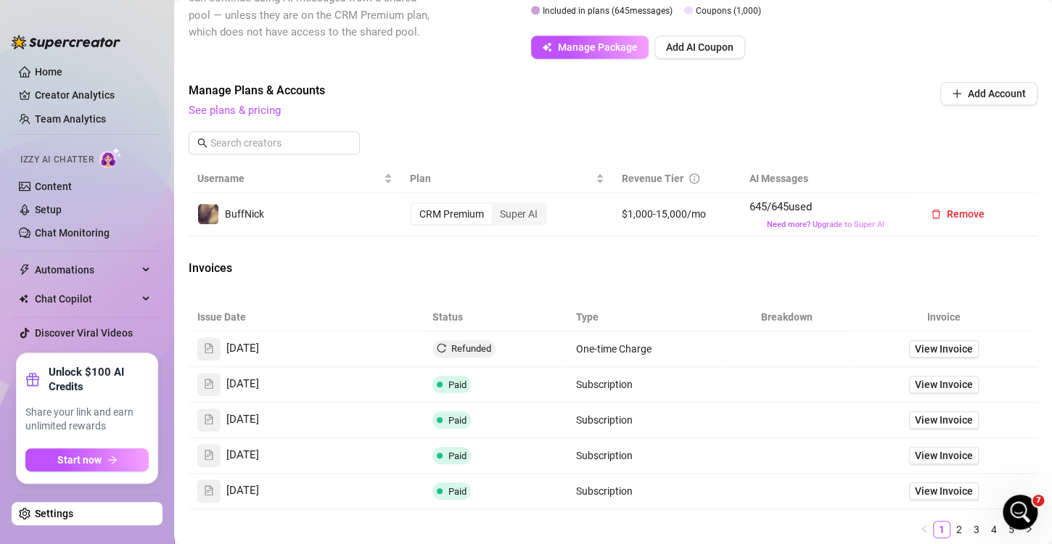
scroll to position [435, 0]
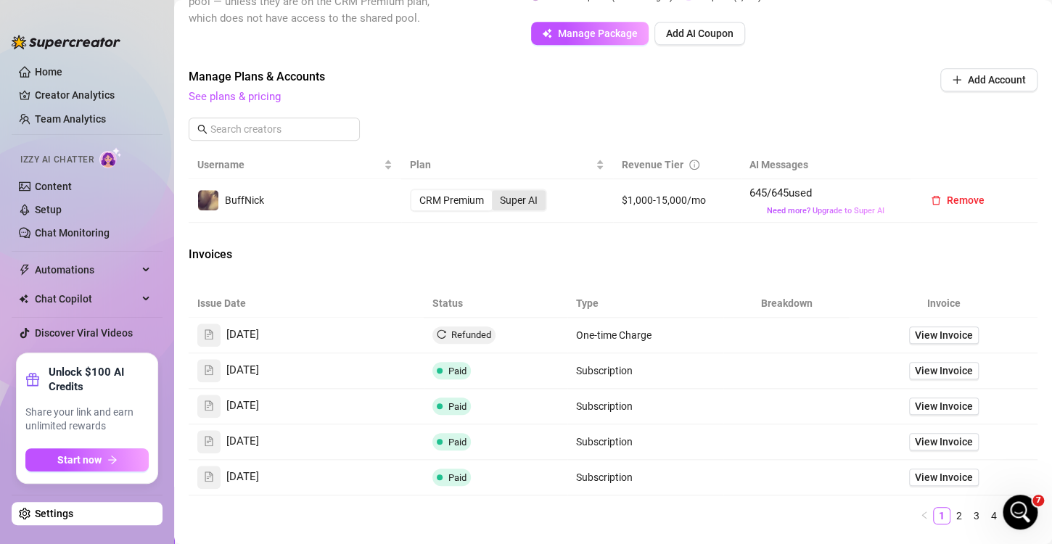
click at [519, 210] on div "Super AI" at bounding box center [519, 200] width 54 height 20
click at [496, 192] on input "Super AI" at bounding box center [496, 192] width 0 height 0
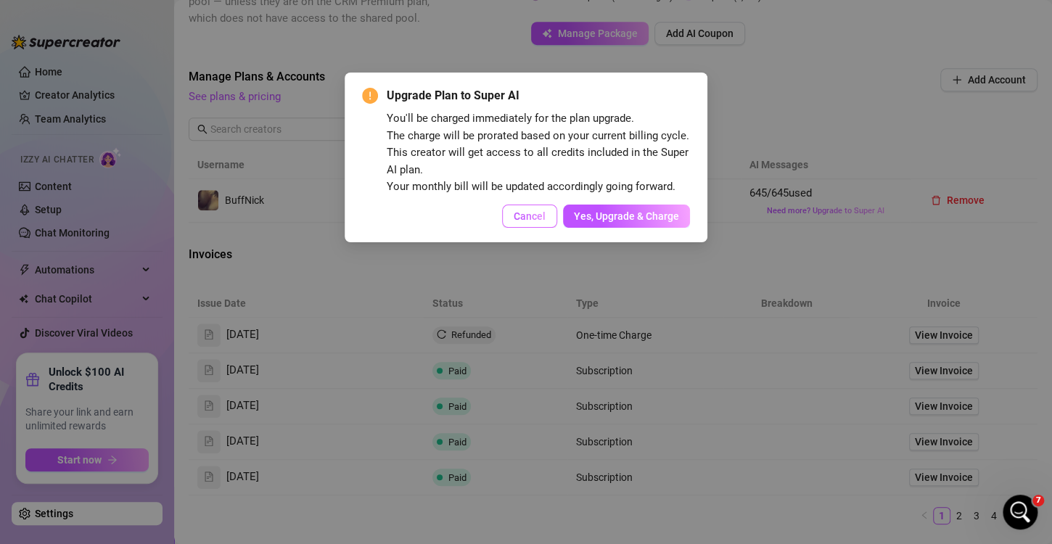
click at [521, 219] on span "Cancel" at bounding box center [530, 216] width 32 height 12
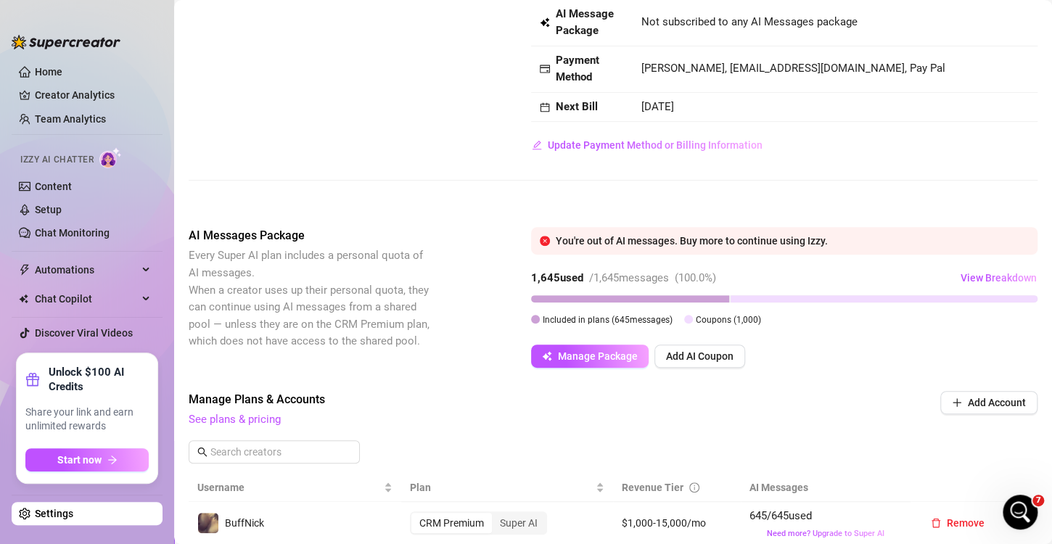
scroll to position [145, 0]
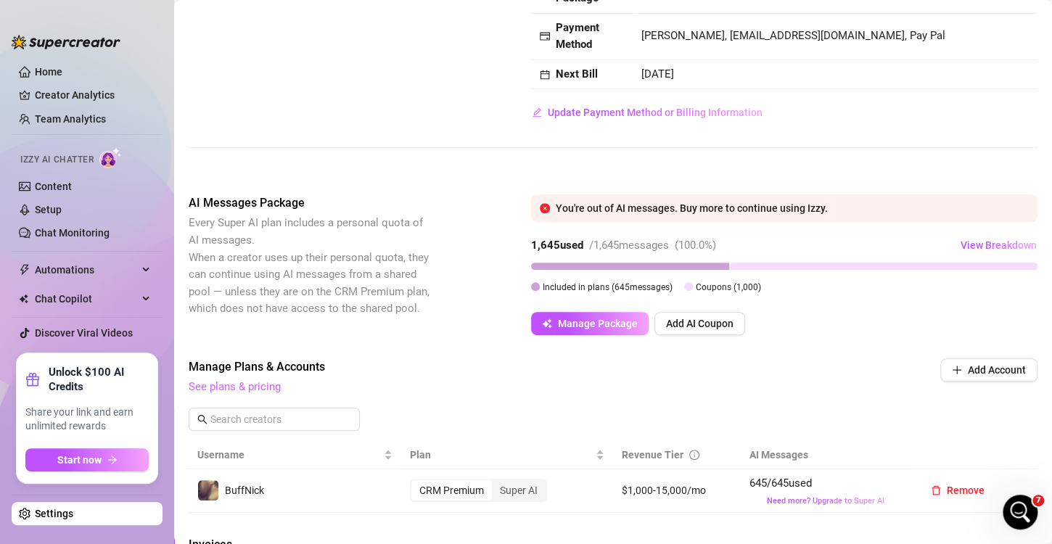
click at [269, 393] on link "See plans & pricing" at bounding box center [235, 386] width 92 height 13
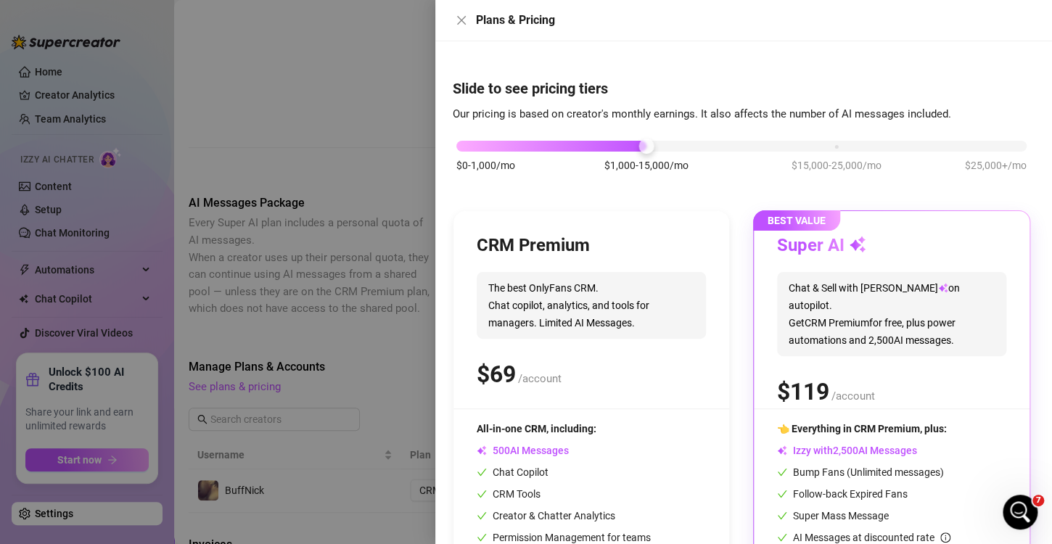
click at [470, 28] on div "Plans & Pricing" at bounding box center [744, 20] width 582 height 17
click at [456, 23] on icon "close" at bounding box center [462, 21] width 12 height 12
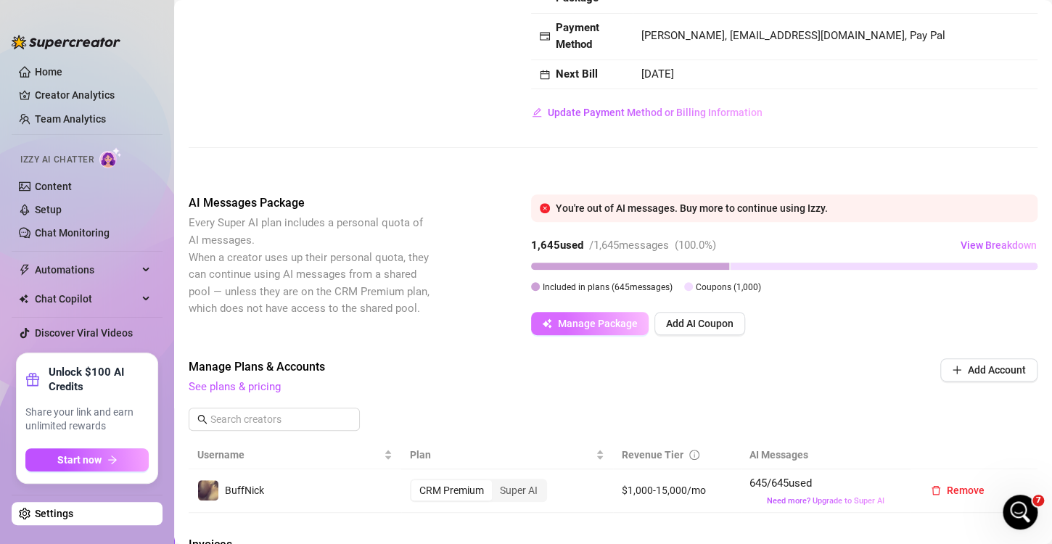
click at [554, 334] on button "Manage Package" at bounding box center [590, 323] width 118 height 23
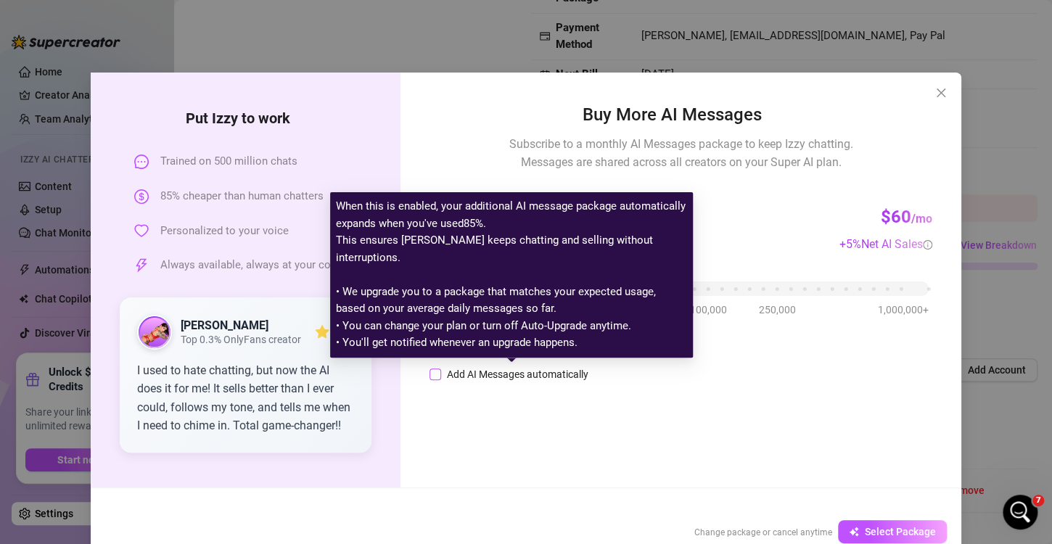
click at [456, 374] on div "Add AI Messages automatically" at bounding box center [517, 374] width 141 height 16
click at [441, 374] on input "Add AI Messages automatically" at bounding box center [436, 375] width 12 height 12
checkbox input "true"
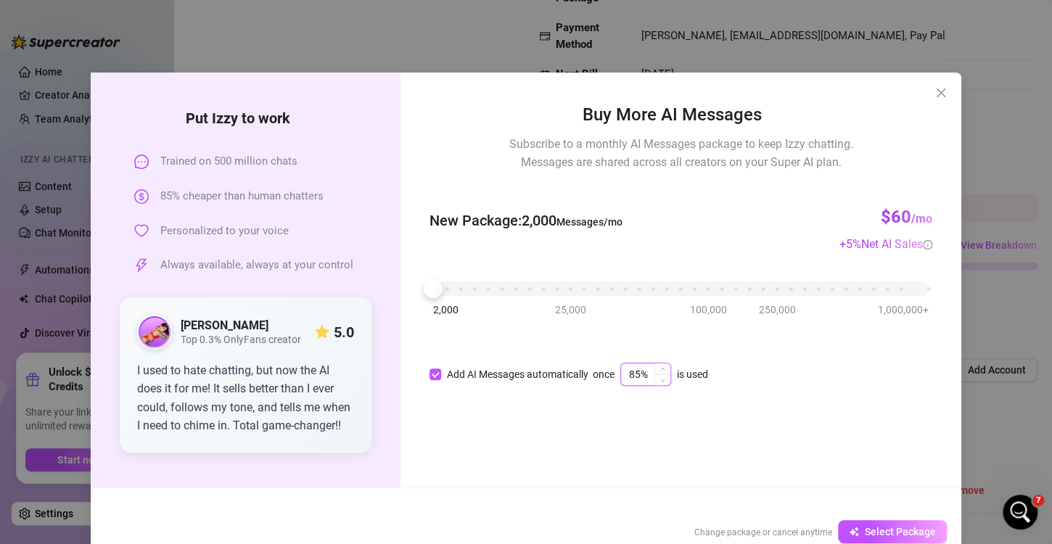
click at [646, 374] on input "85%" at bounding box center [645, 374] width 49 height 22
click at [660, 369] on icon "up" at bounding box center [662, 370] width 5 height 5
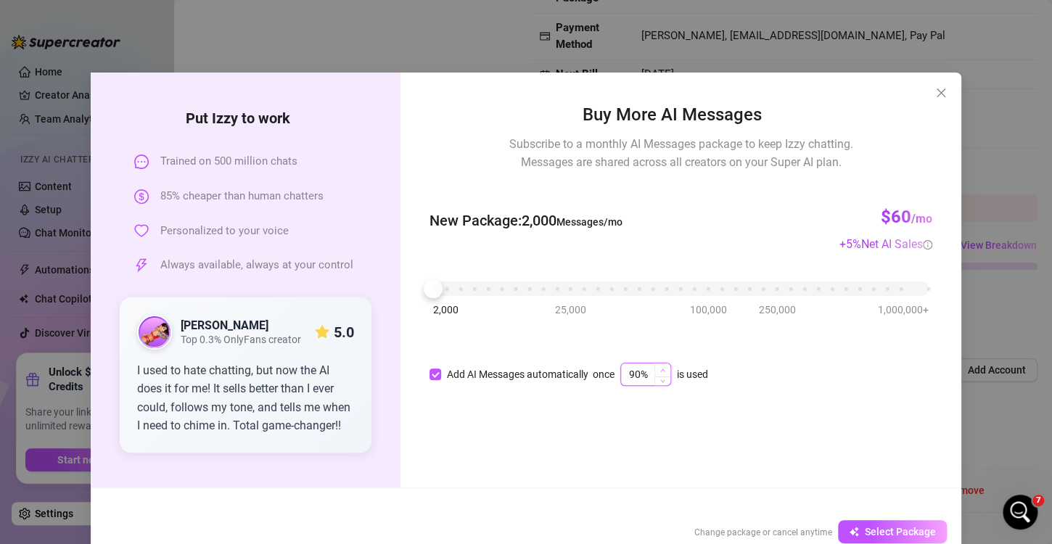
click at [660, 369] on icon "up" at bounding box center [662, 370] width 5 height 5
click at [654, 369] on span "Increase Value" at bounding box center [662, 369] width 16 height 13
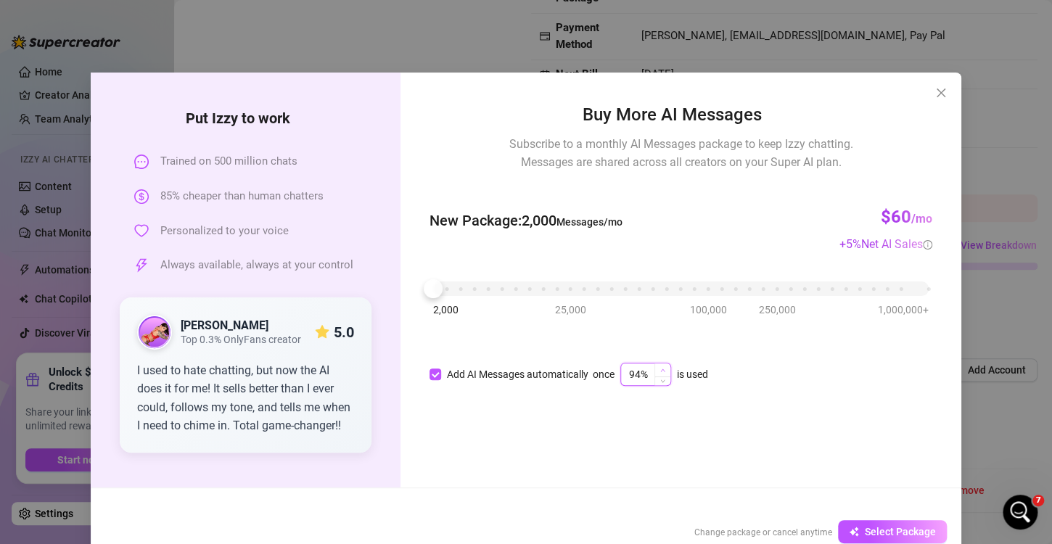
type input "95%"
click at [654, 369] on span "Increase Value" at bounding box center [662, 369] width 16 height 13
click at [675, 402] on div "Buy More AI Messages Subscribe to a monthly AI Messages package to keep Izzy ch…" at bounding box center [681, 280] width 561 height 415
click at [893, 533] on span "Select Package" at bounding box center [900, 532] width 71 height 12
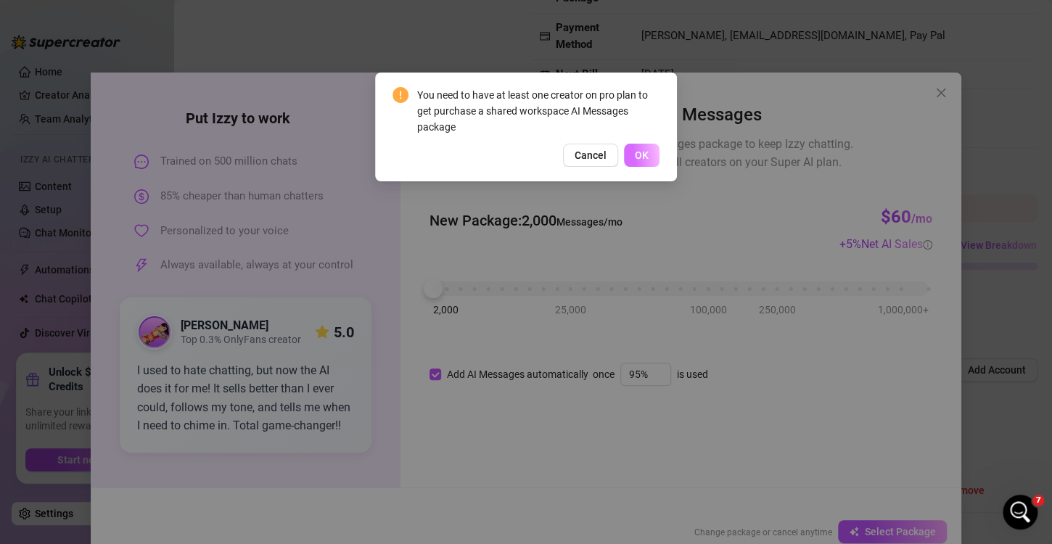
click at [644, 155] on span "OK" at bounding box center [642, 155] width 14 height 12
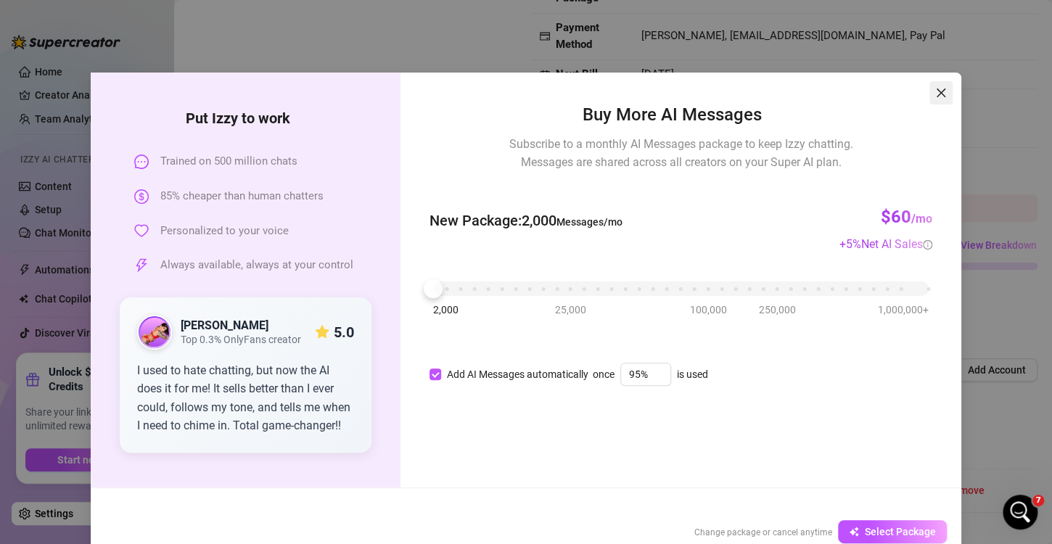
click at [940, 94] on icon "close" at bounding box center [941, 93] width 12 height 12
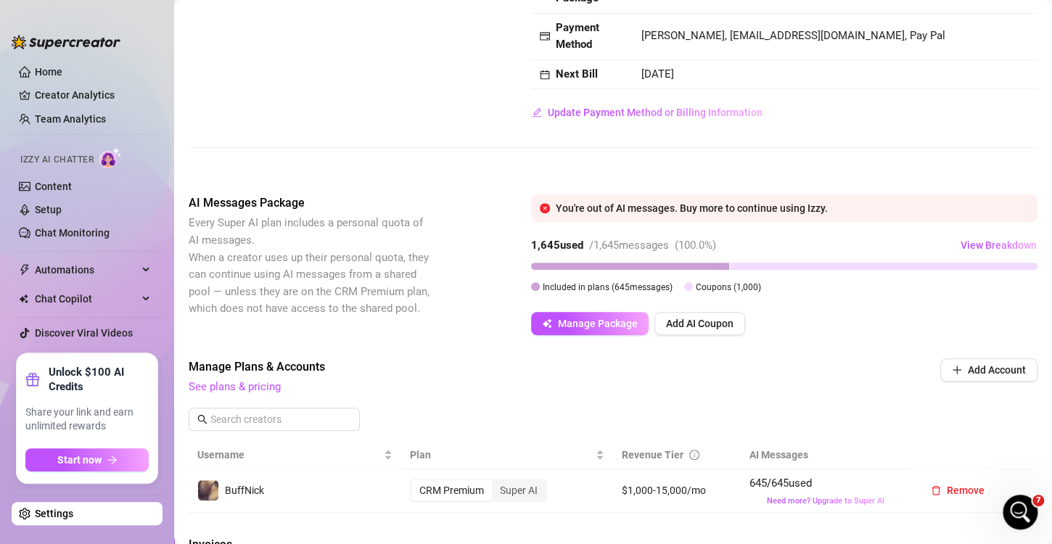
click at [500, 89] on div "Billing Overview Creator Plans 0 x Super AI, 1 x CRM Premium AI Message Package…" at bounding box center [613, 31] width 849 height 186
click at [59, 74] on link "Home" at bounding box center [49, 72] width 28 height 12
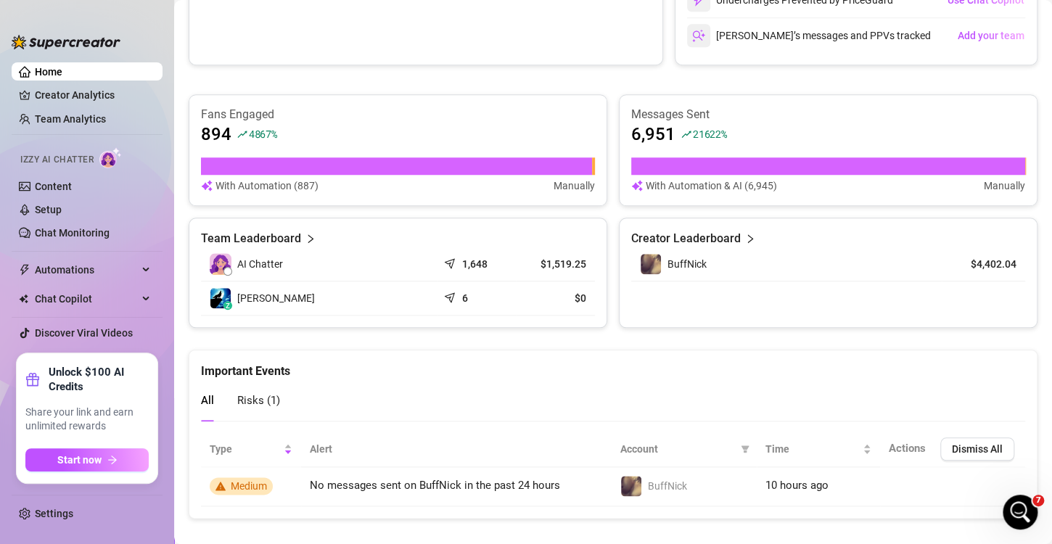
scroll to position [539, 0]
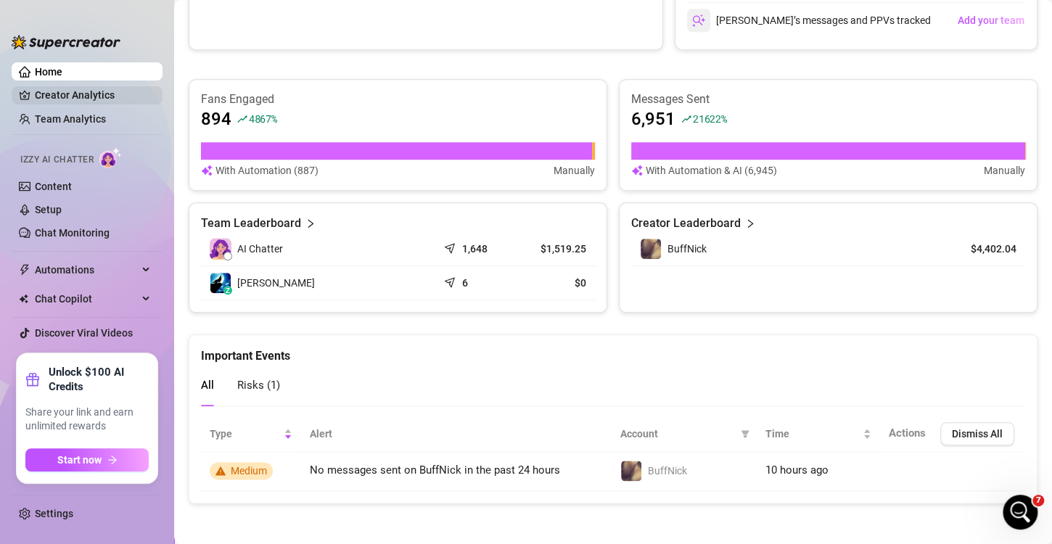
click at [35, 94] on link "Creator Analytics" at bounding box center [93, 94] width 116 height 23
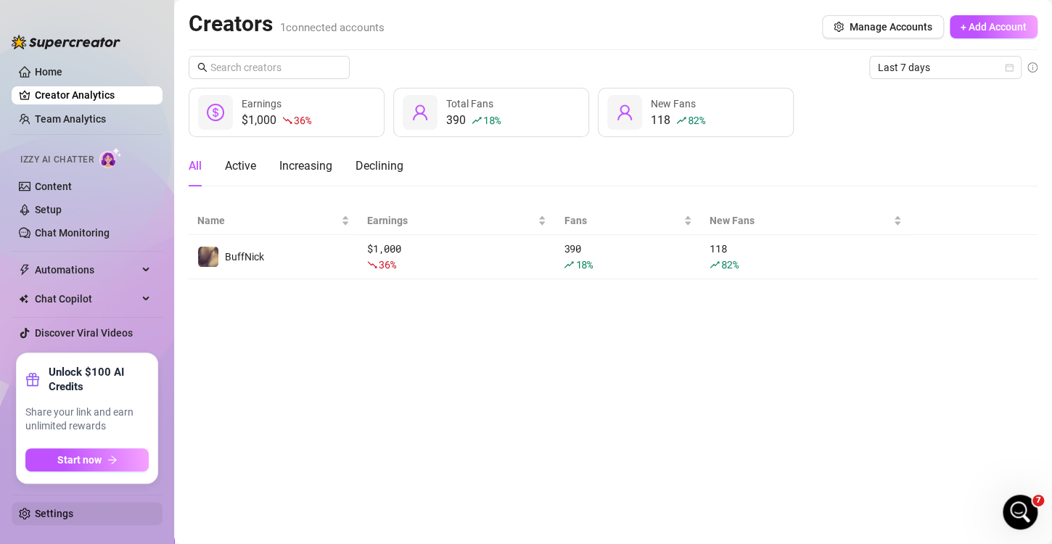
click at [73, 517] on link "Settings" at bounding box center [54, 514] width 38 height 12
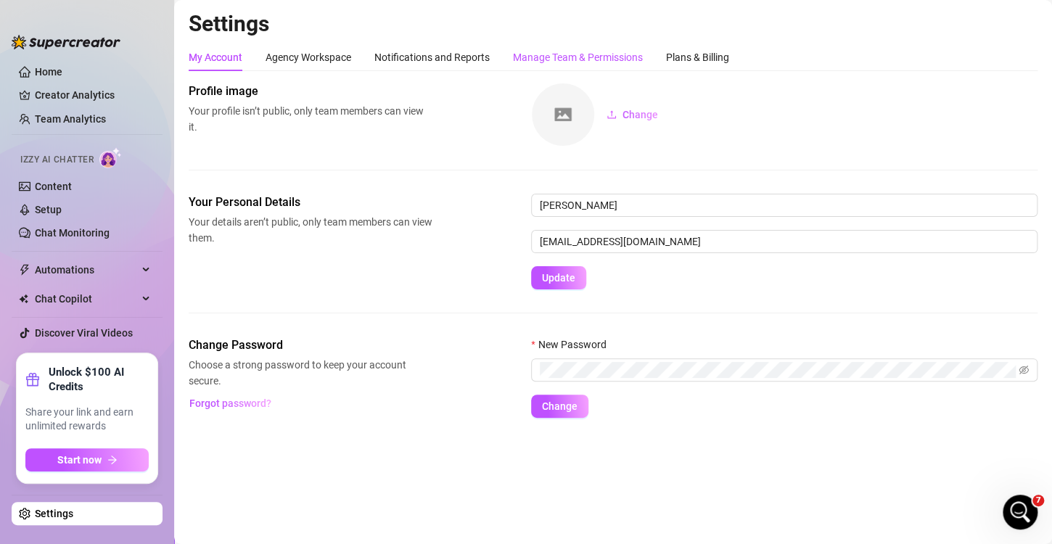
click at [594, 52] on div "Manage Team & Permissions" at bounding box center [578, 57] width 130 height 16
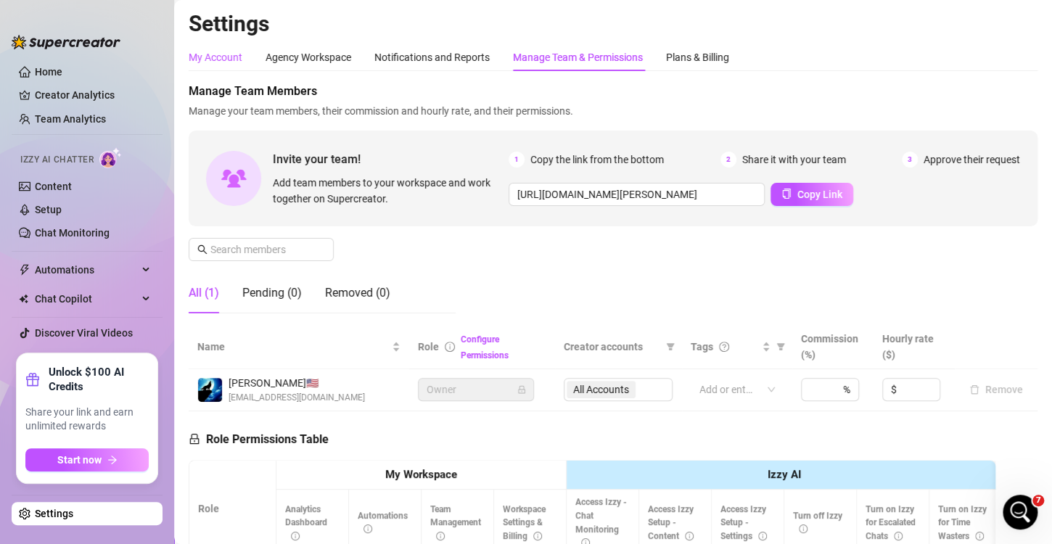
click at [191, 51] on div "My Account" at bounding box center [216, 57] width 54 height 16
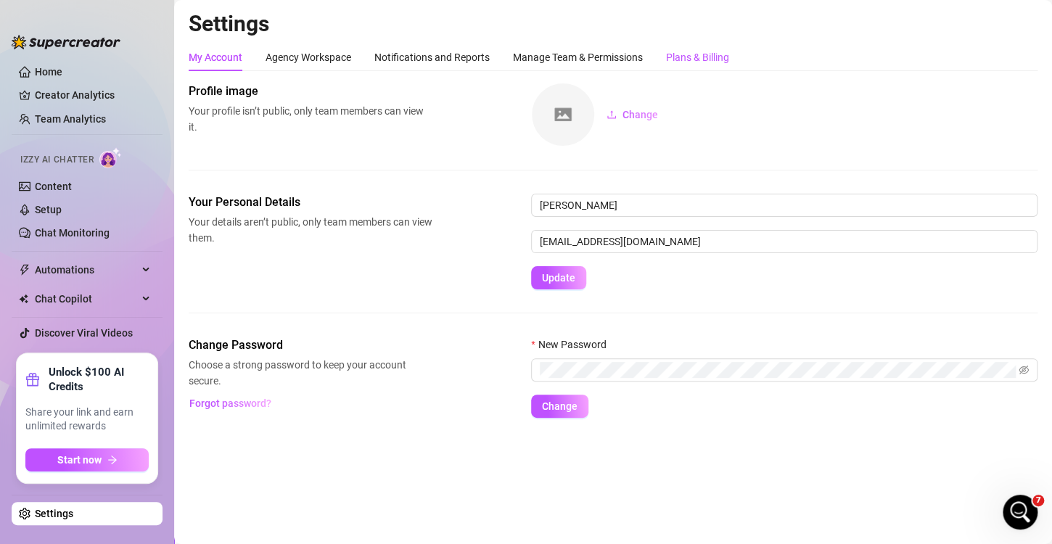
click at [687, 59] on div "Plans & Billing" at bounding box center [697, 57] width 63 height 16
